Goal: Information Seeking & Learning: Learn about a topic

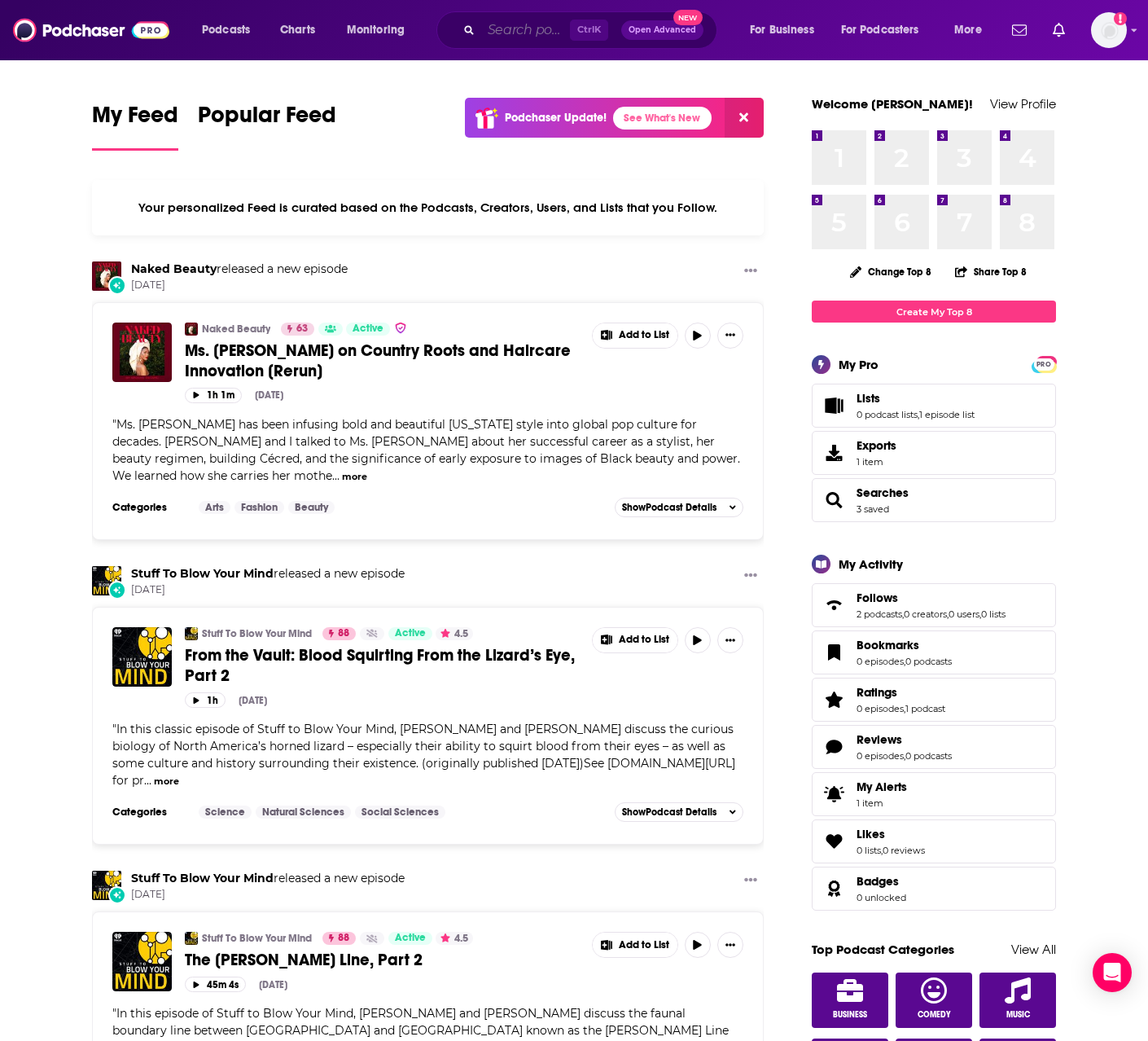
click at [513, 29] on input "Search podcasts, credits, & more..." at bounding box center [526, 30] width 89 height 26
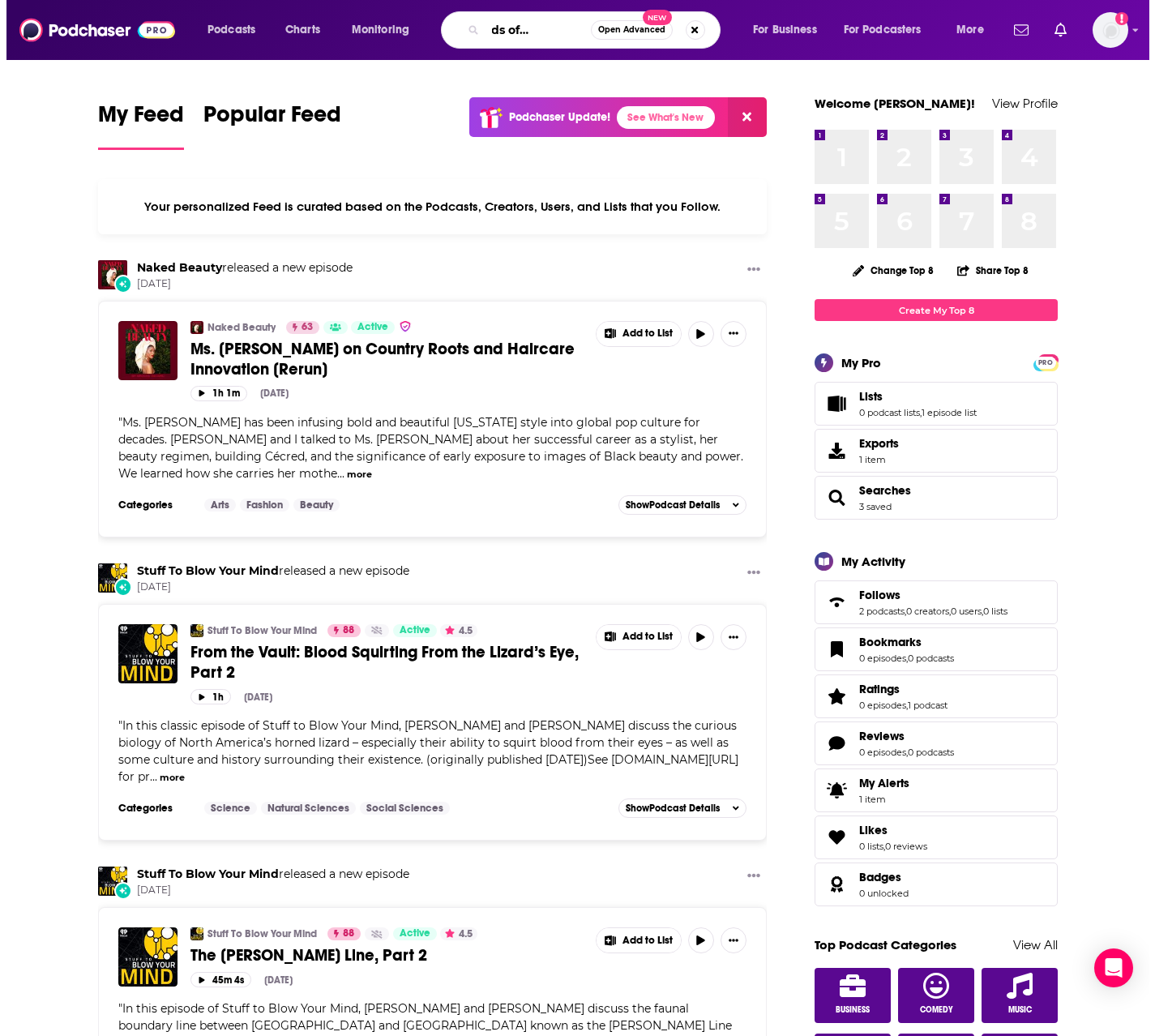
scroll to position [0, 57]
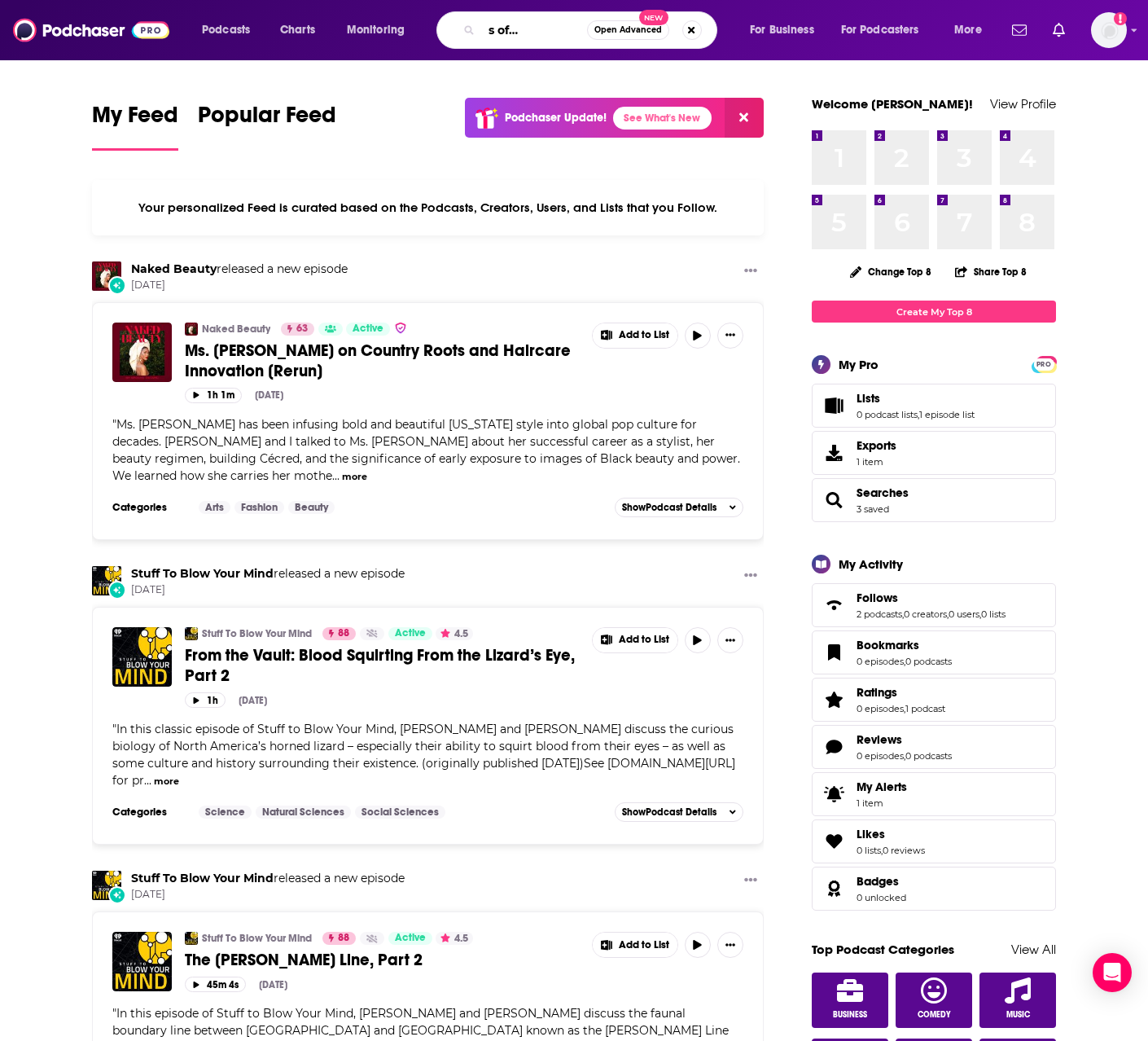
type input "vanguards of health care"
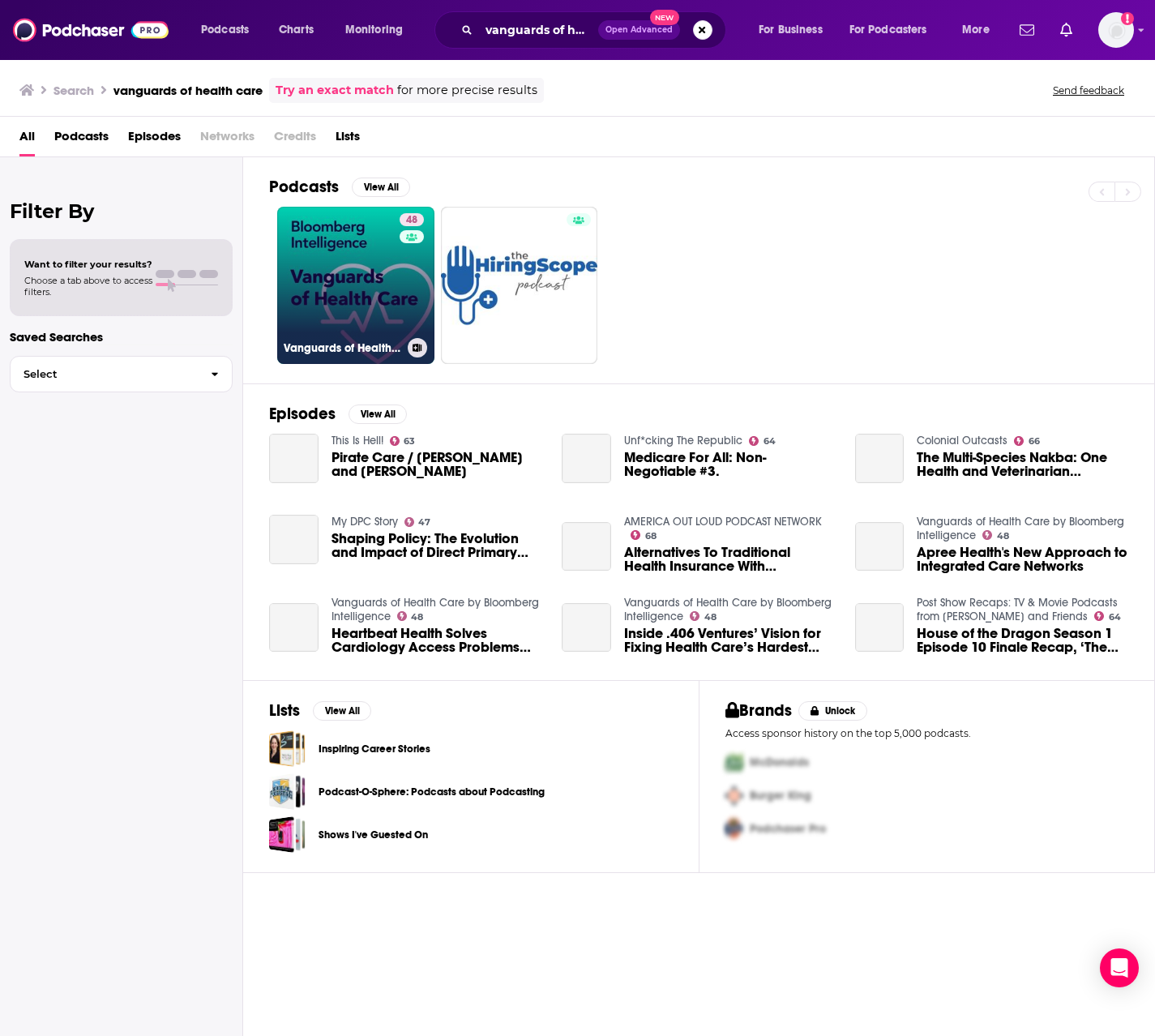
click at [334, 304] on link "48 Vanguards of Health Care by Bloomberg Intelligence" at bounding box center [356, 286] width 157 height 157
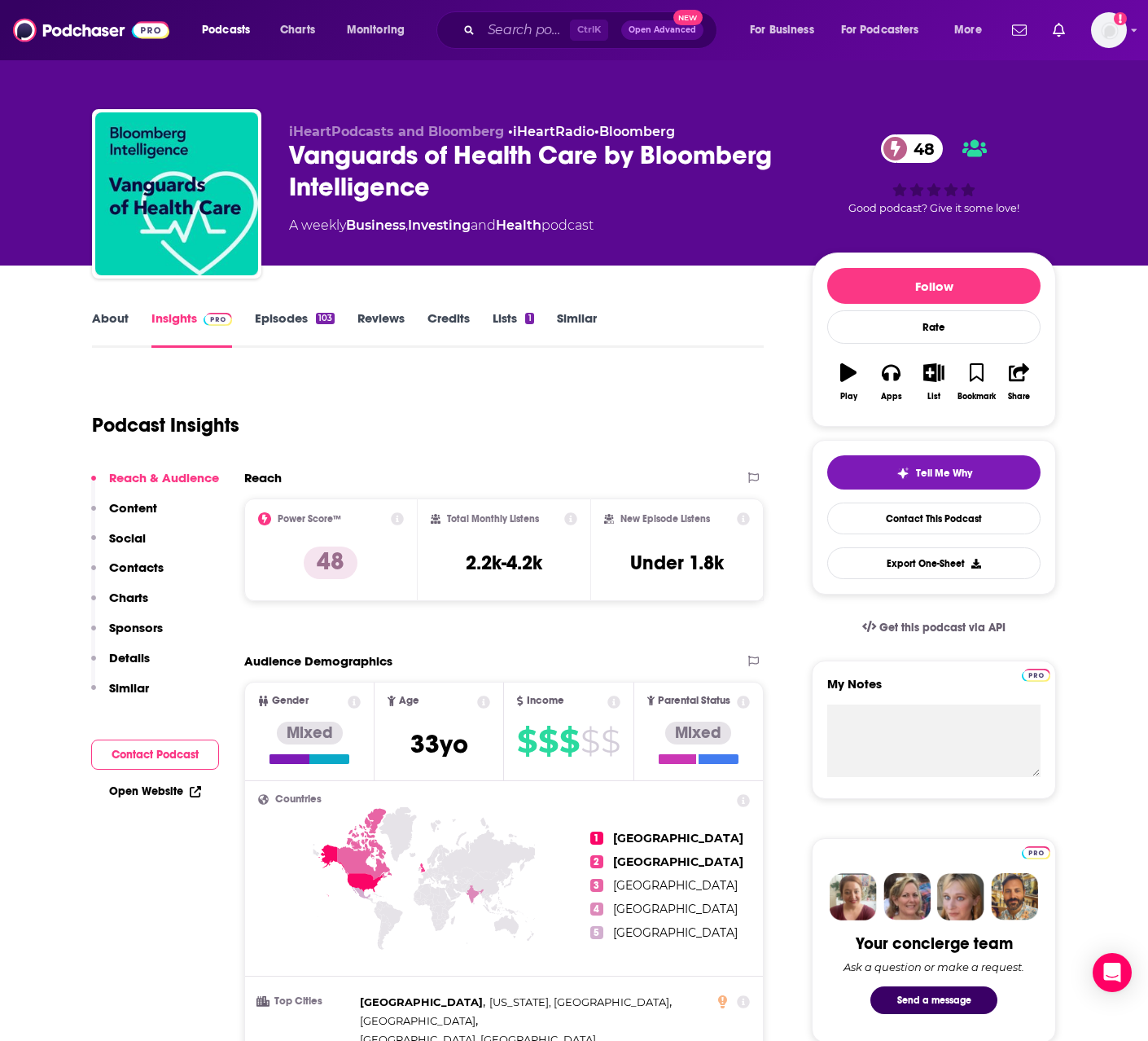
click at [120, 325] on link "About" at bounding box center [110, 329] width 37 height 37
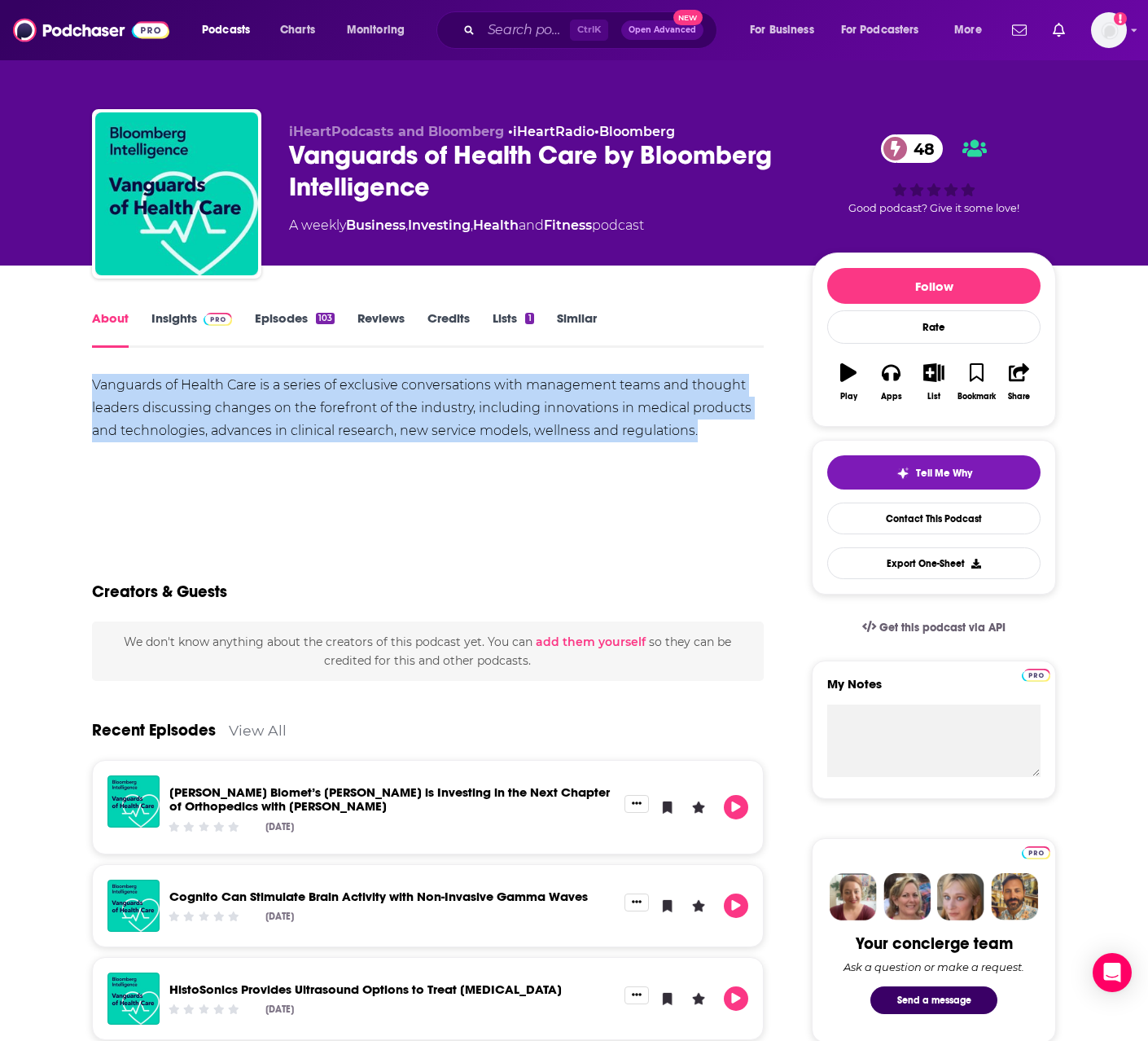
drag, startPoint x: 89, startPoint y: 383, endPoint x: 699, endPoint y: 435, distance: 612.2
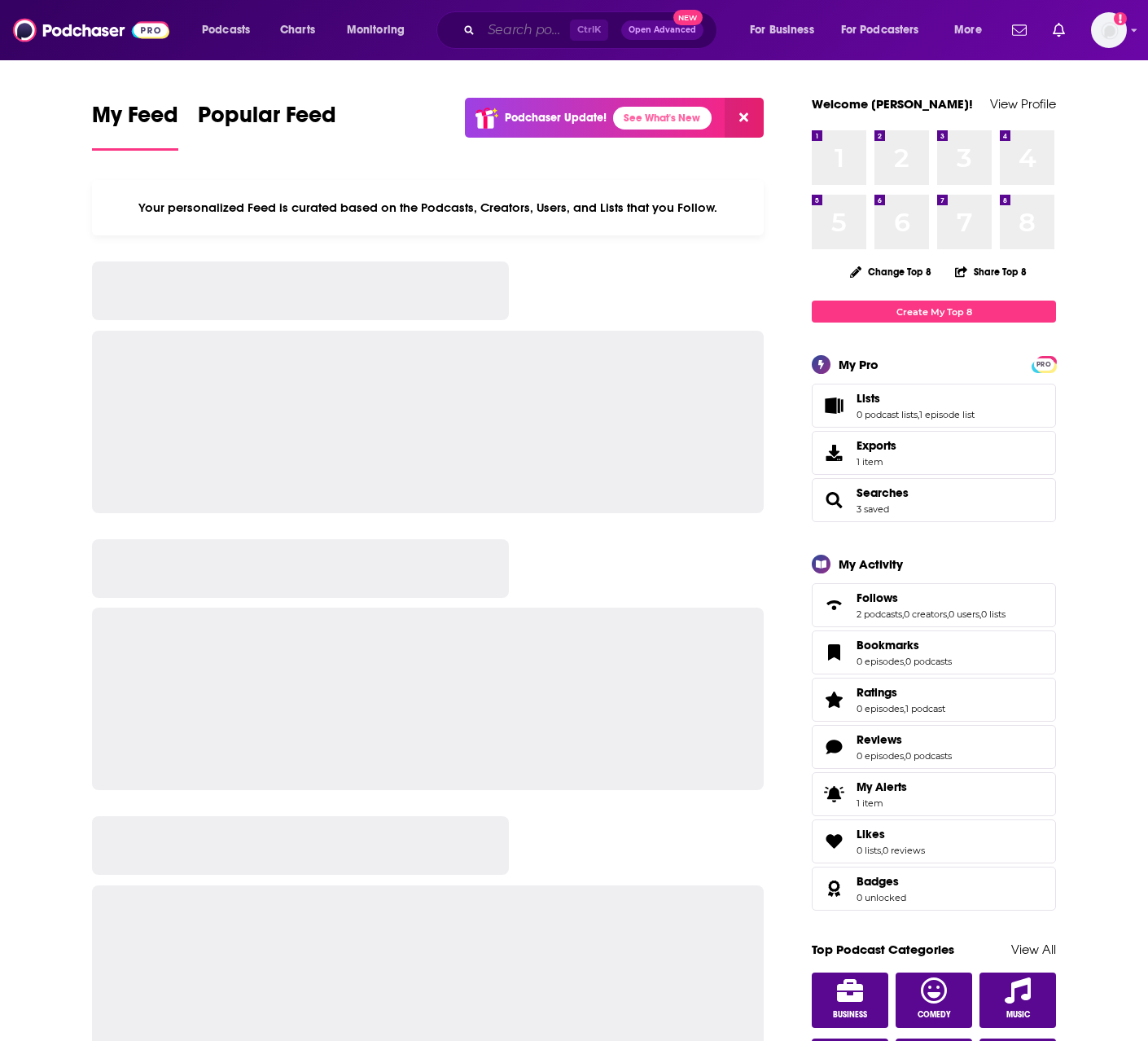
click at [540, 30] on input "Search podcasts, credits, & more..." at bounding box center [526, 30] width 89 height 26
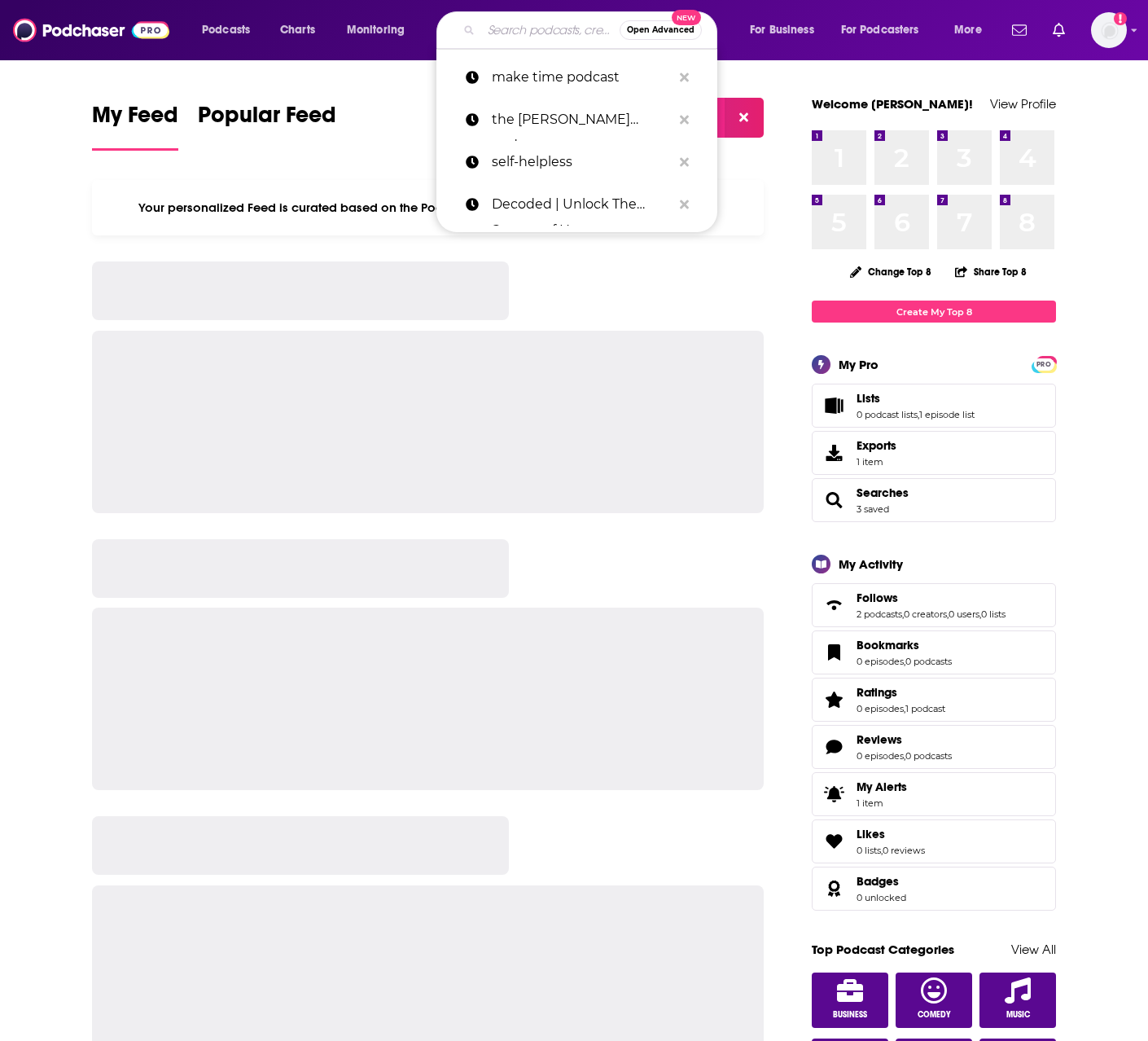
paste input "https://podcasts.apple.com/us/podcast/zen-business-mindfulness-hustle-and-fulfi…"
type input "https://podcasts.apple.com/us/podcast/zen-business-mindfulness-hustle-and-fulfi…"
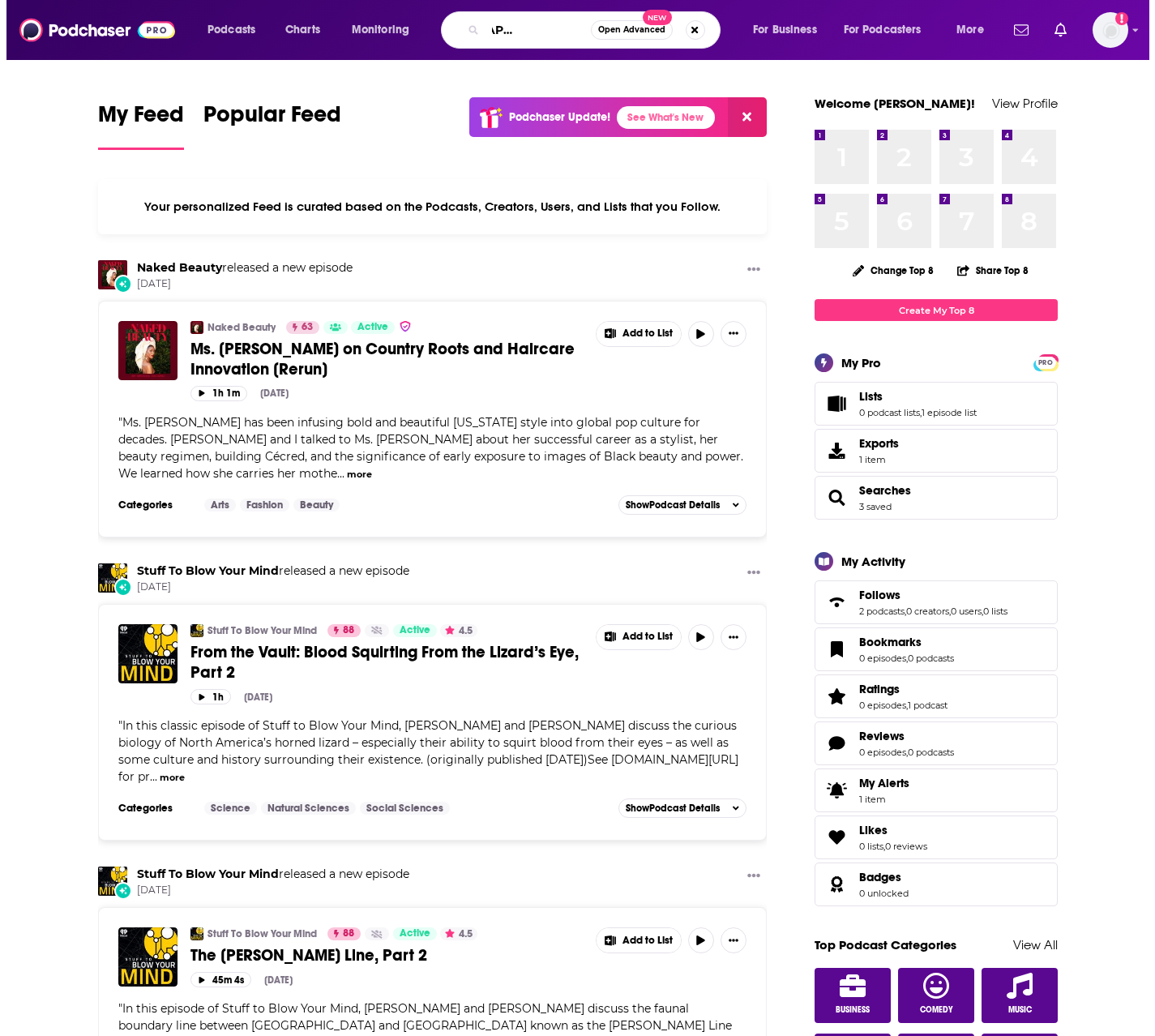
scroll to position [0, 70]
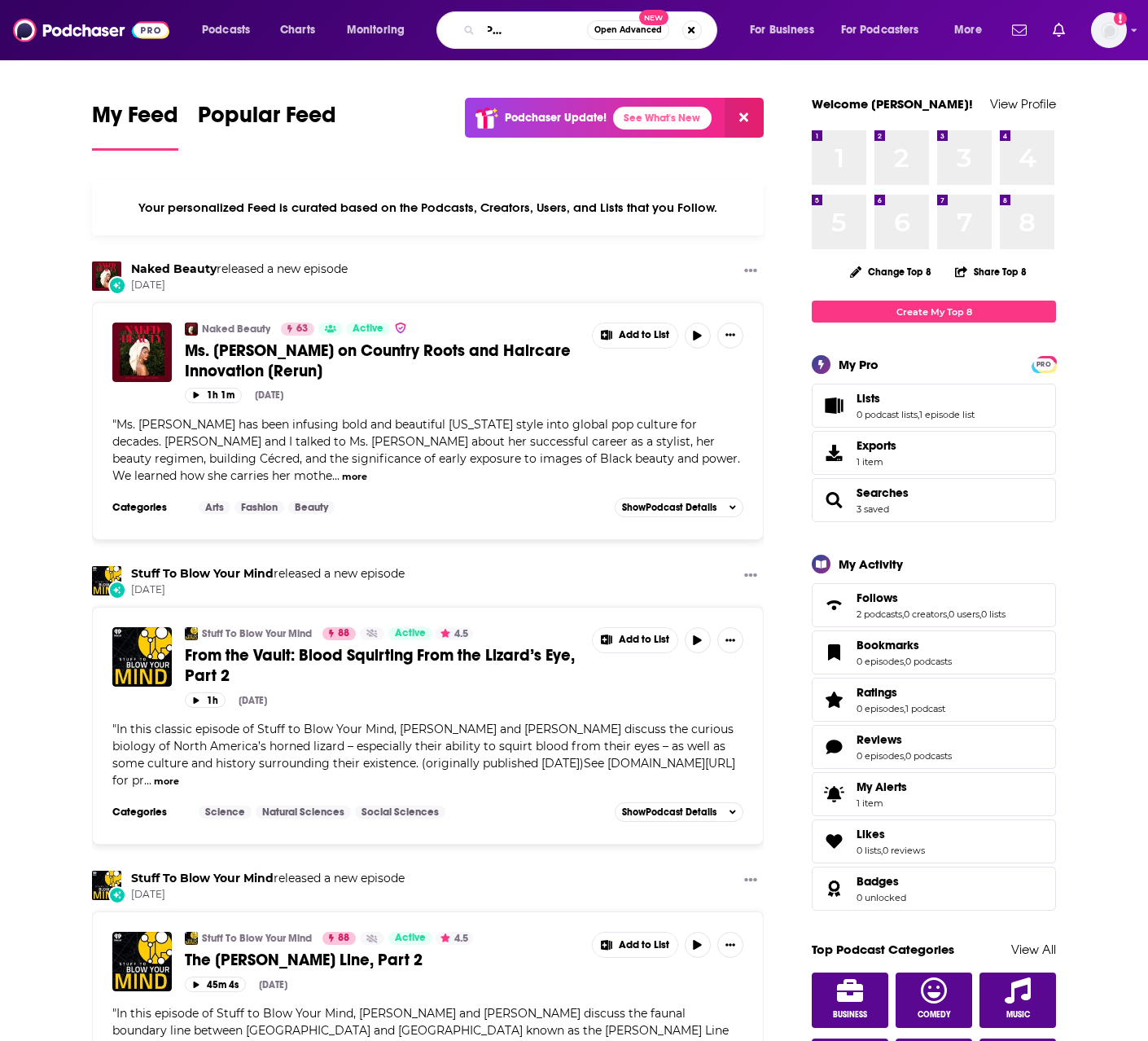
type input "[DEMOGRAPHIC_DATA] business - mindfulness"
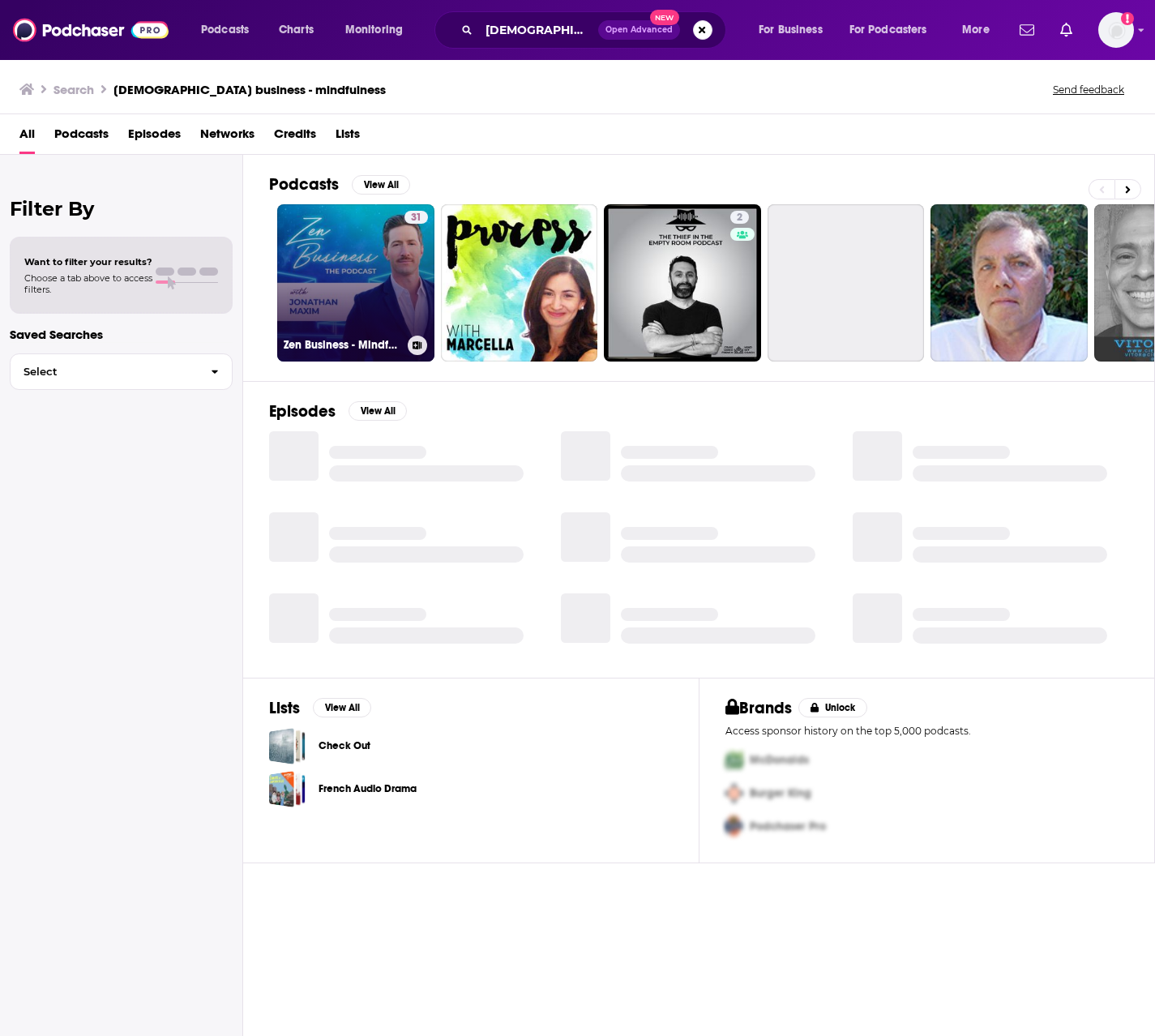
click at [359, 281] on link "31 Zen Business - Mindfulness, Hustle and Fulfillment" at bounding box center [356, 283] width 157 height 157
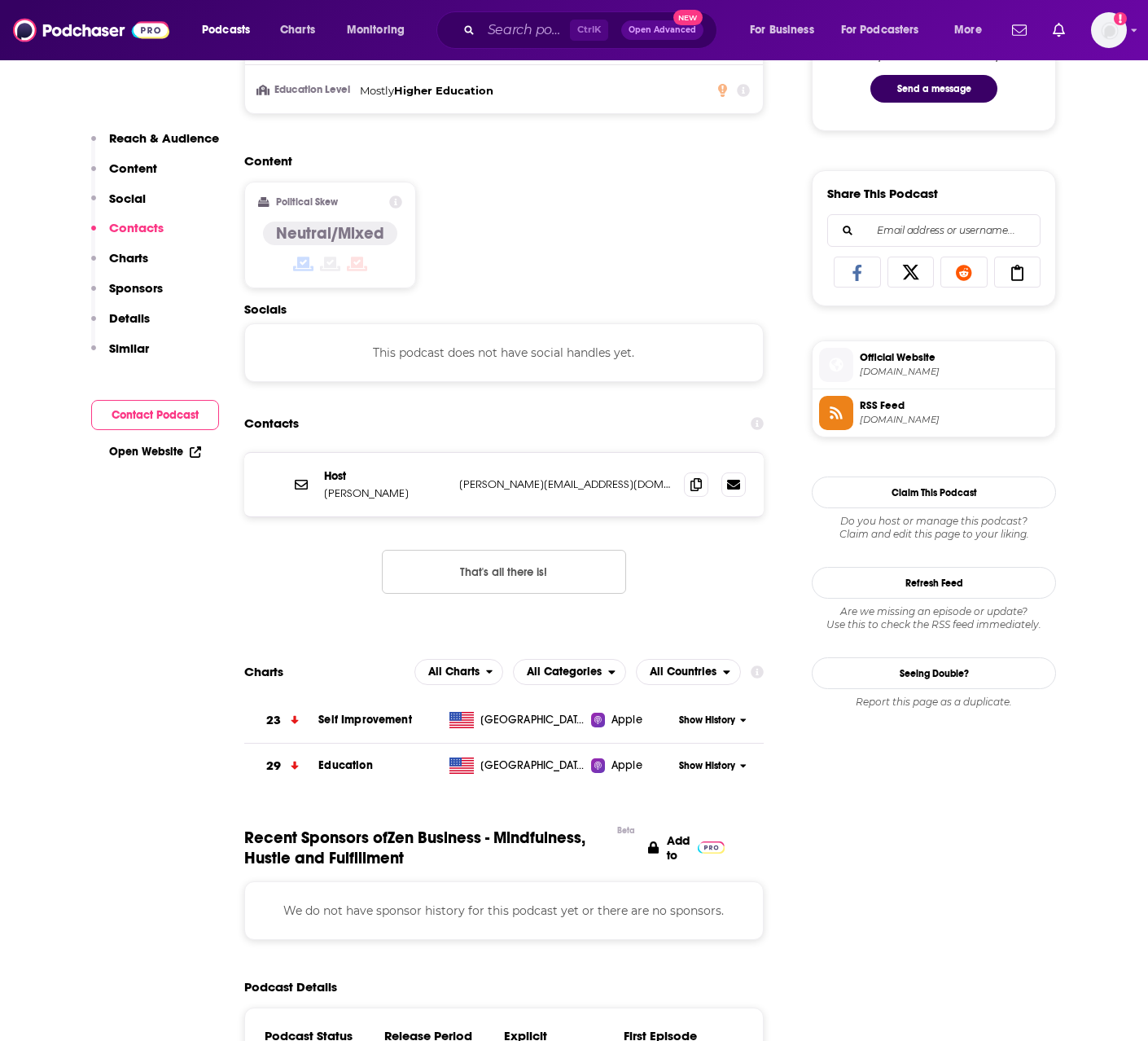
scroll to position [896, 0]
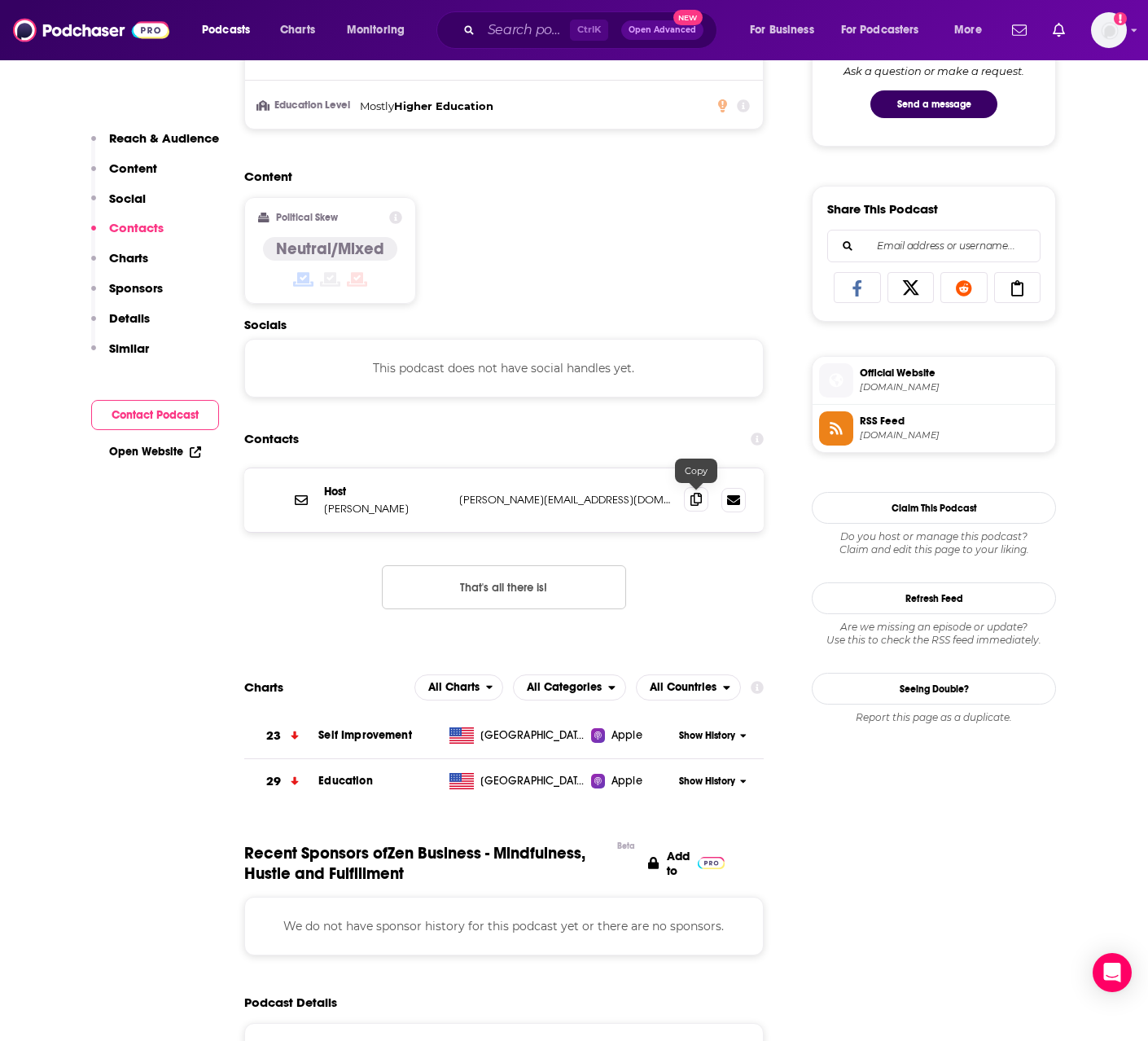
click at [700, 502] on icon at bounding box center [695, 498] width 11 height 13
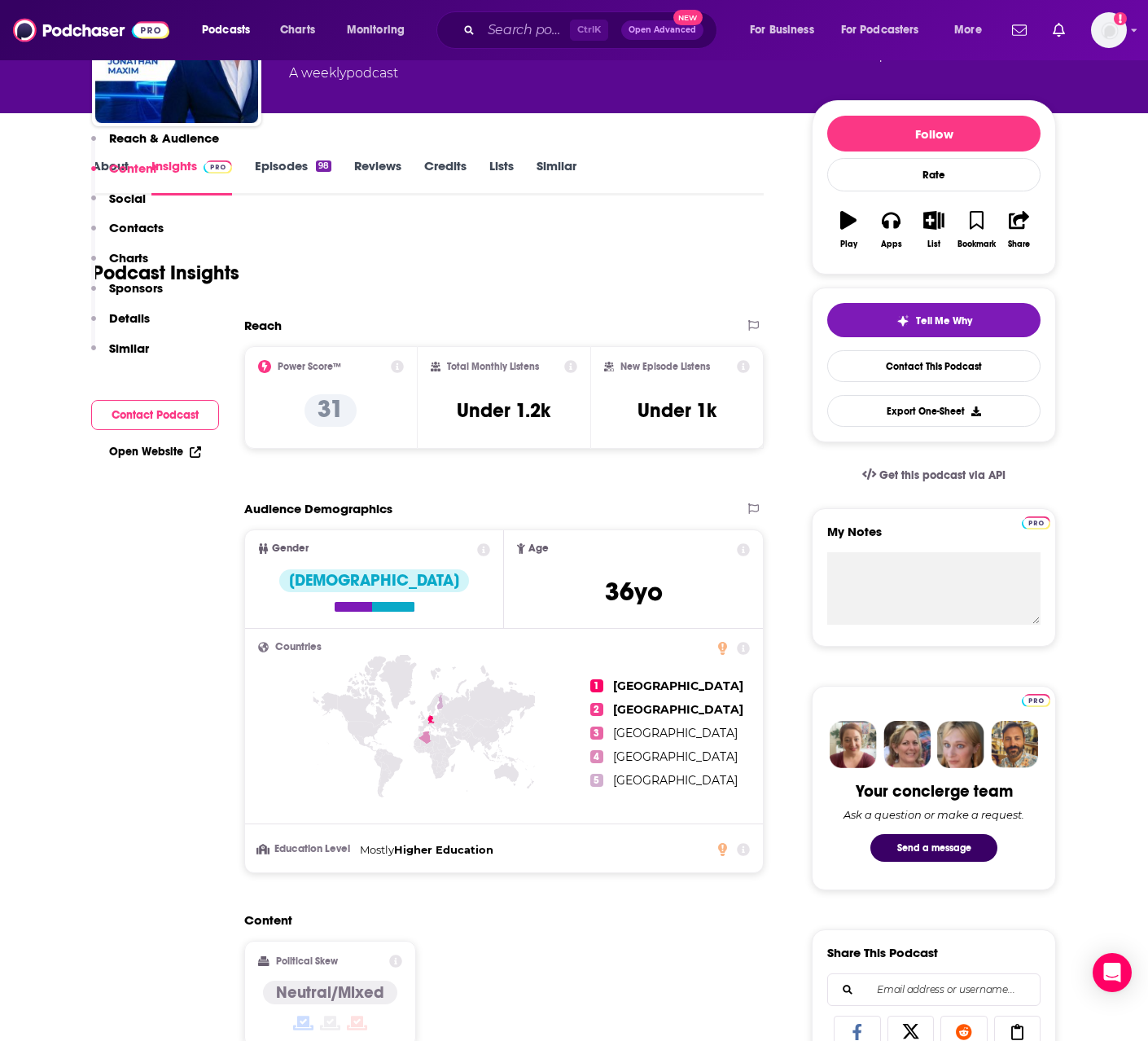
scroll to position [0, 0]
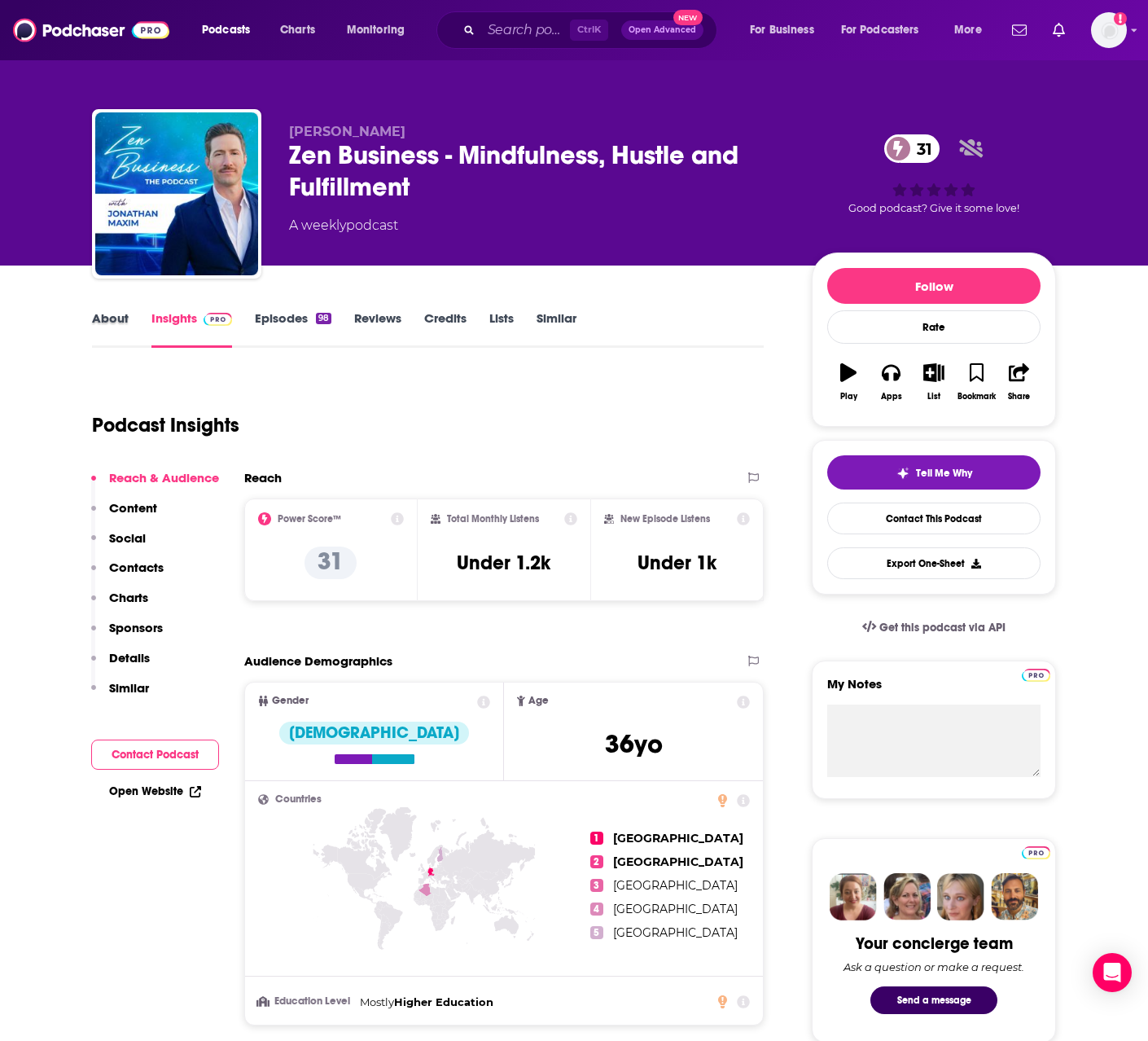
click at [130, 324] on div "About" at bounding box center [121, 329] width 59 height 37
click at [110, 318] on link "About" at bounding box center [110, 329] width 37 height 37
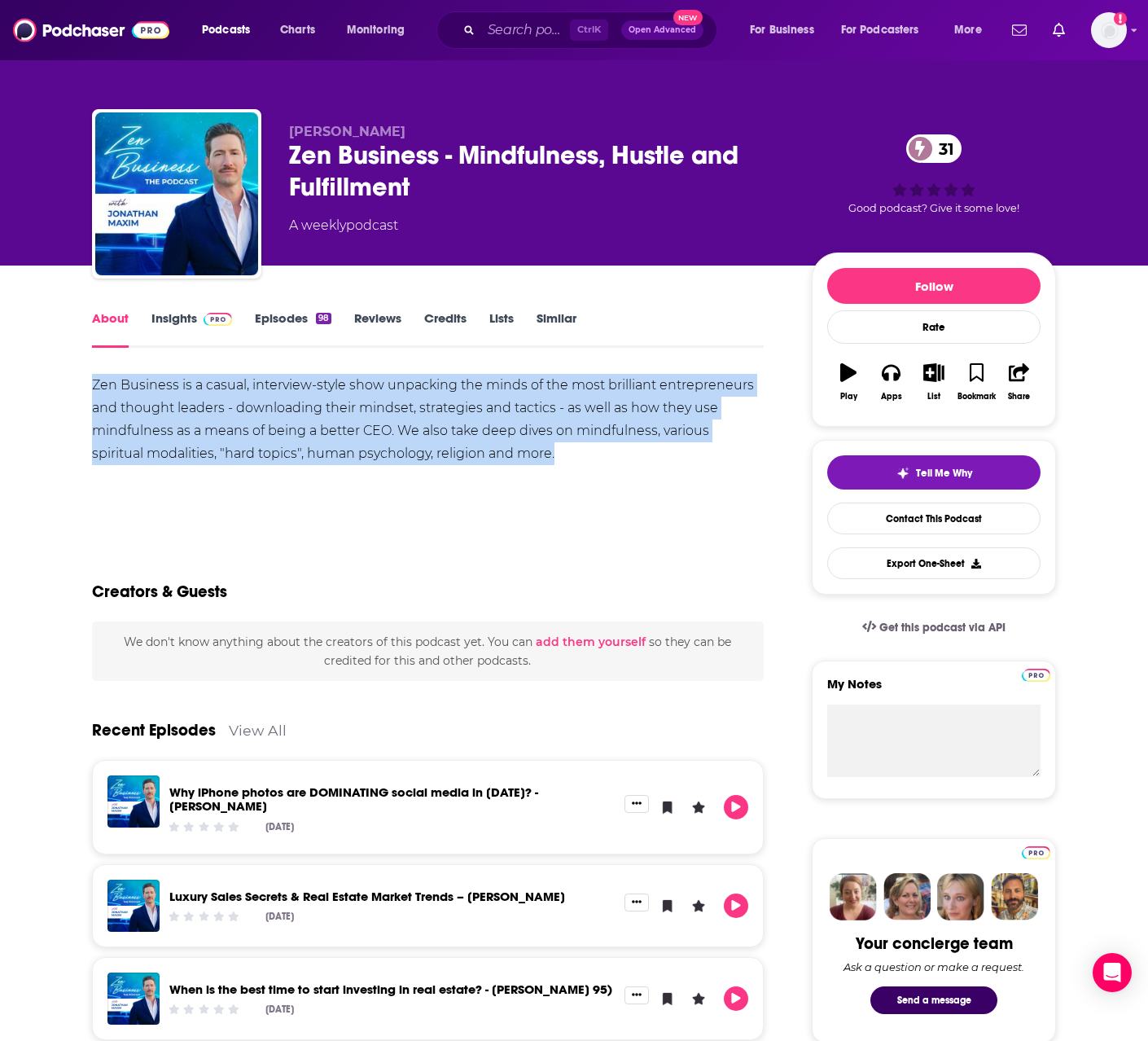
drag, startPoint x: 90, startPoint y: 380, endPoint x: 554, endPoint y: 460, distance: 470.8
copy div "Zen Business is a casual, interview-style show unpacking the minds of the most …"
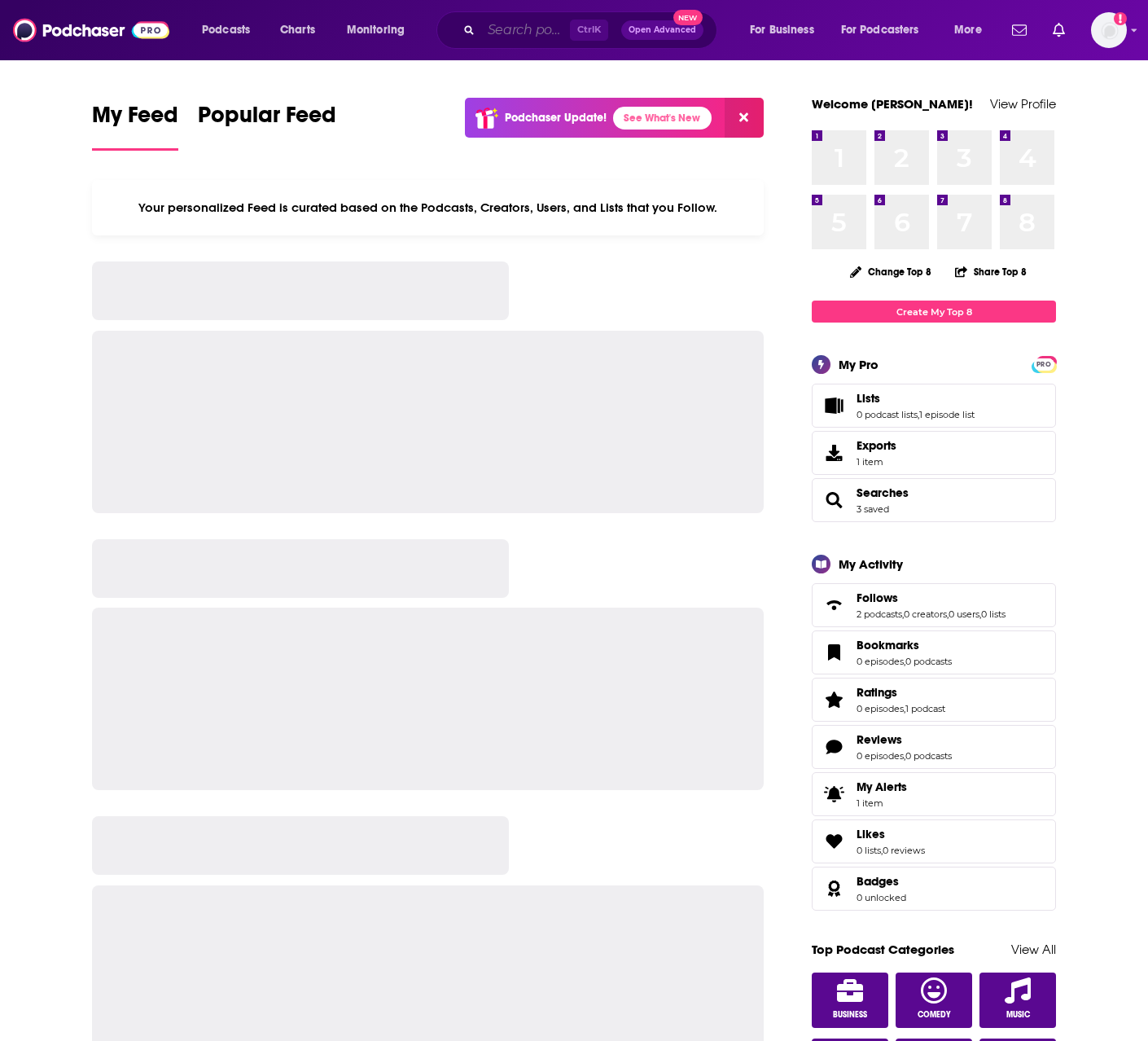
click at [515, 30] on input "Search podcasts, credits, & more..." at bounding box center [526, 30] width 89 height 26
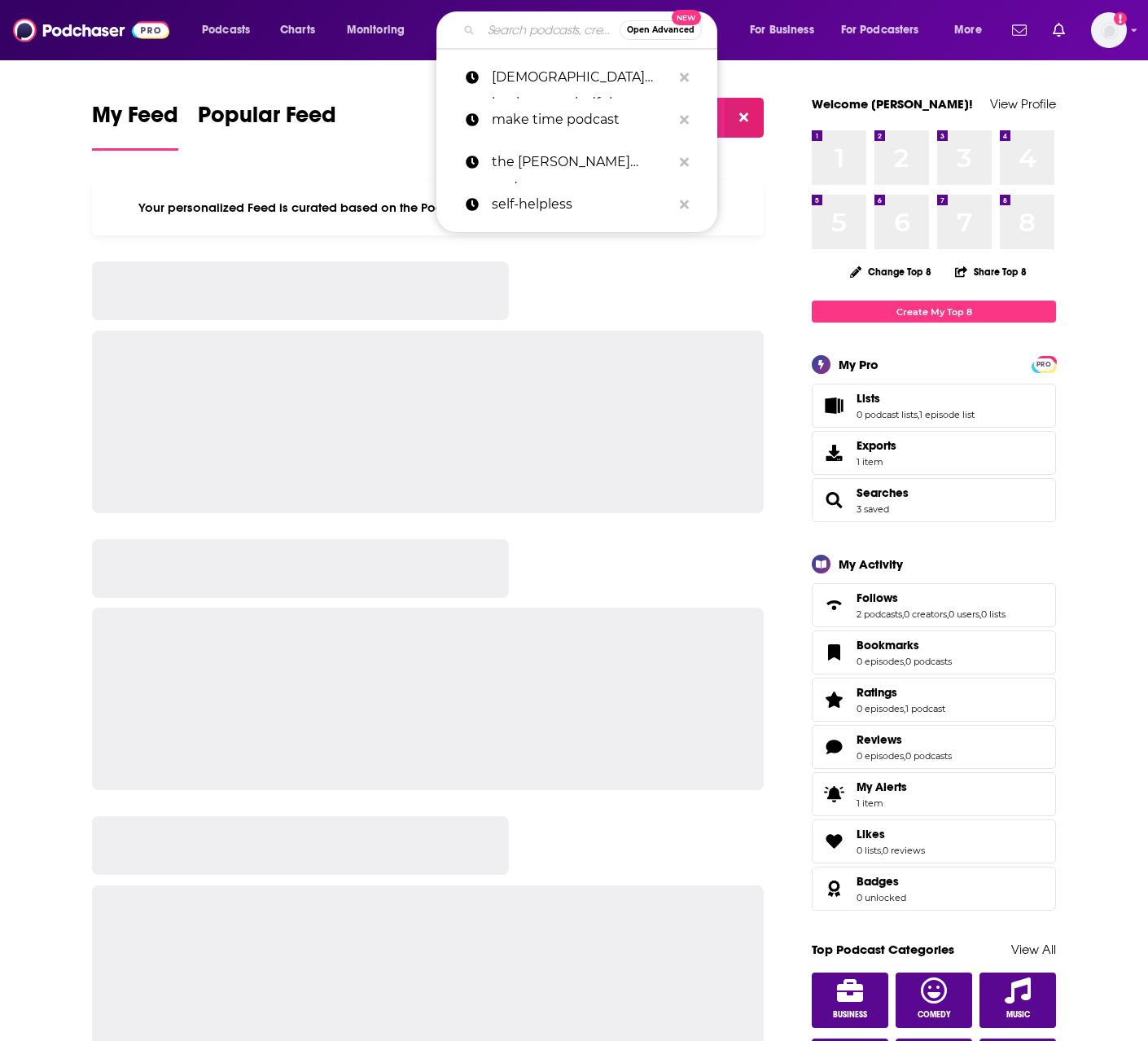
paste input "Feel Better, Live More with [PERSON_NAME]"
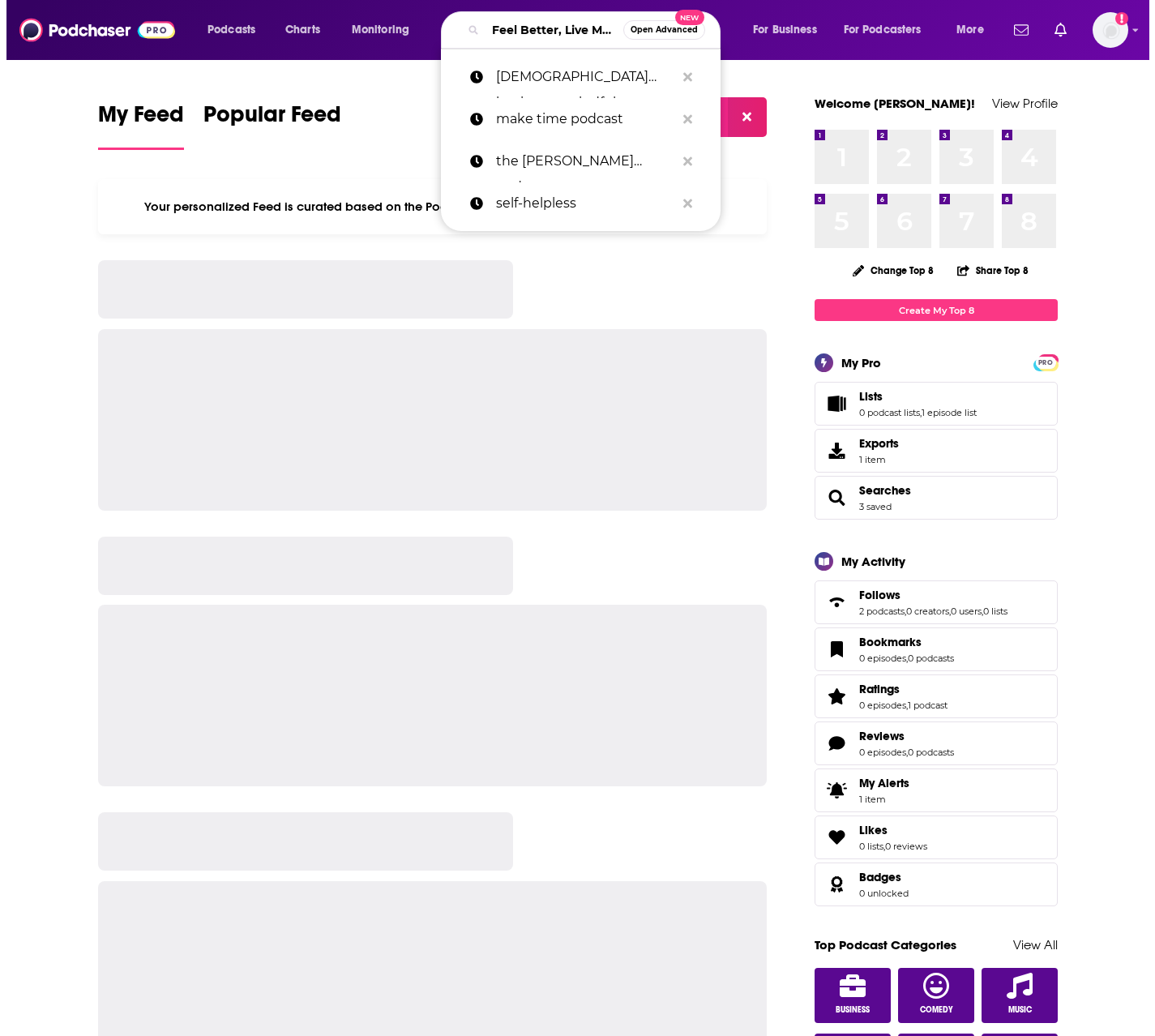
scroll to position [0, 201]
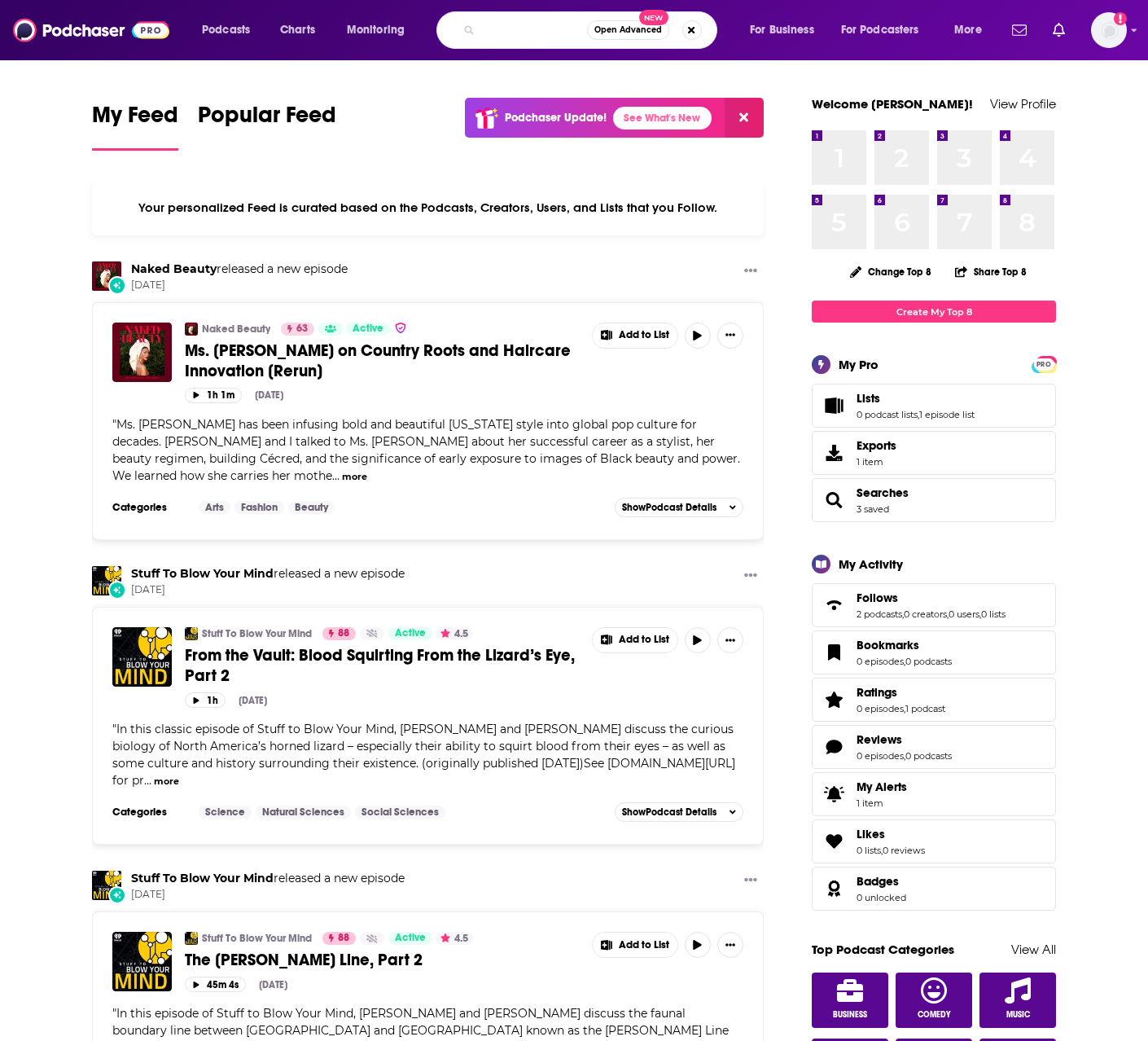
type input "Feel Better, Live More with [PERSON_NAME]"
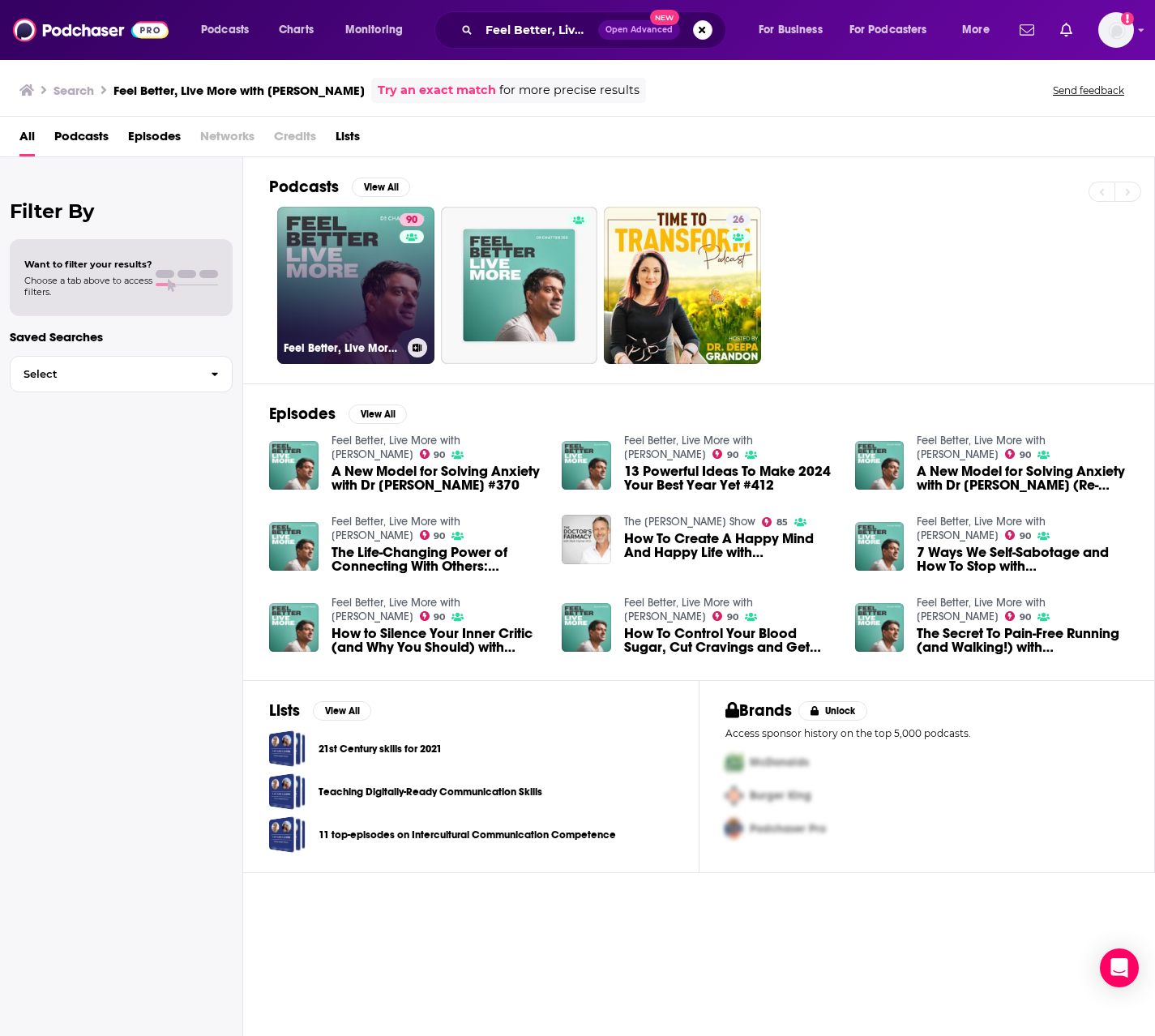
click at [353, 271] on link "90 Feel Better, Live More with [PERSON_NAME]" at bounding box center [356, 286] width 157 height 157
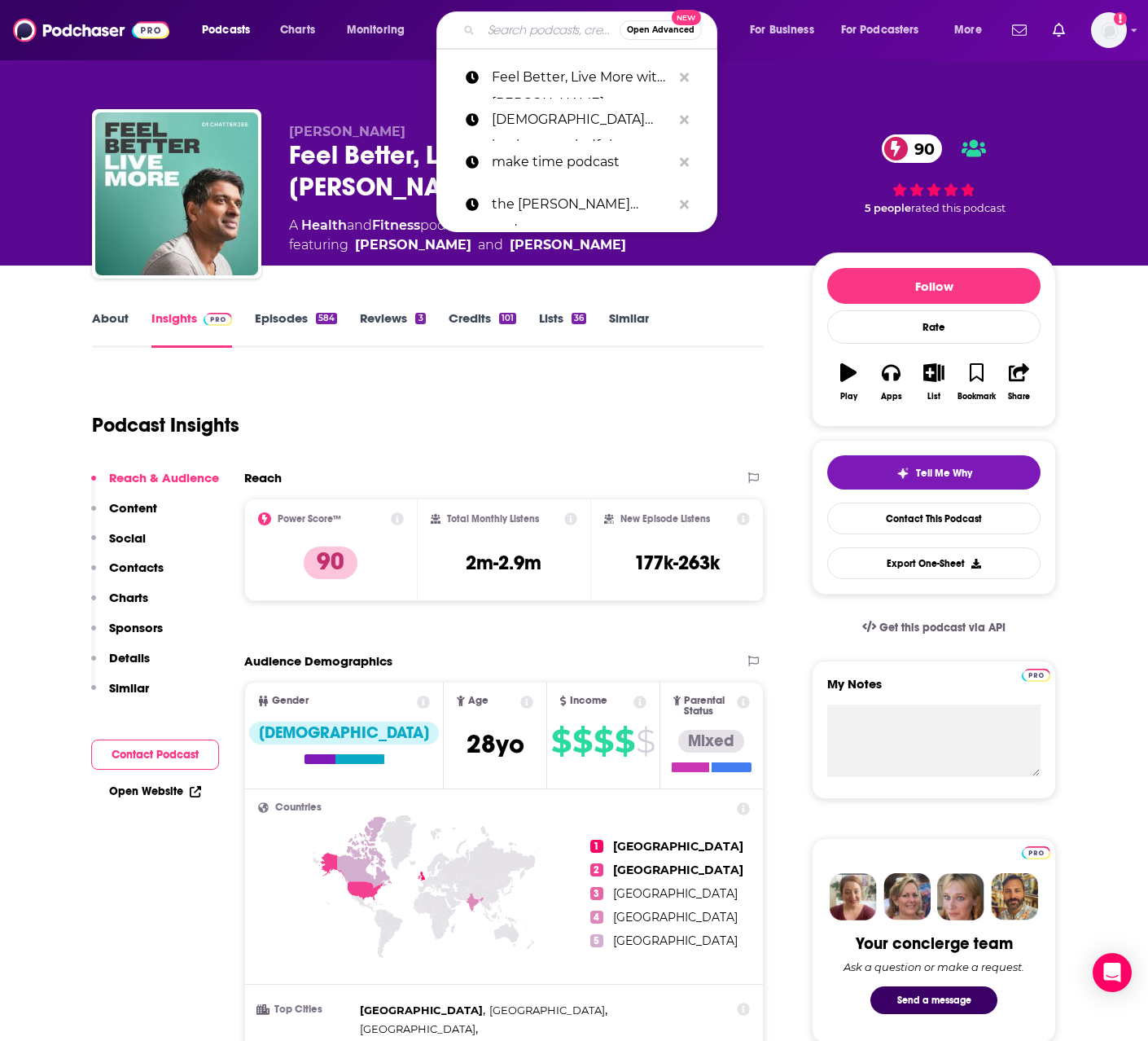
click at [532, 23] on input "Search podcasts, credits, & more..." at bounding box center [550, 30] width 138 height 26
paste input "Three of Seven Podcast"
type input "Three of Seven Podcast"
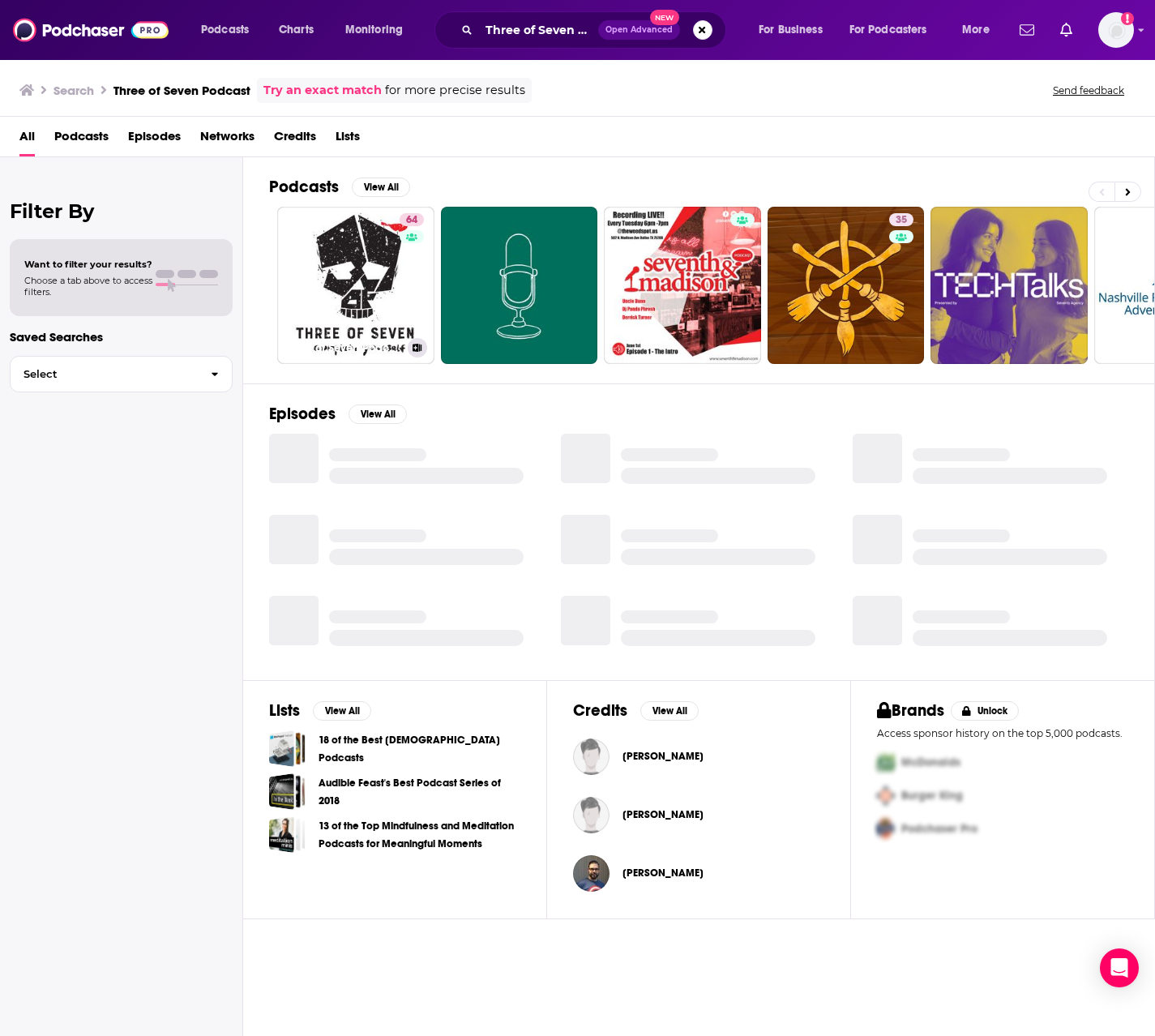
click at [395, 293] on link "64 Three of Seven Podcast" at bounding box center [356, 286] width 157 height 157
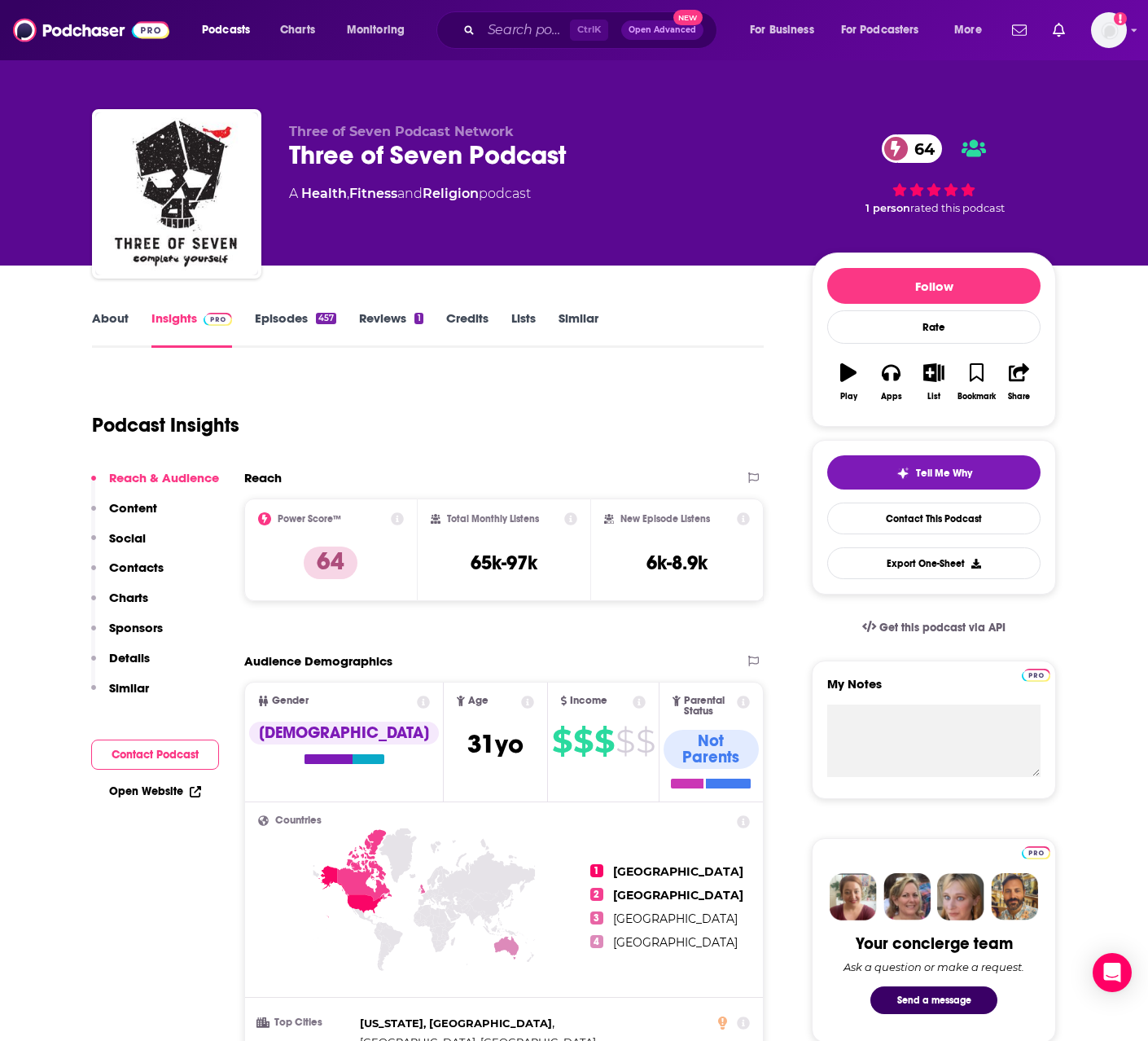
click at [106, 316] on link "About" at bounding box center [110, 329] width 37 height 37
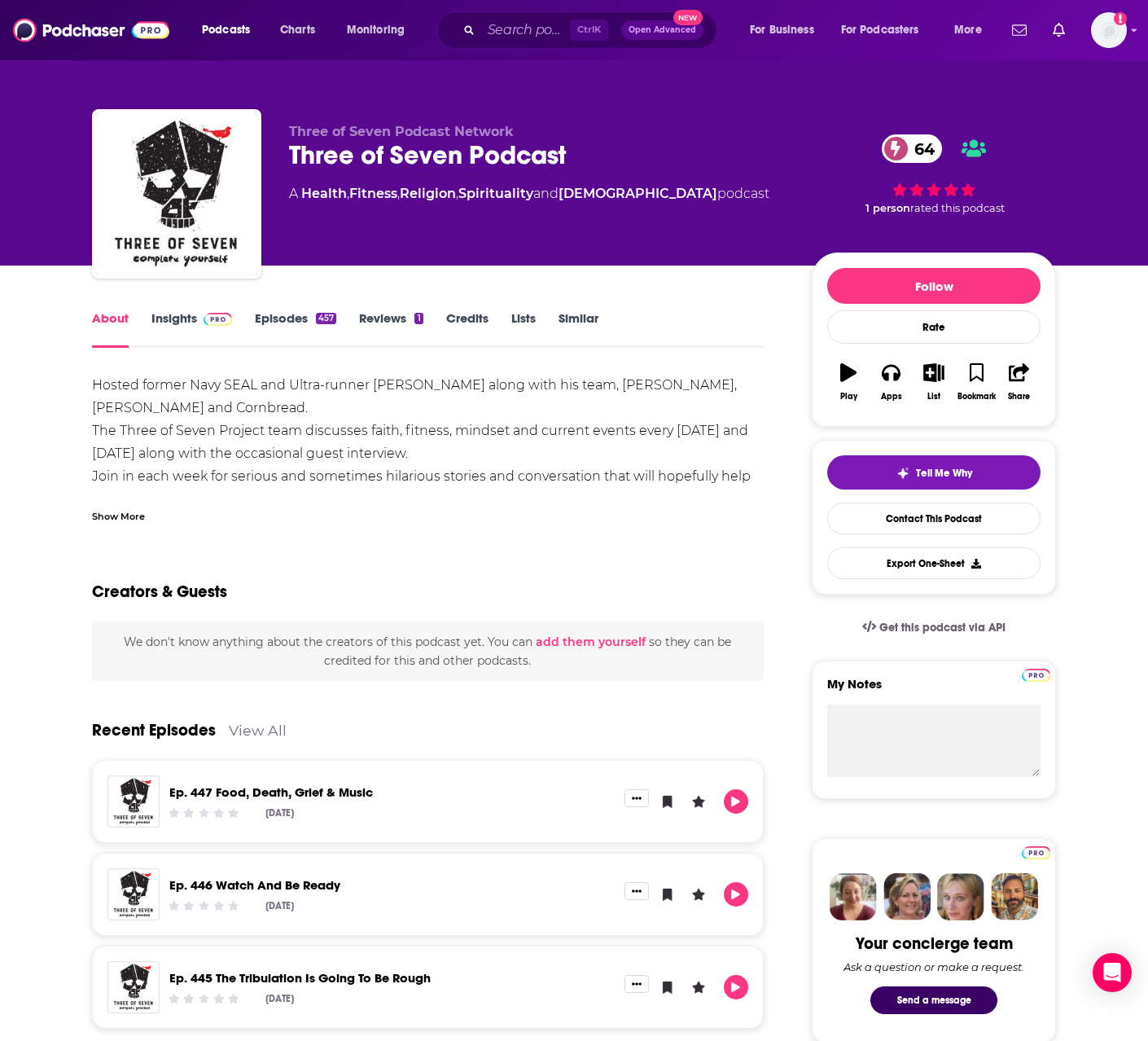
click at [117, 522] on div "Show More" at bounding box center [118, 515] width 53 height 15
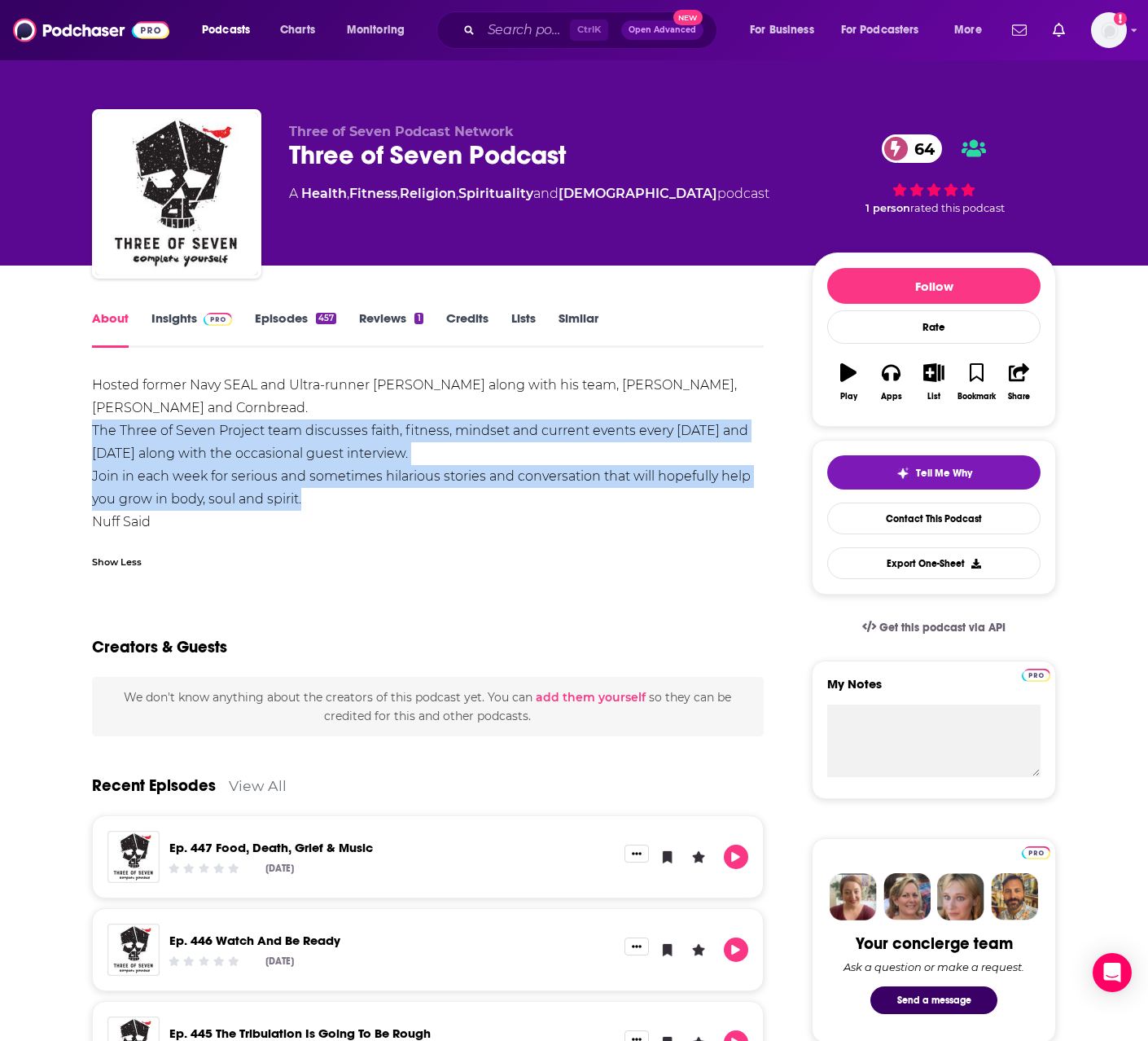
drag, startPoint x: 91, startPoint y: 432, endPoint x: 405, endPoint y: 496, distance: 320.5
copy div "The Three of Seven Project team discusses faith, fitness, mindset and current e…"
click at [156, 327] on link "Insights" at bounding box center [191, 329] width 81 height 37
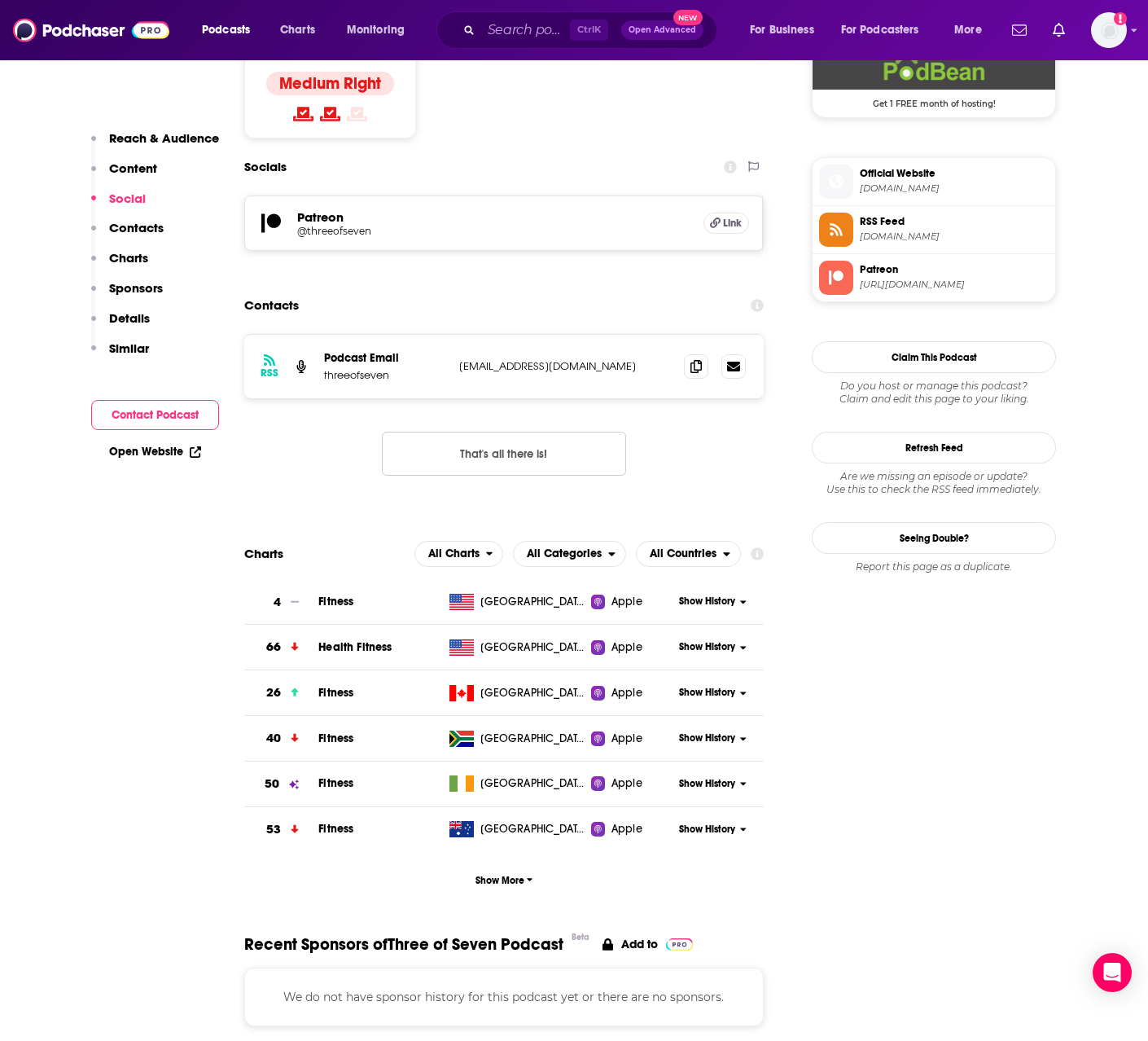
scroll to position [896, 0]
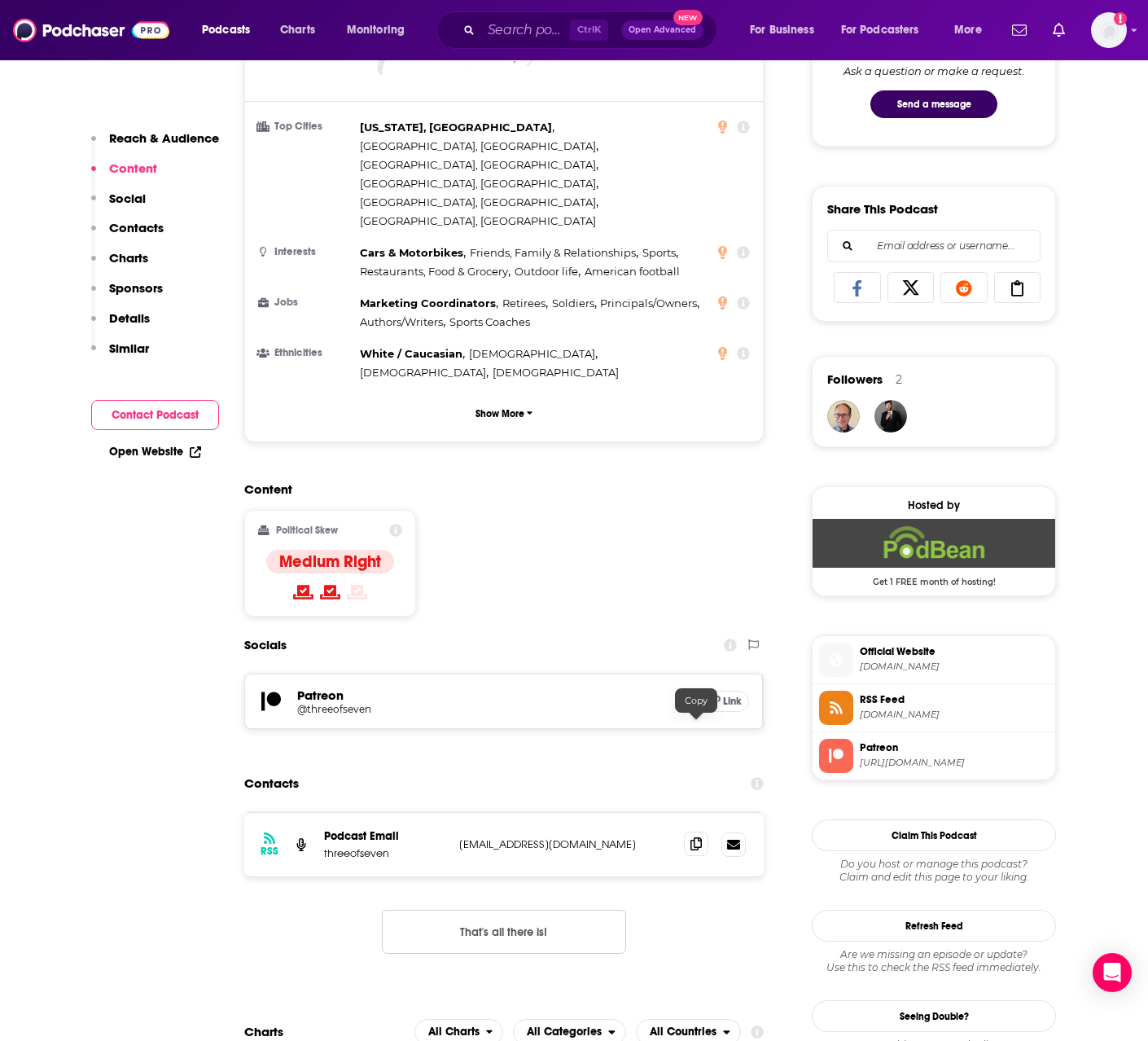
click at [698, 837] on icon at bounding box center [695, 843] width 11 height 13
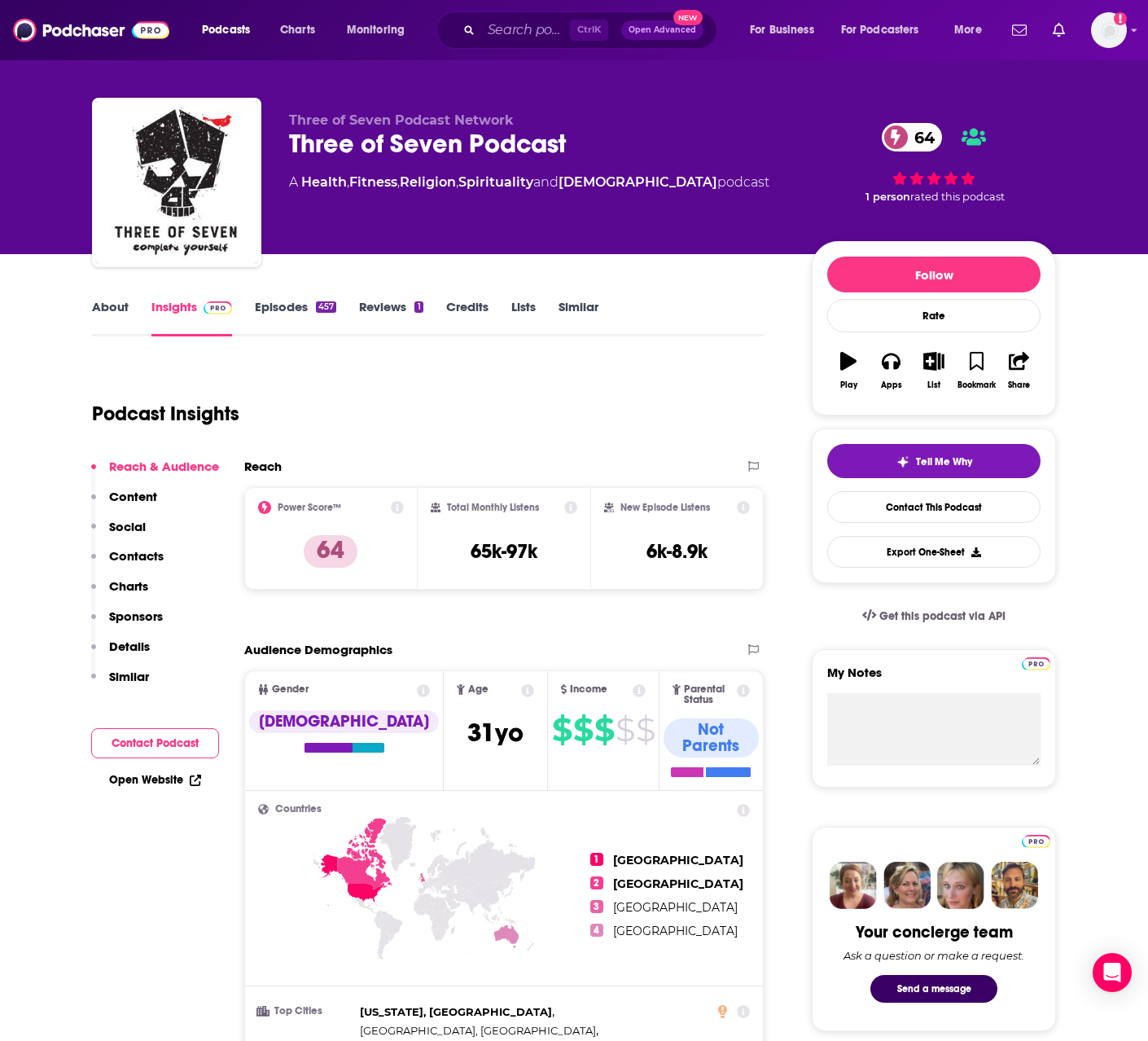
scroll to position [0, 0]
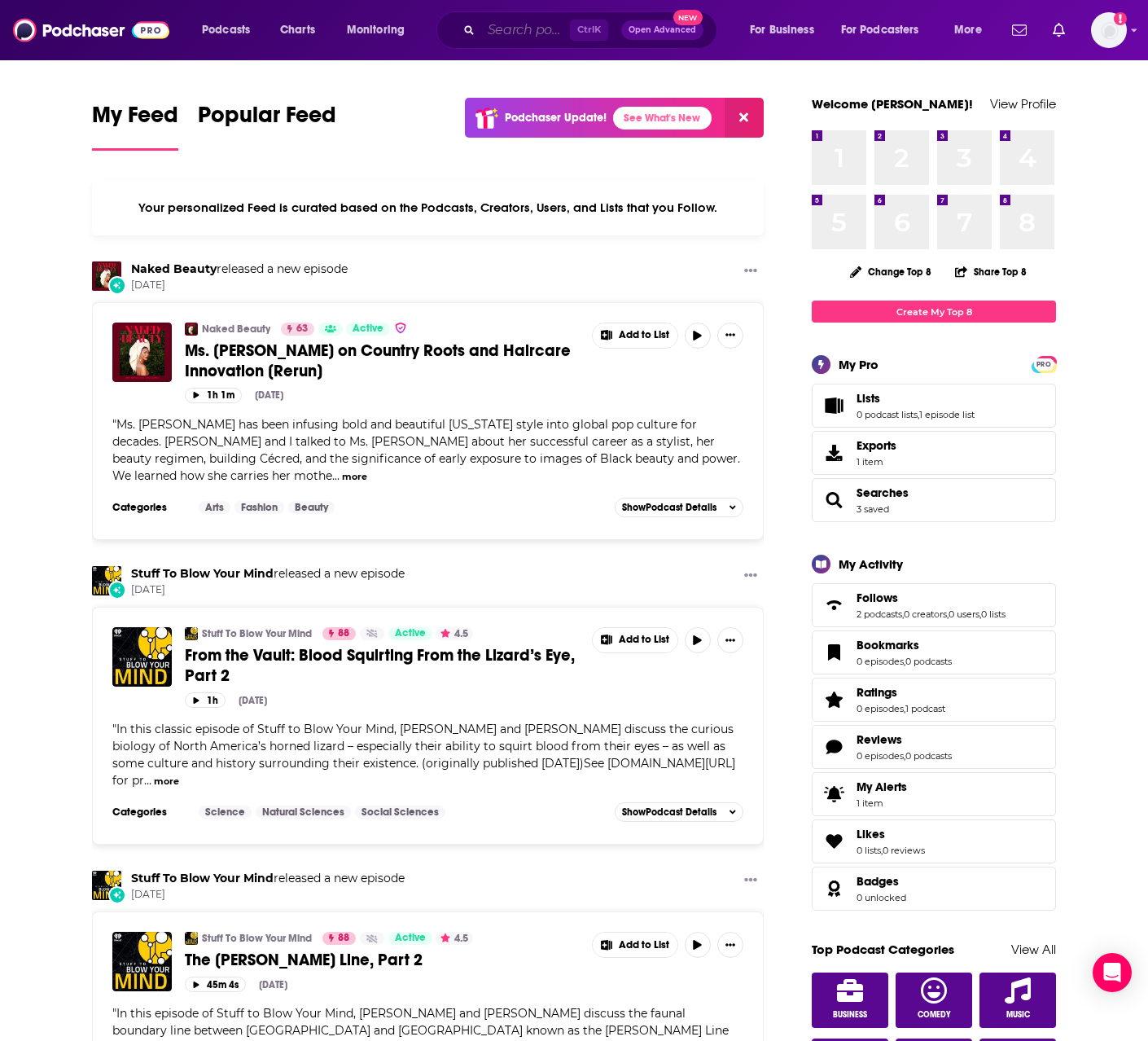
click at [501, 29] on input "Search podcasts, credits, & more..." at bounding box center [526, 30] width 89 height 26
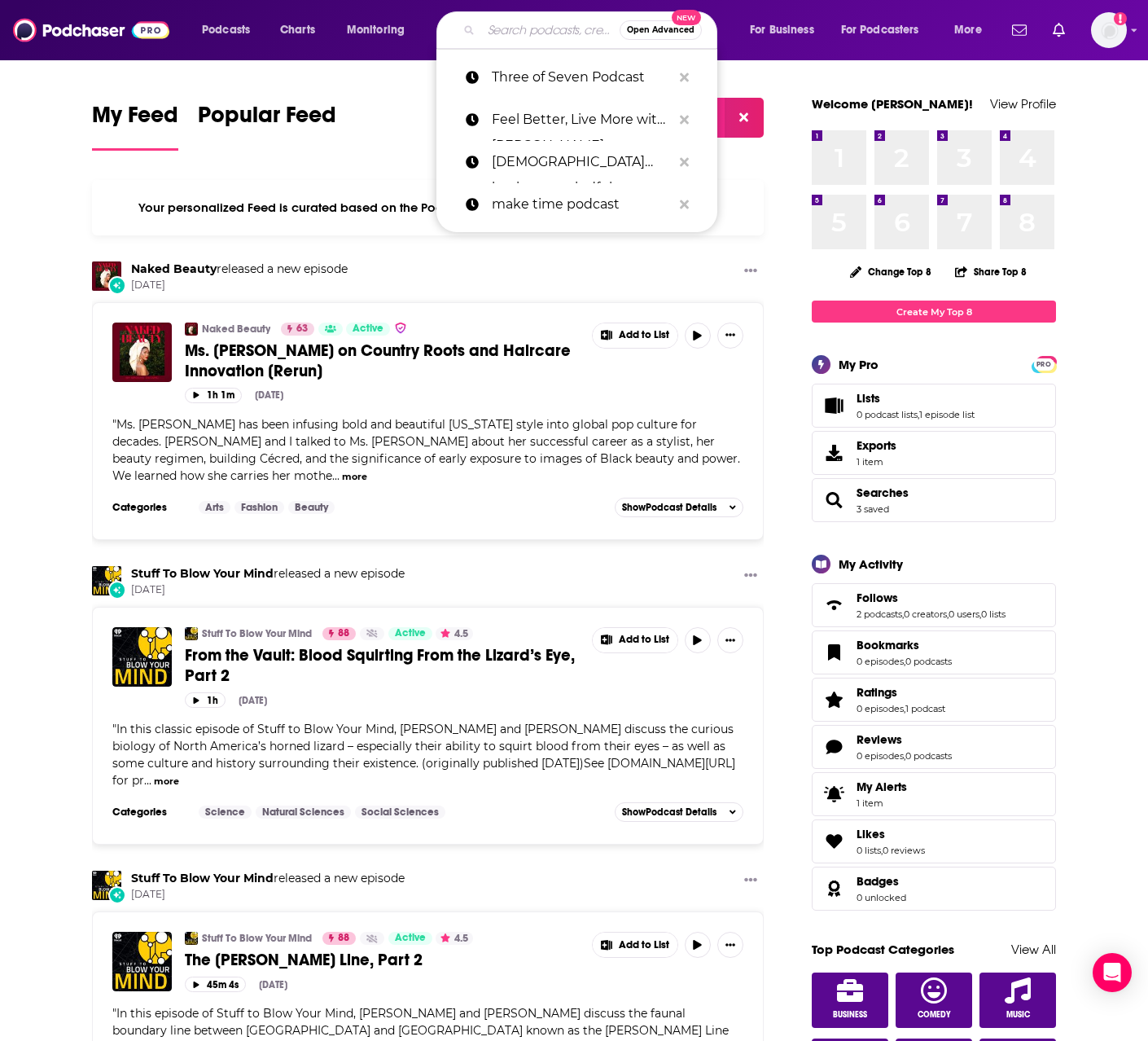
paste input "Brad Carr Podcast"
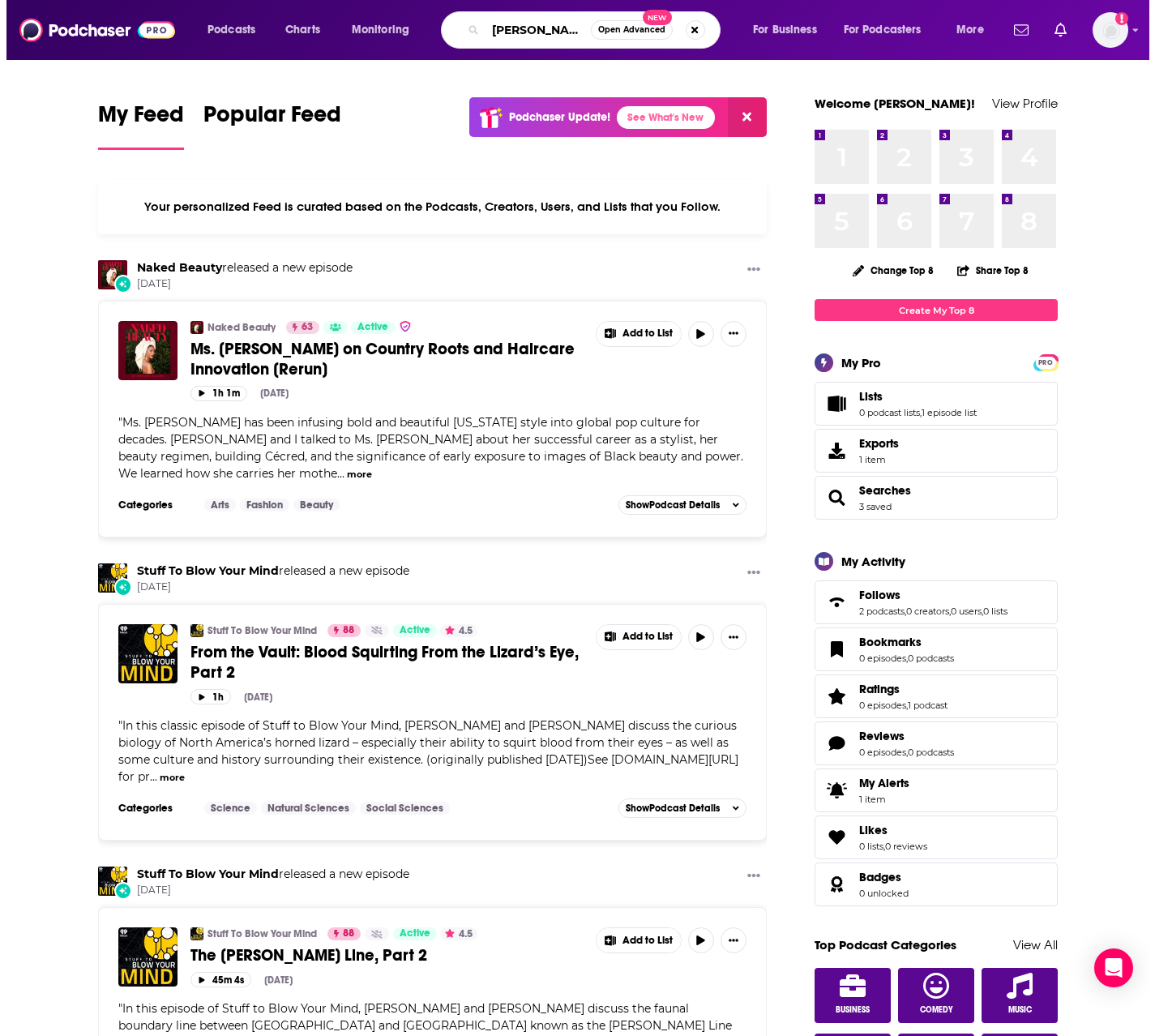
scroll to position [0, 20]
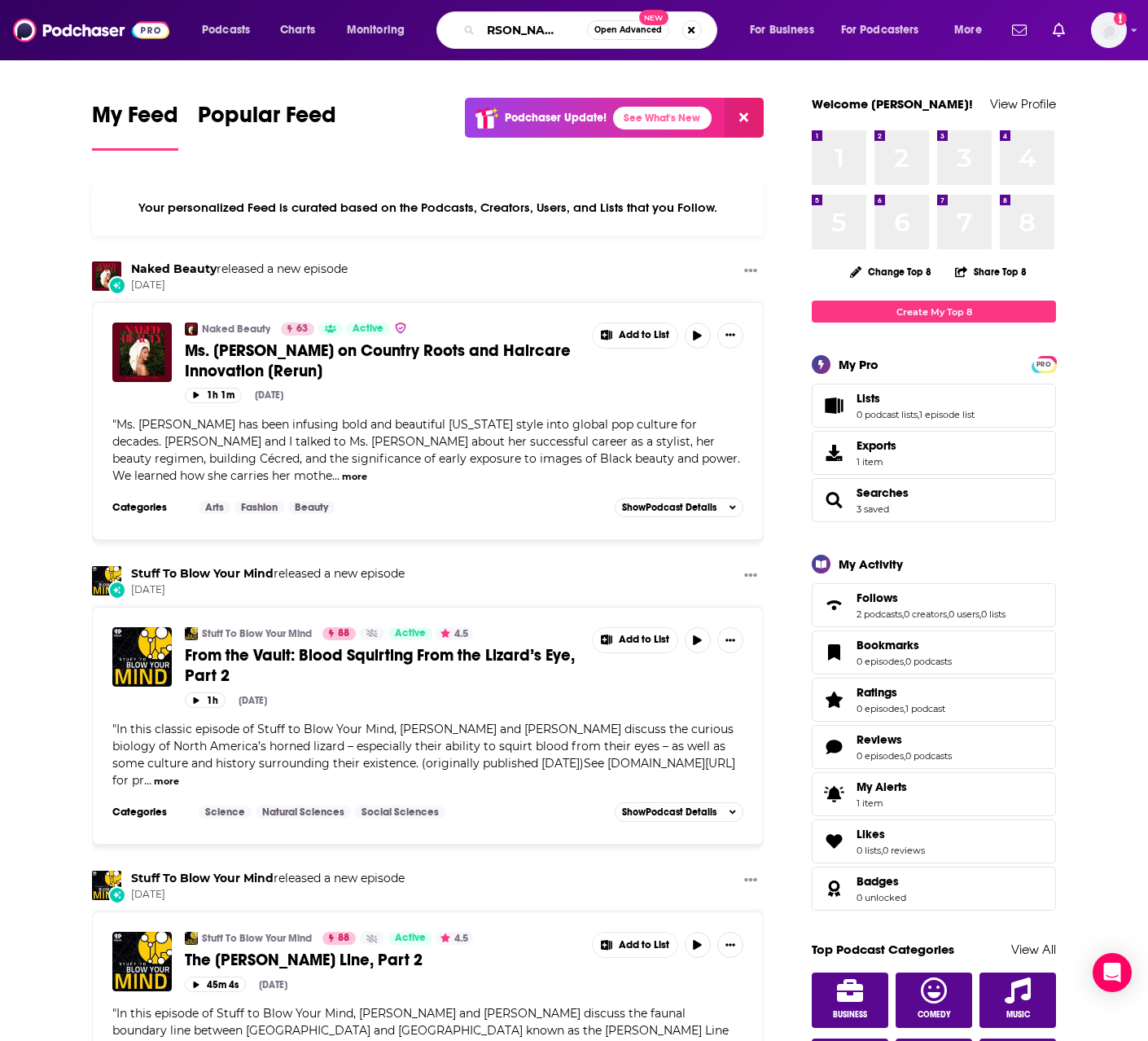
type input "Brad Carr Podcast"
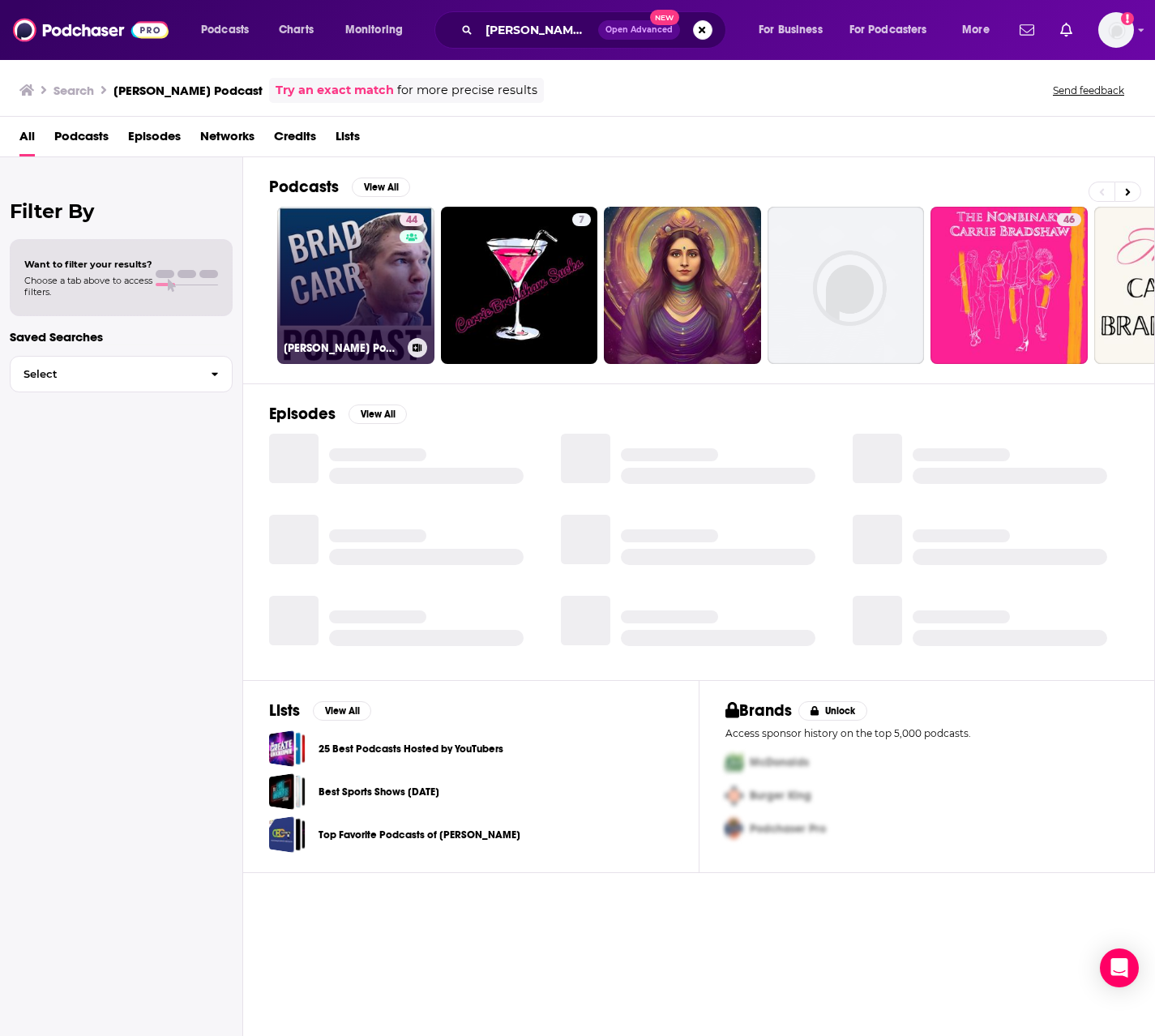
click at [359, 276] on link "44 Brad Carr Podcast" at bounding box center [356, 286] width 157 height 157
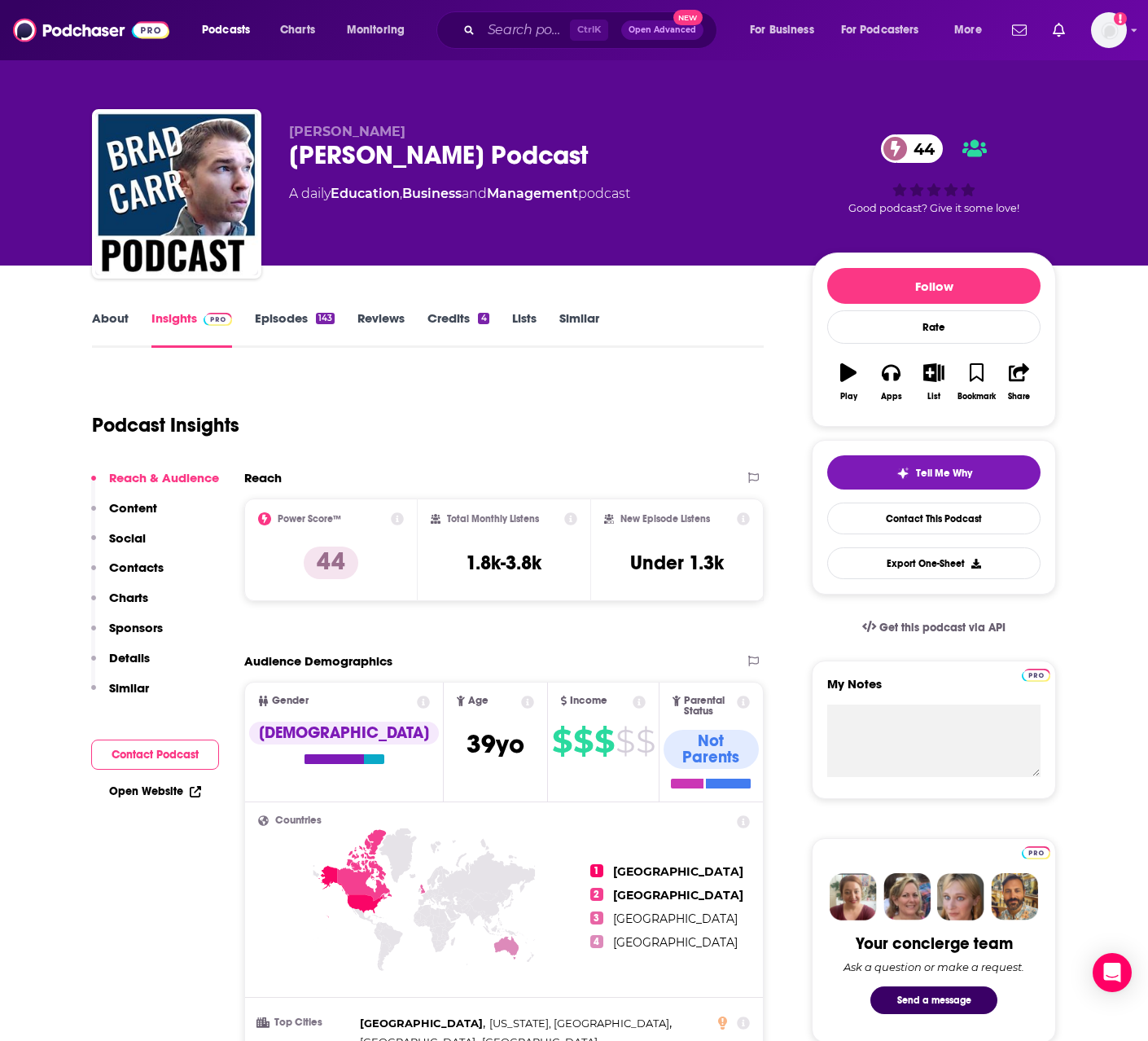
click at [102, 324] on link "About" at bounding box center [110, 329] width 37 height 37
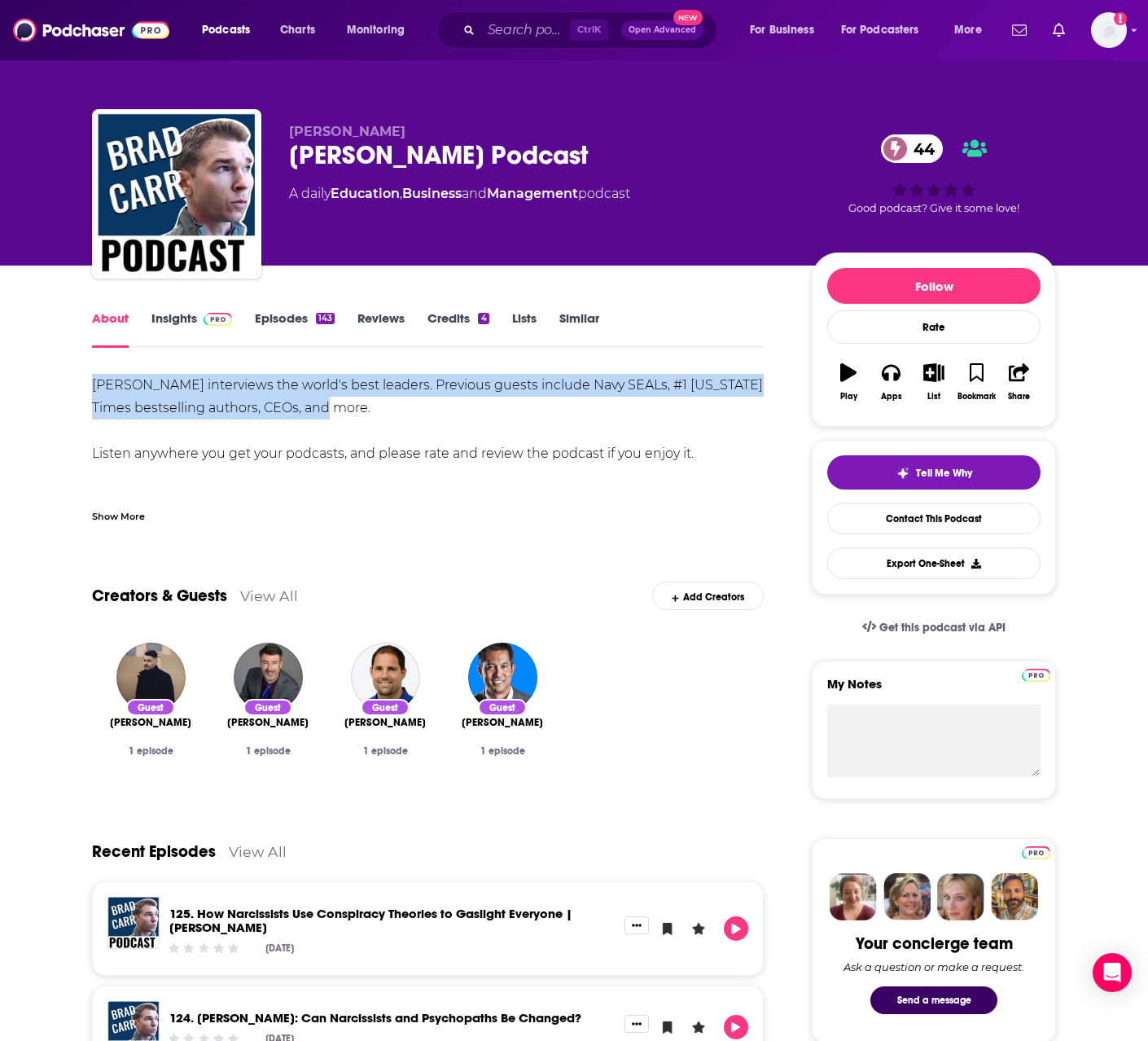
drag, startPoint x: 87, startPoint y: 387, endPoint x: 341, endPoint y: 414, distance: 255.4
copy div "Brad Carr interviews the world's best leaders. Previous guests include Navy SEA…"
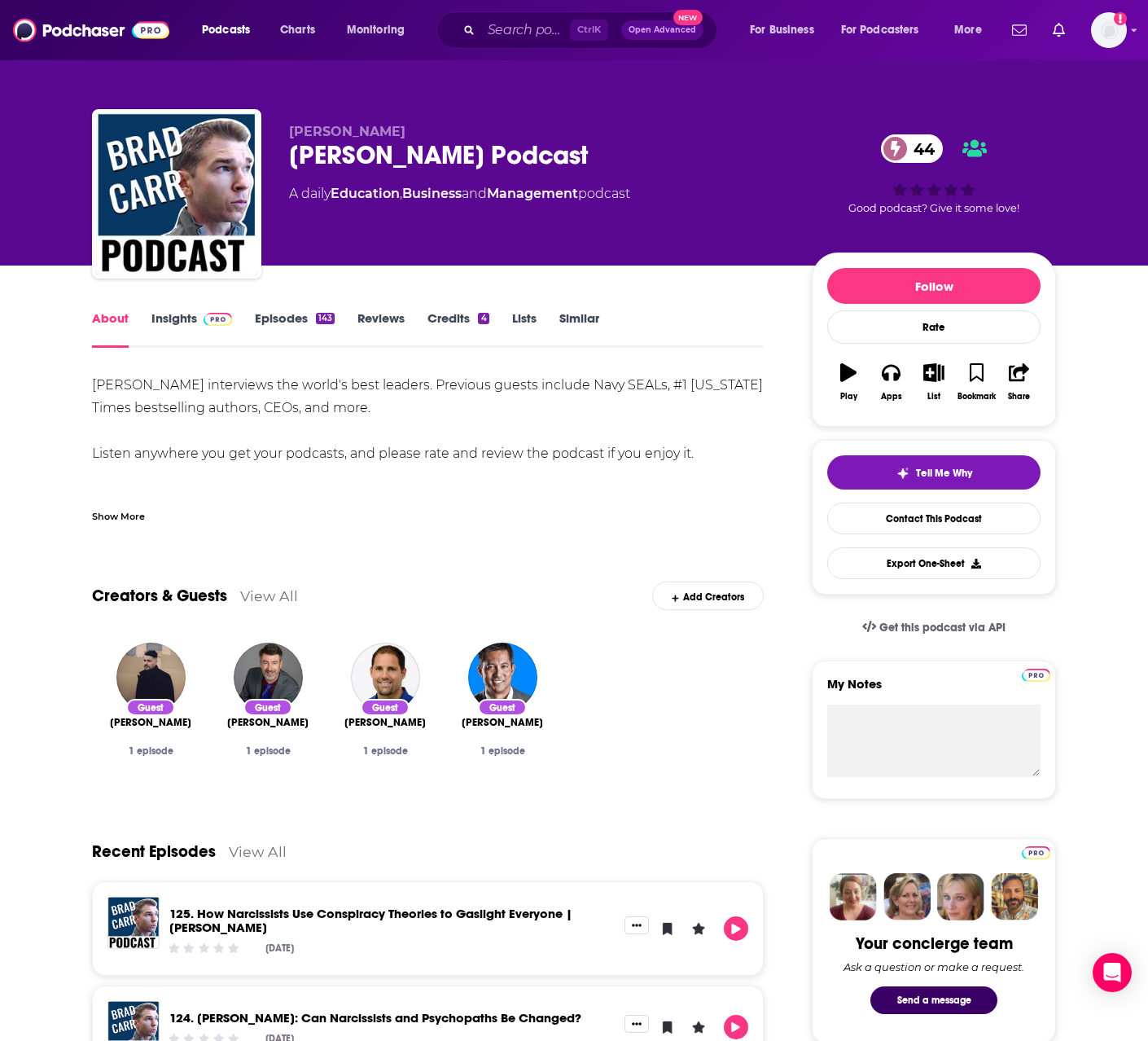
click at [105, 520] on div "Show More" at bounding box center [118, 515] width 53 height 15
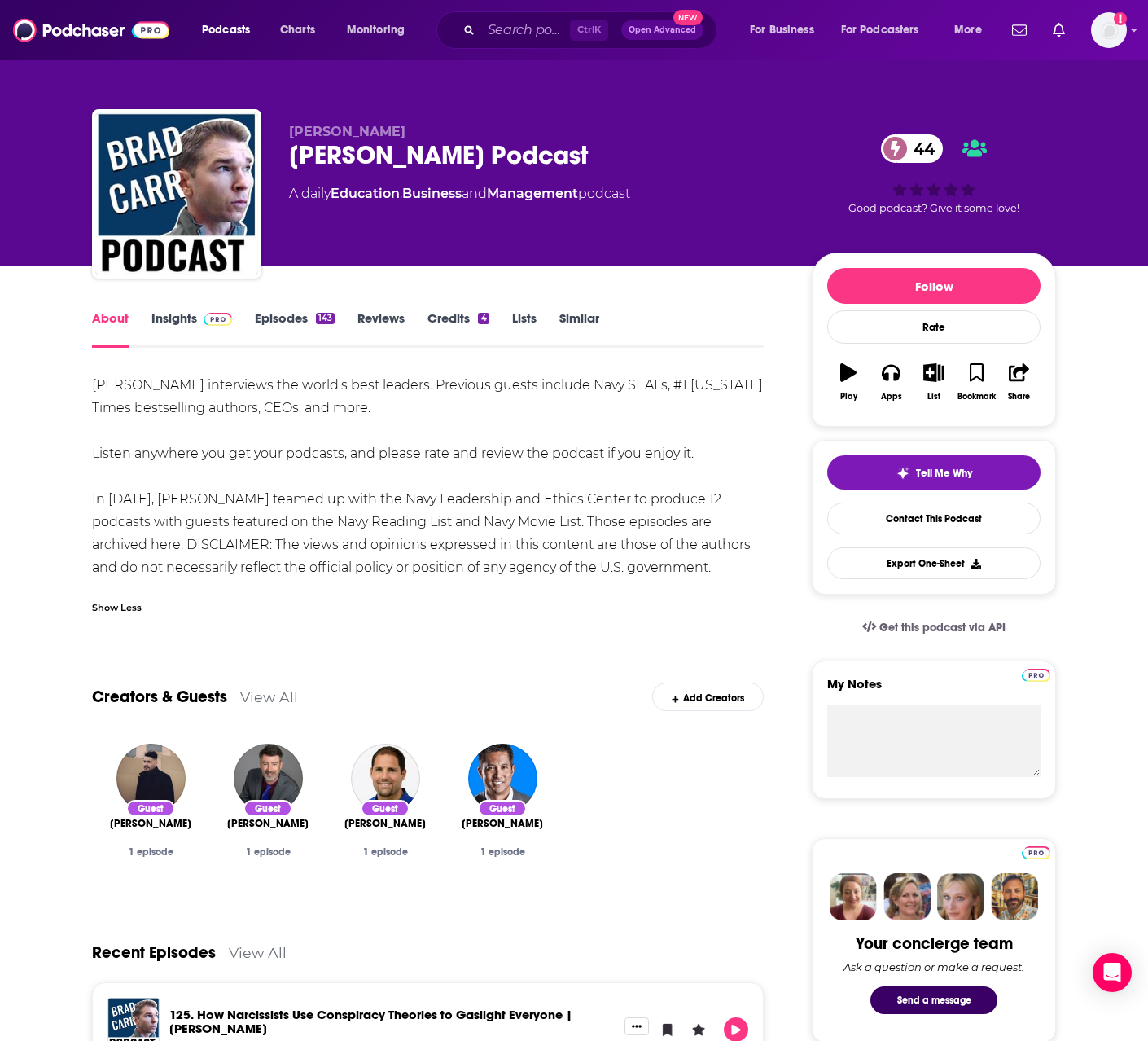
click at [183, 322] on link "Insights" at bounding box center [191, 329] width 81 height 37
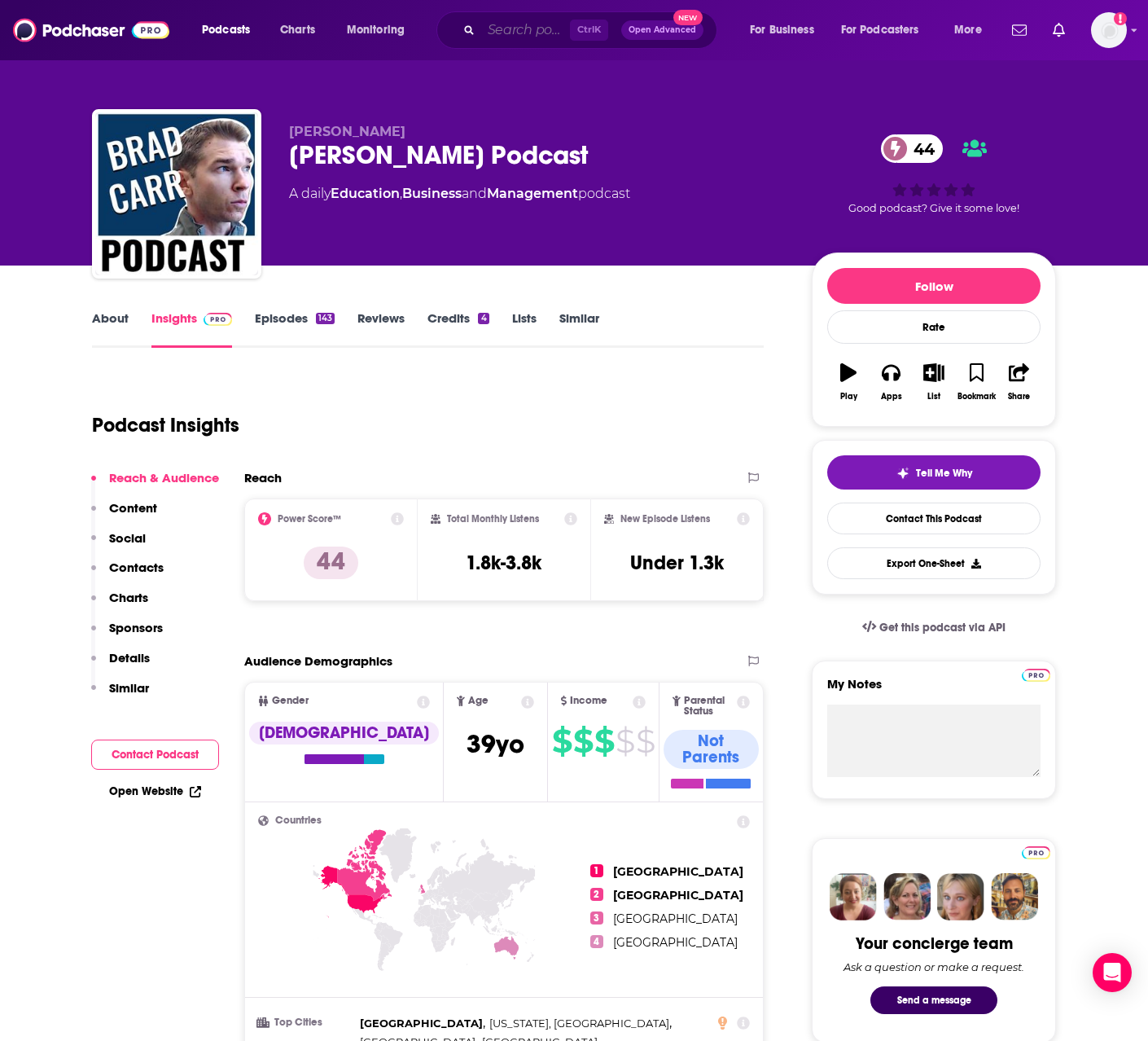
click at [527, 36] on input "Search podcasts, credits, & more..." at bounding box center [526, 30] width 89 height 26
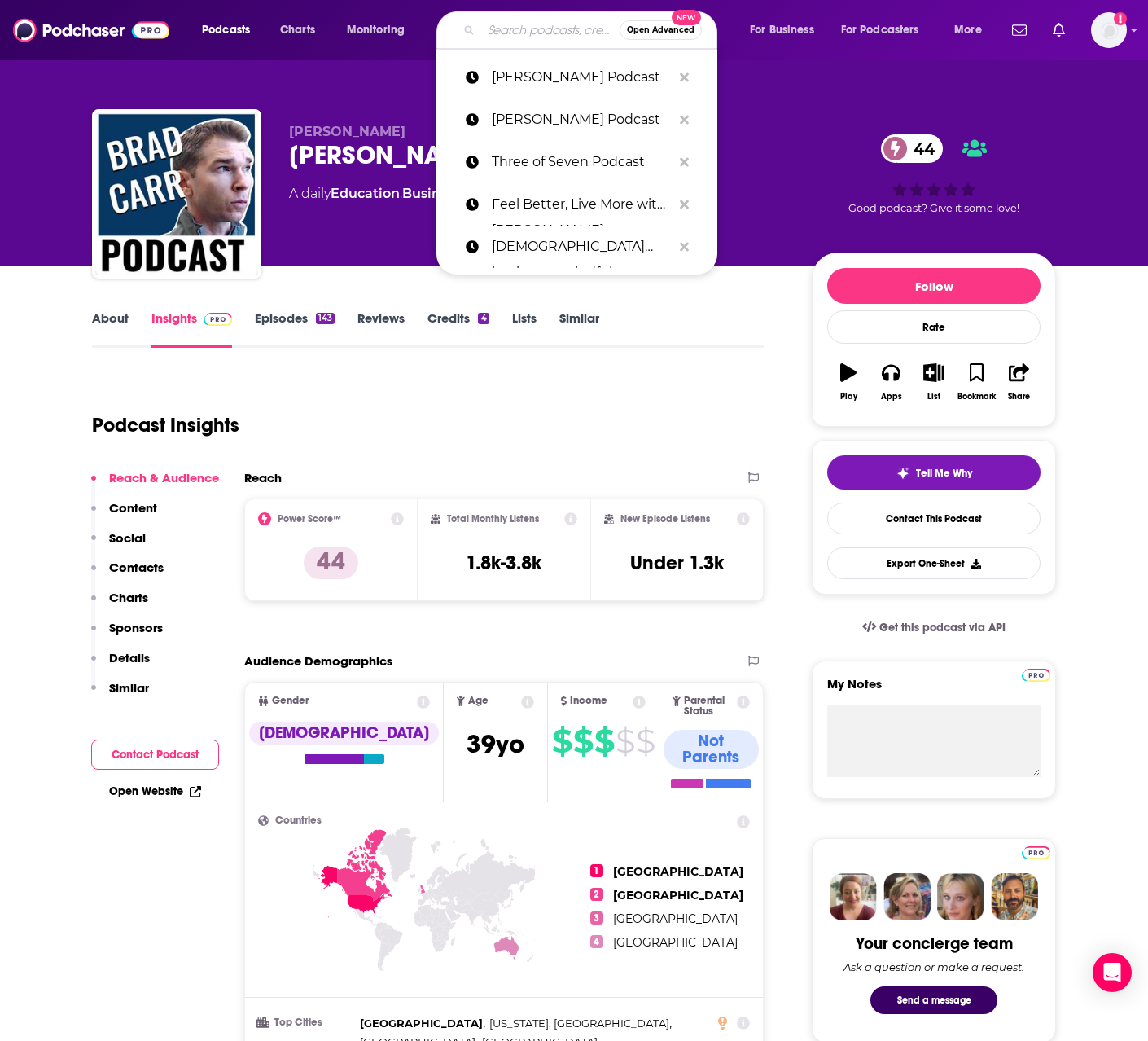
paste input "Migrant Odyssey"
type input "Migrant Odyssey"
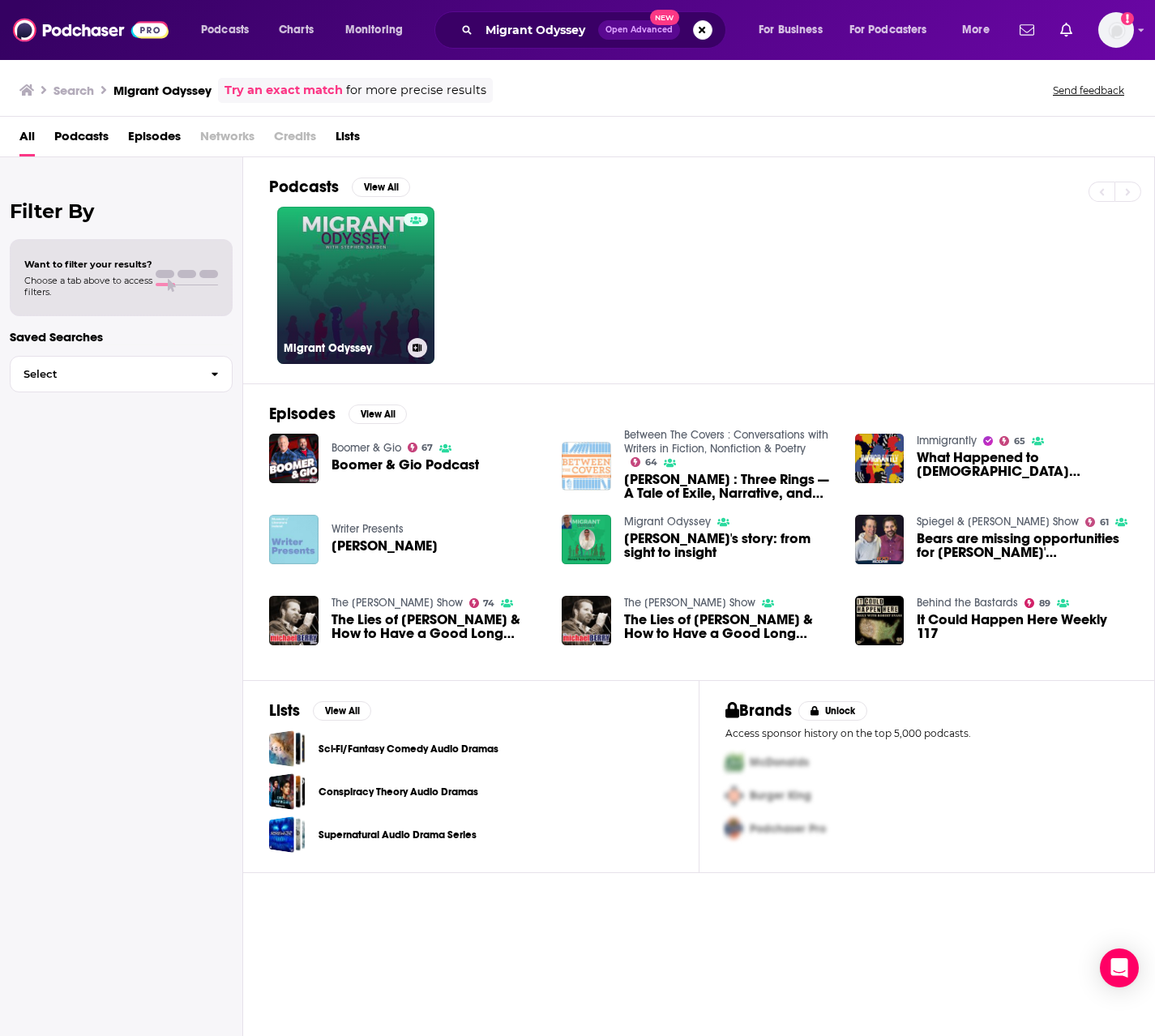
click at [346, 248] on link "Migrant Odyssey" at bounding box center [356, 286] width 157 height 157
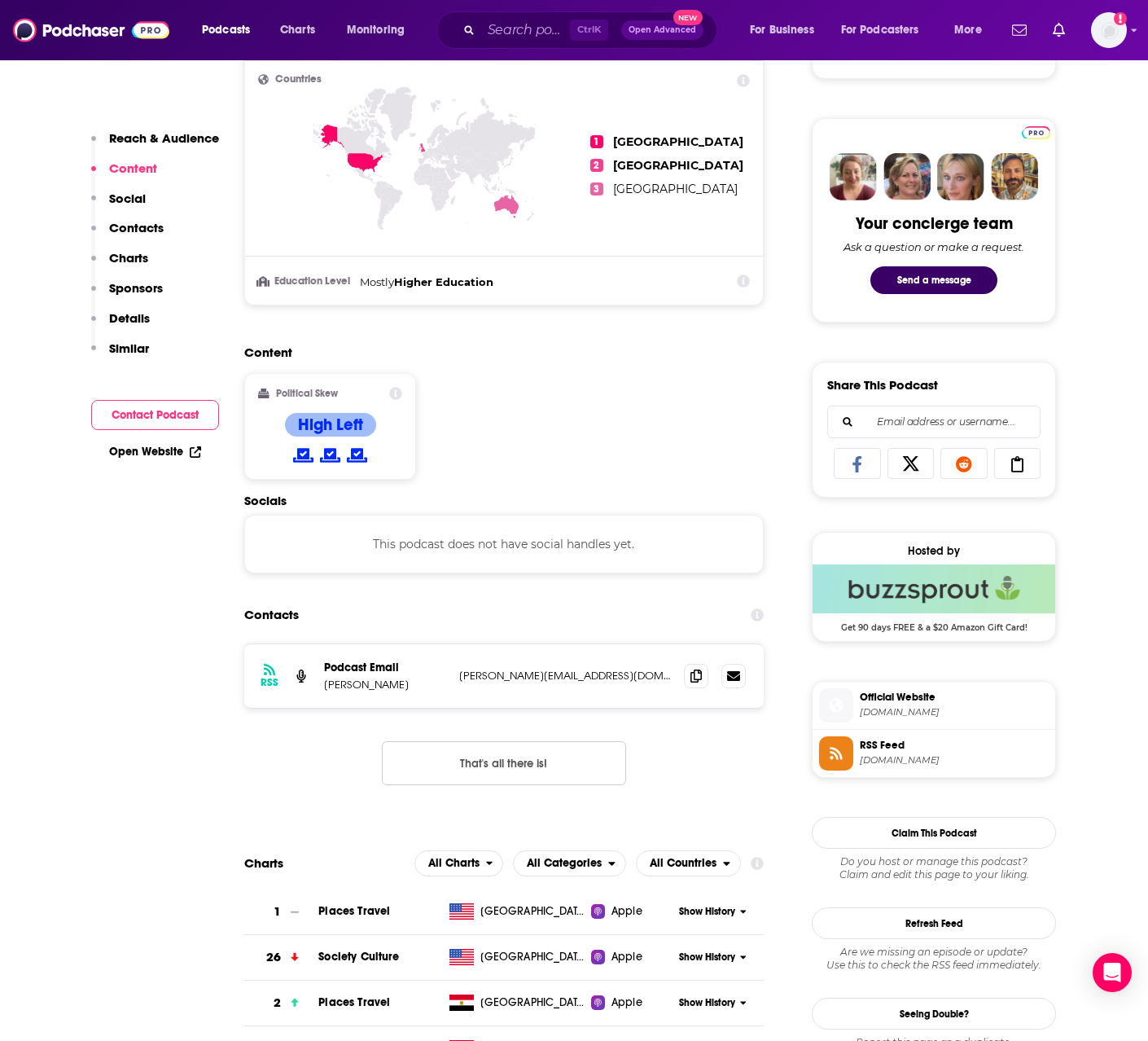
scroll to position [896, 0]
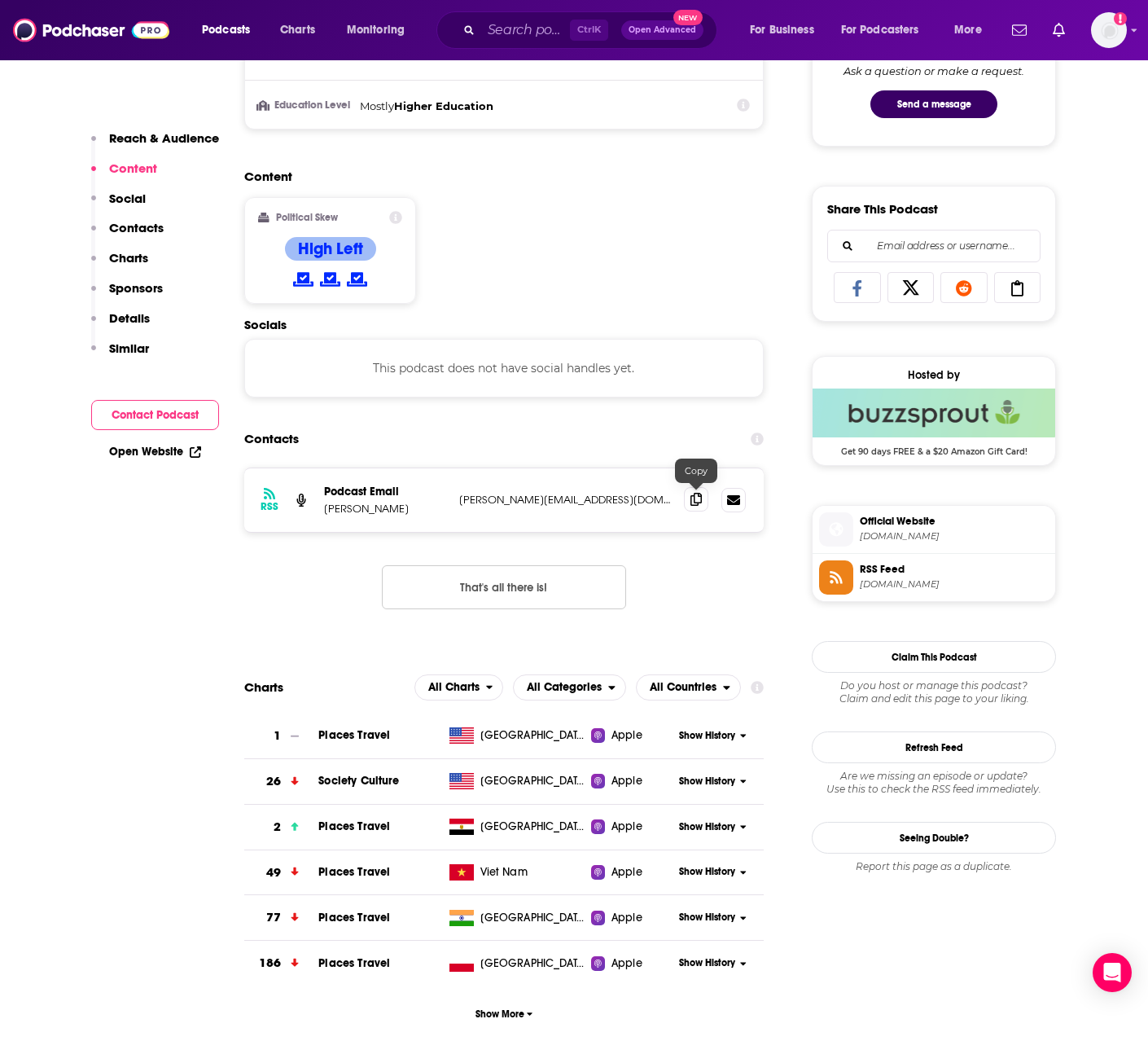
click at [705, 502] on span at bounding box center [696, 499] width 25 height 25
drag, startPoint x: 407, startPoint y: 508, endPoint x: 321, endPoint y: 508, distance: 86.0
click at [321, 508] on div "RSS Podcast Email stephen barden stephen@stephenbarden.org stephen@stephenbarde…" at bounding box center [504, 499] width 520 height 64
copy p "stephen barden"
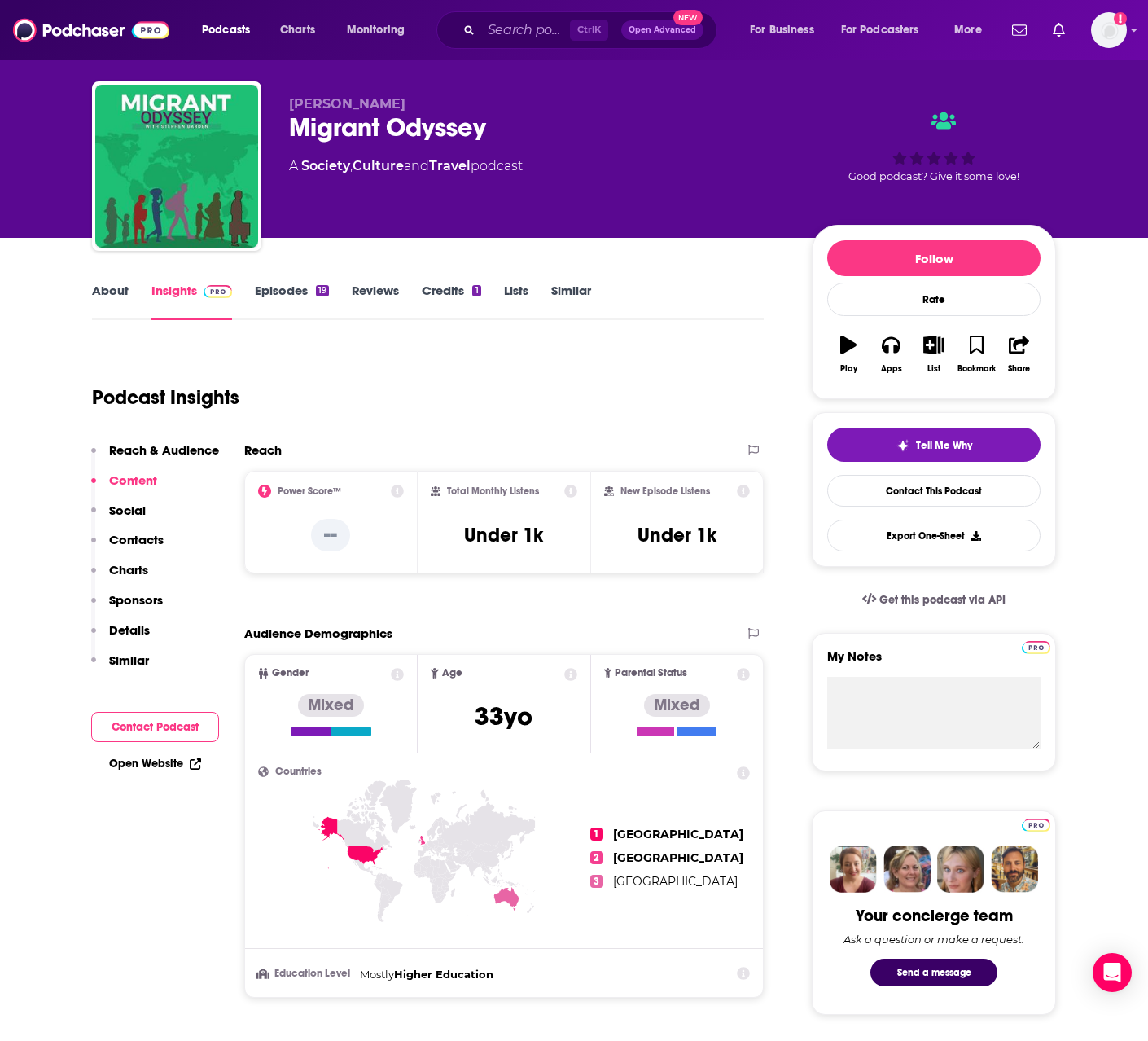
scroll to position [0, 0]
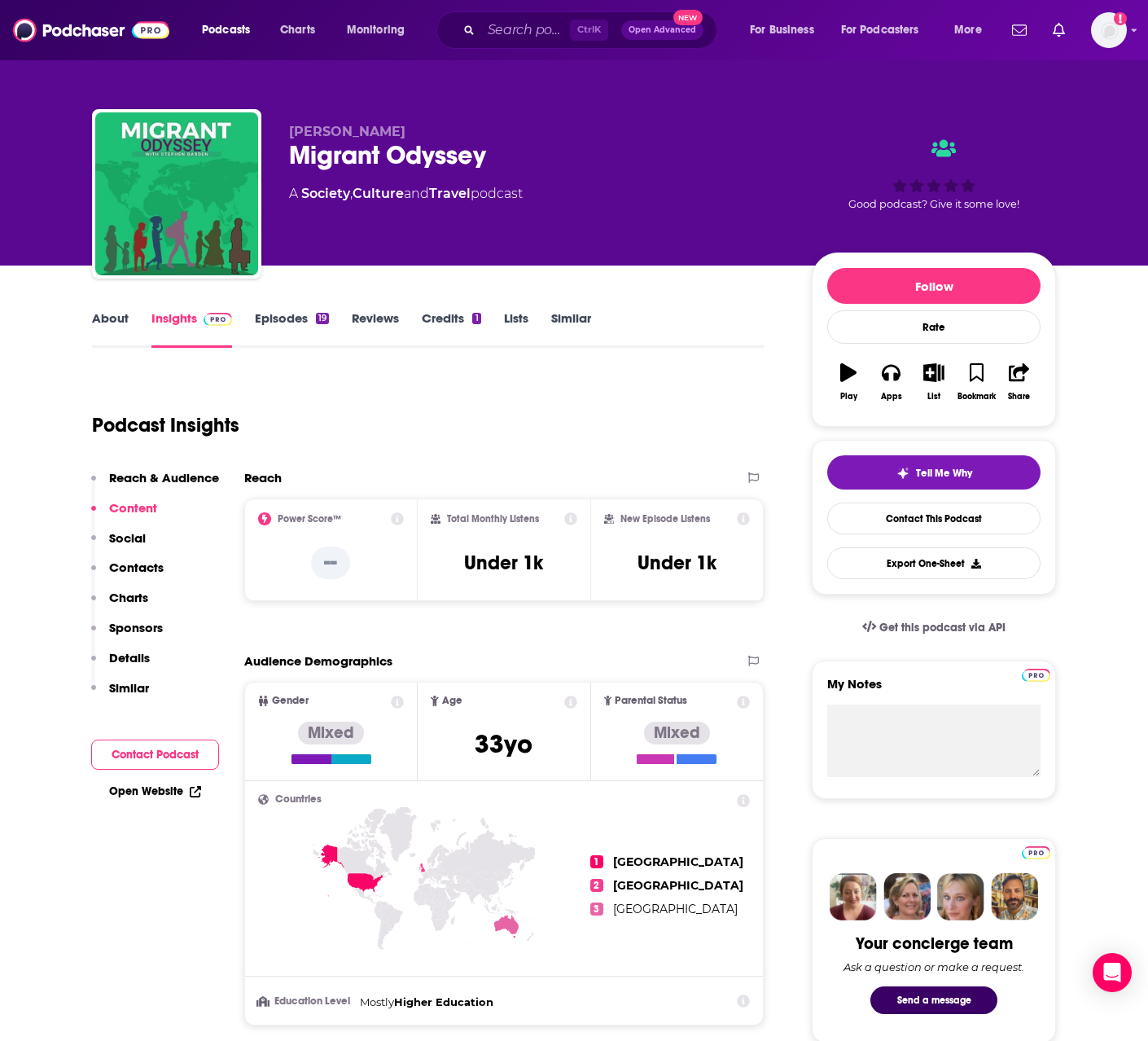
click at [110, 318] on link "About" at bounding box center [110, 329] width 37 height 37
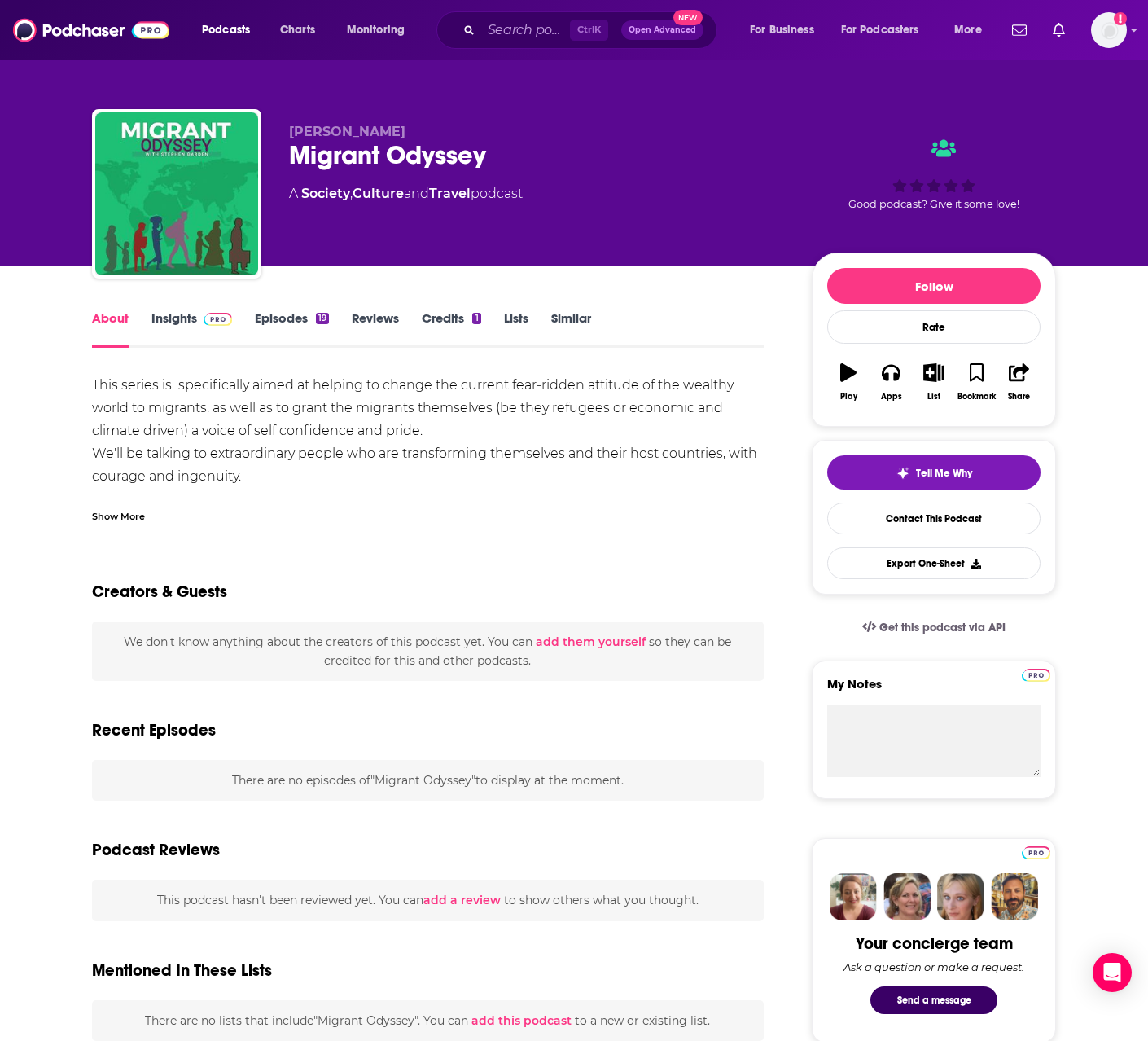
click at [128, 519] on div "Show More" at bounding box center [118, 515] width 53 height 15
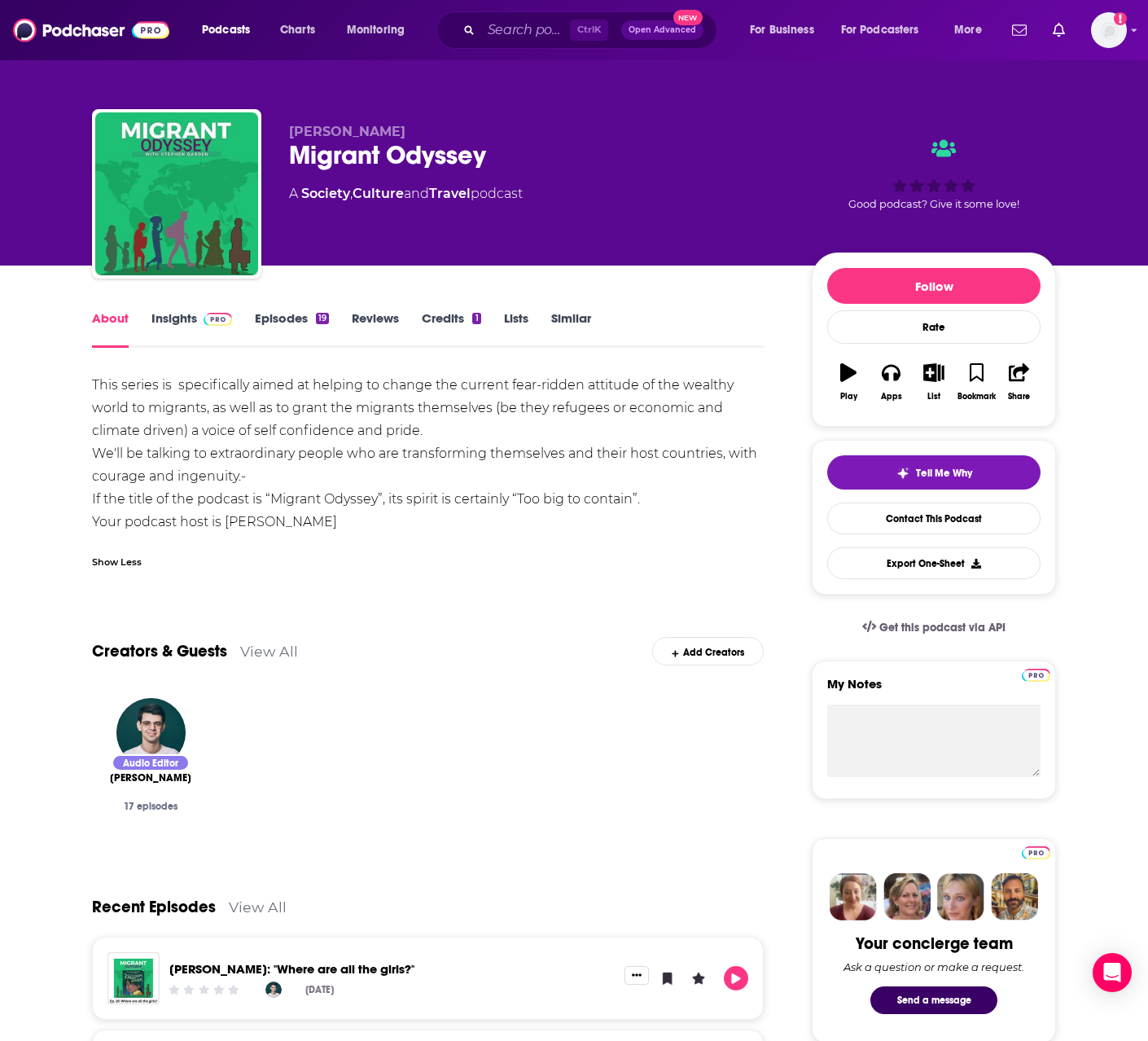
drag, startPoint x: 80, startPoint y: 388, endPoint x: 242, endPoint y: 481, distance: 186.8
copy div "This series is specifically aimed at helping to change the current fear-ridden …"
click at [491, 33] on input "Search podcasts, credits, & more..." at bounding box center [526, 30] width 89 height 26
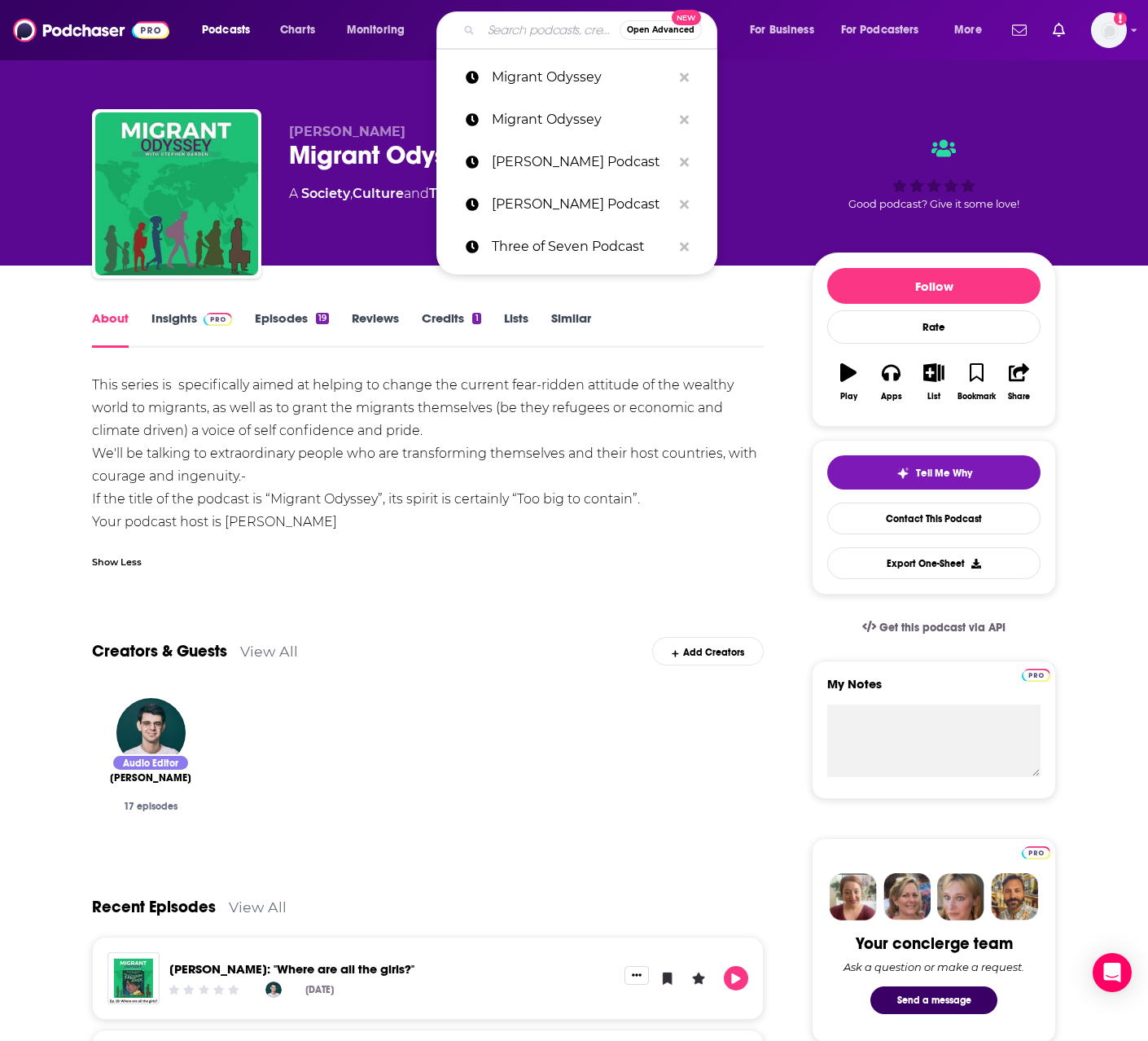
paste input "Hurt to Healing"
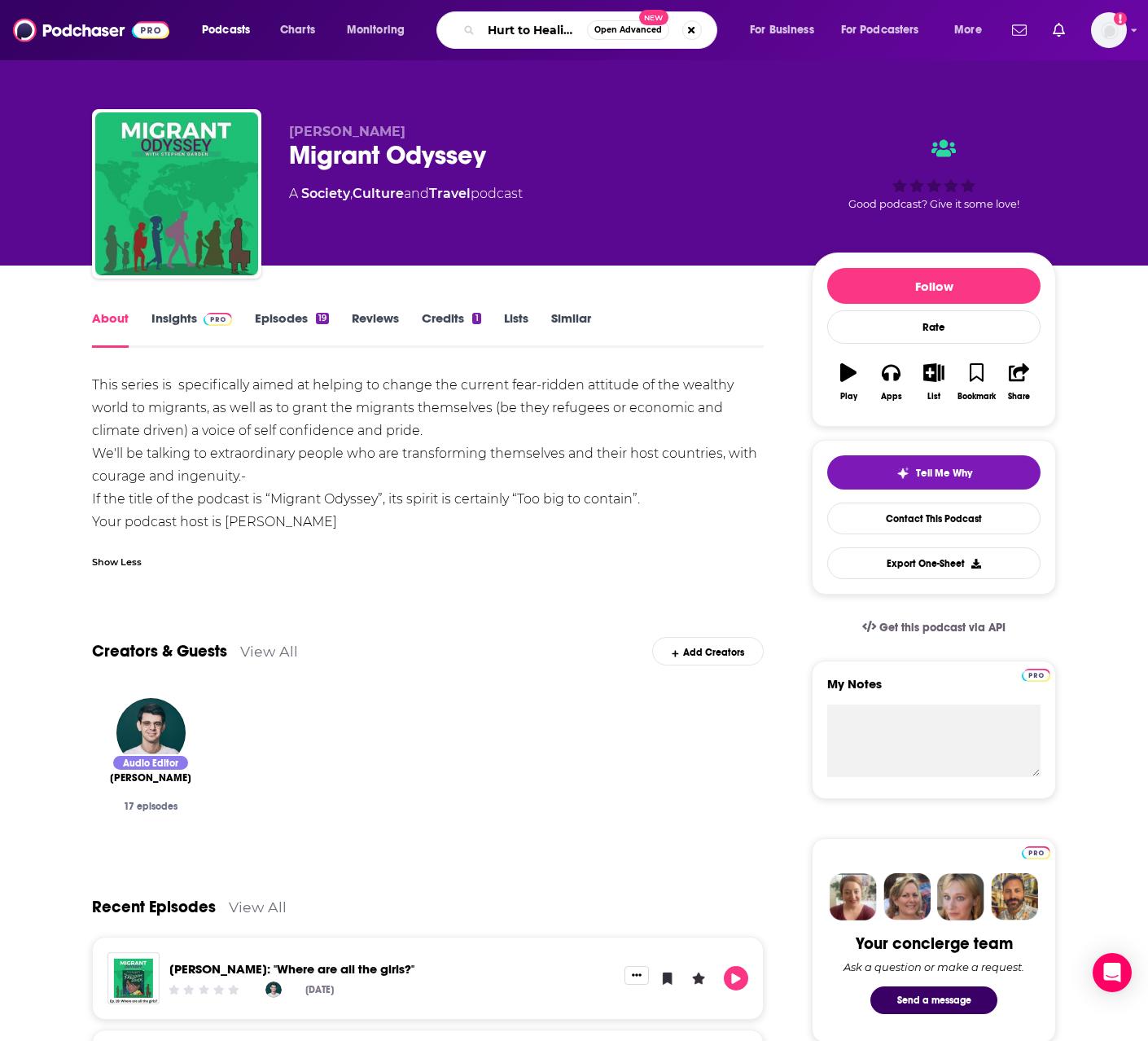
scroll to position [0, 4]
type input "Hurt to Healing"
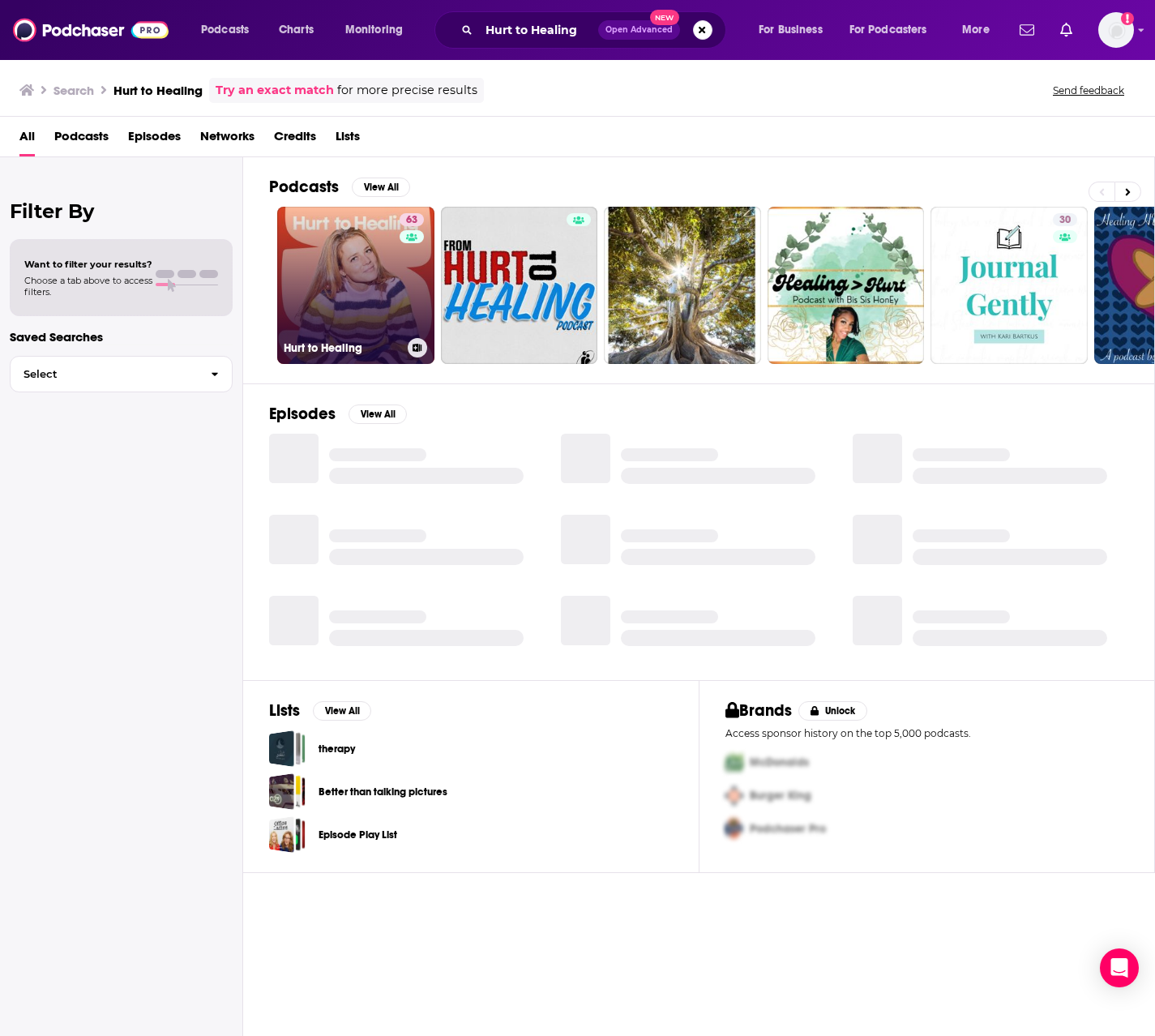
click at [395, 271] on link "63 Hurt to Healing" at bounding box center [356, 286] width 157 height 157
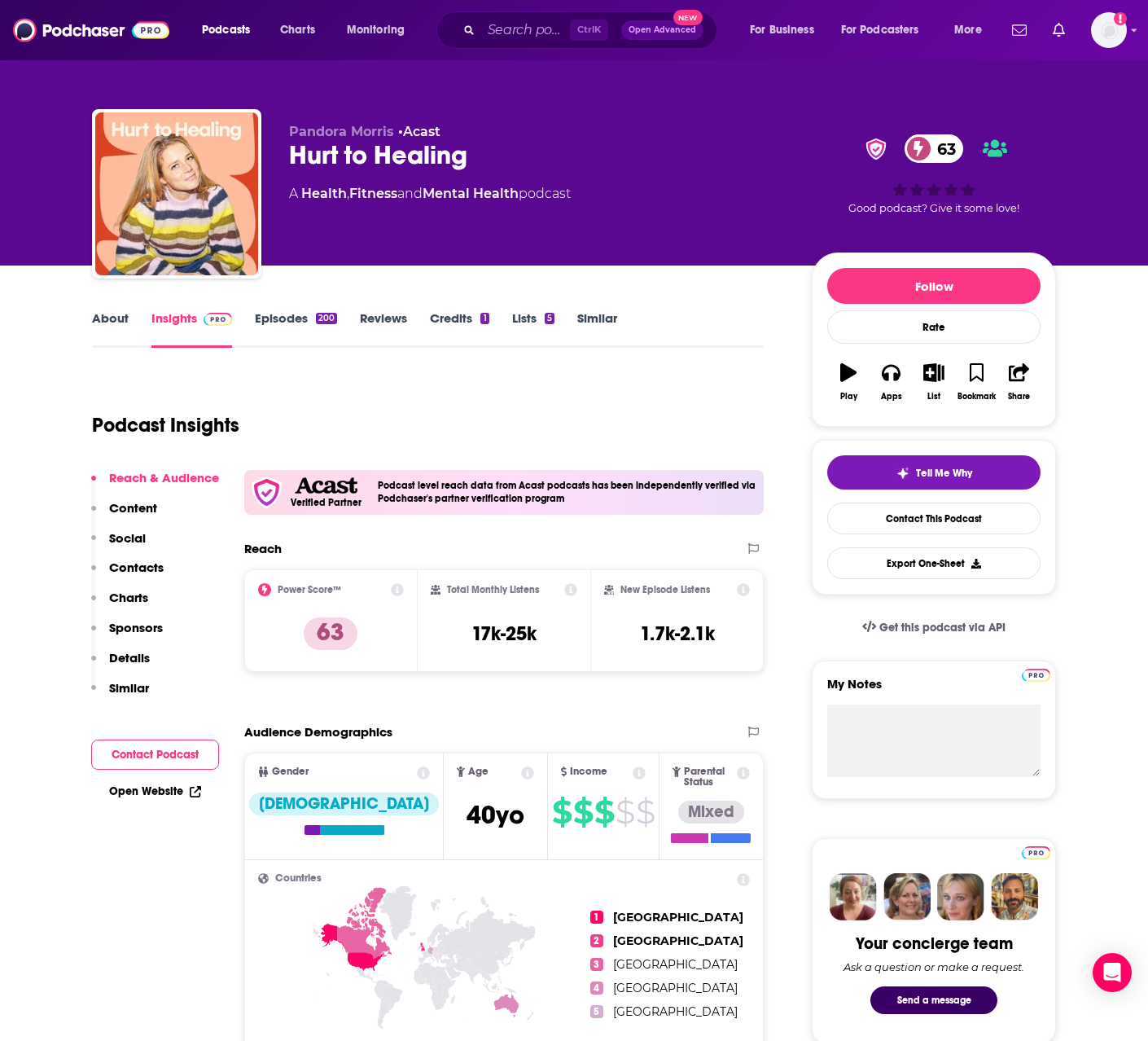
click at [109, 318] on link "About" at bounding box center [110, 329] width 37 height 37
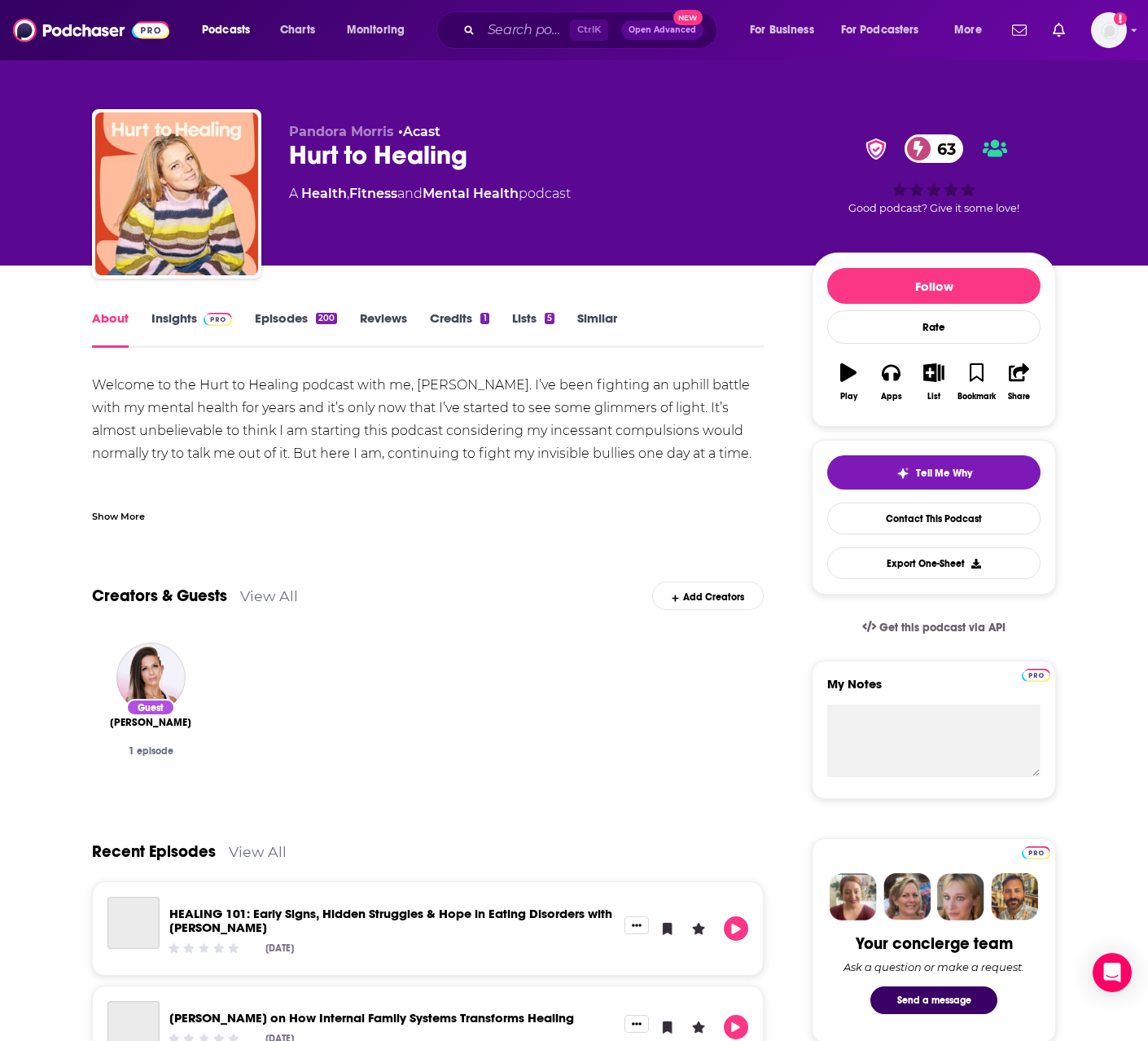
click at [129, 511] on div "Show More" at bounding box center [118, 515] width 53 height 15
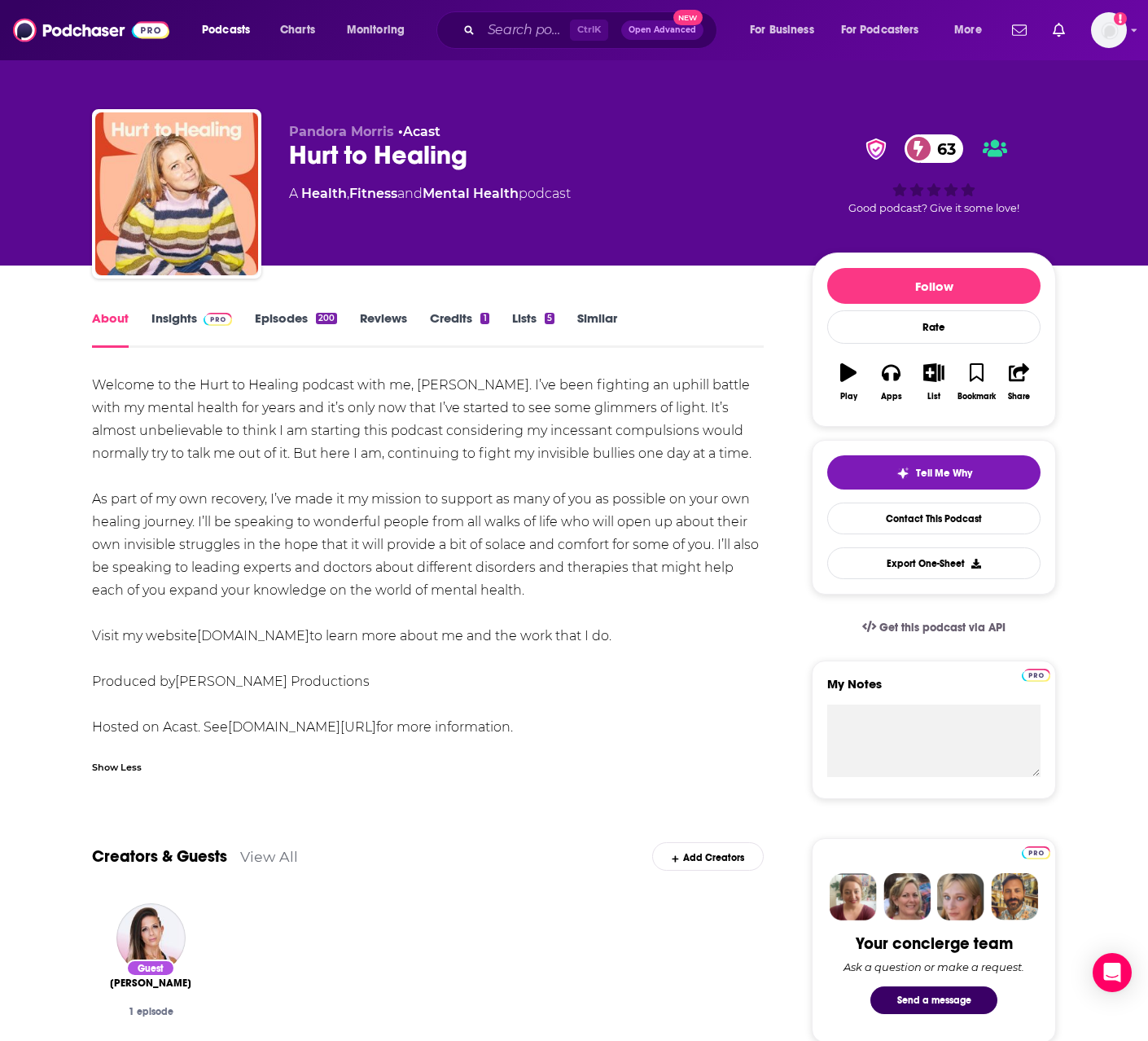
drag, startPoint x: 88, startPoint y: 382, endPoint x: 632, endPoint y: 583, distance: 579.9
copy div "Welcome to the Hurt to Healing podcast with me, Pandora Morris. I’ve been fight…"
click at [521, 29] on input "Search podcasts, credits, & more..." at bounding box center [526, 30] width 89 height 26
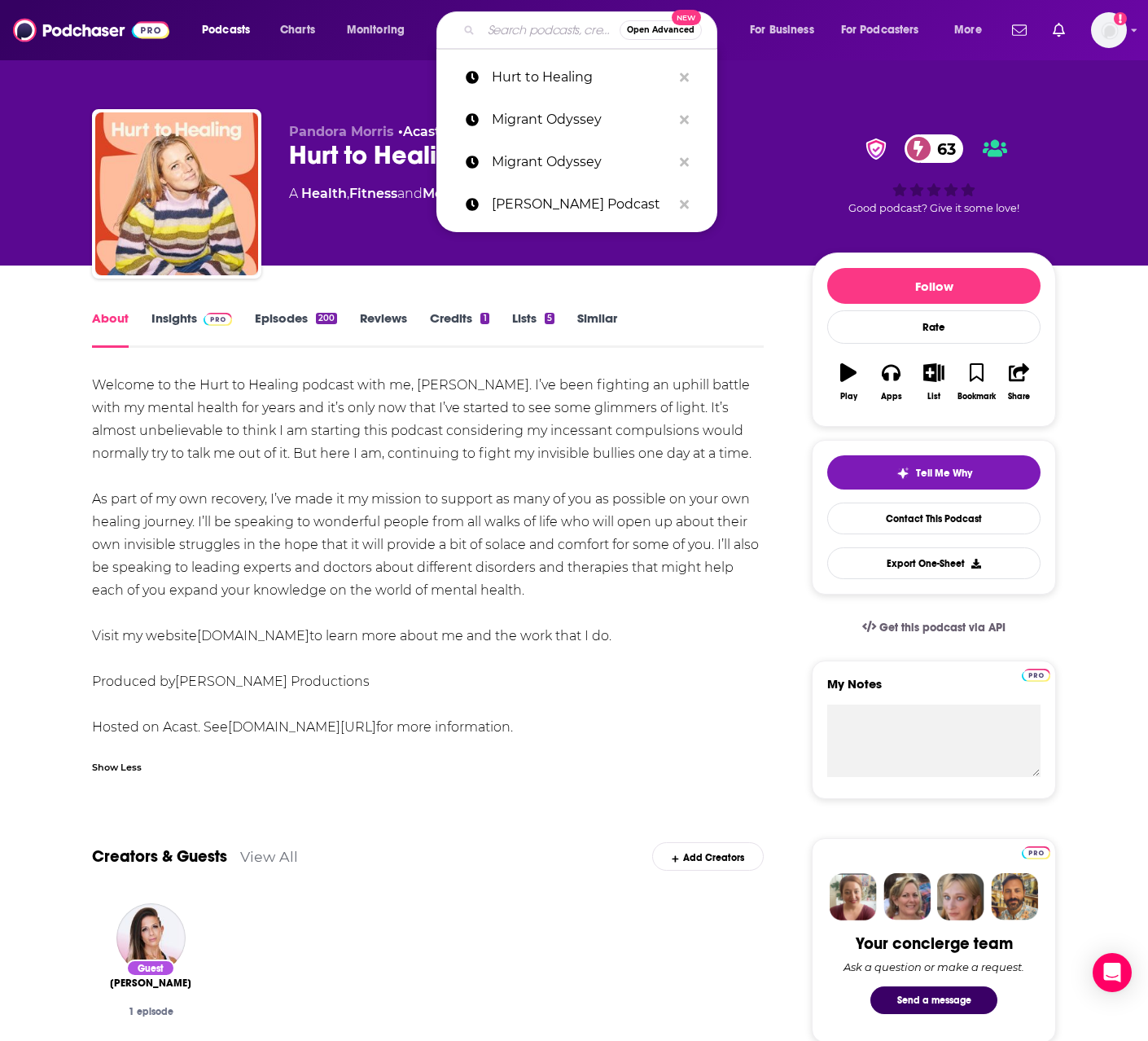
paste input "Owning Your Menopause"
type input "Owning Your Menopause"
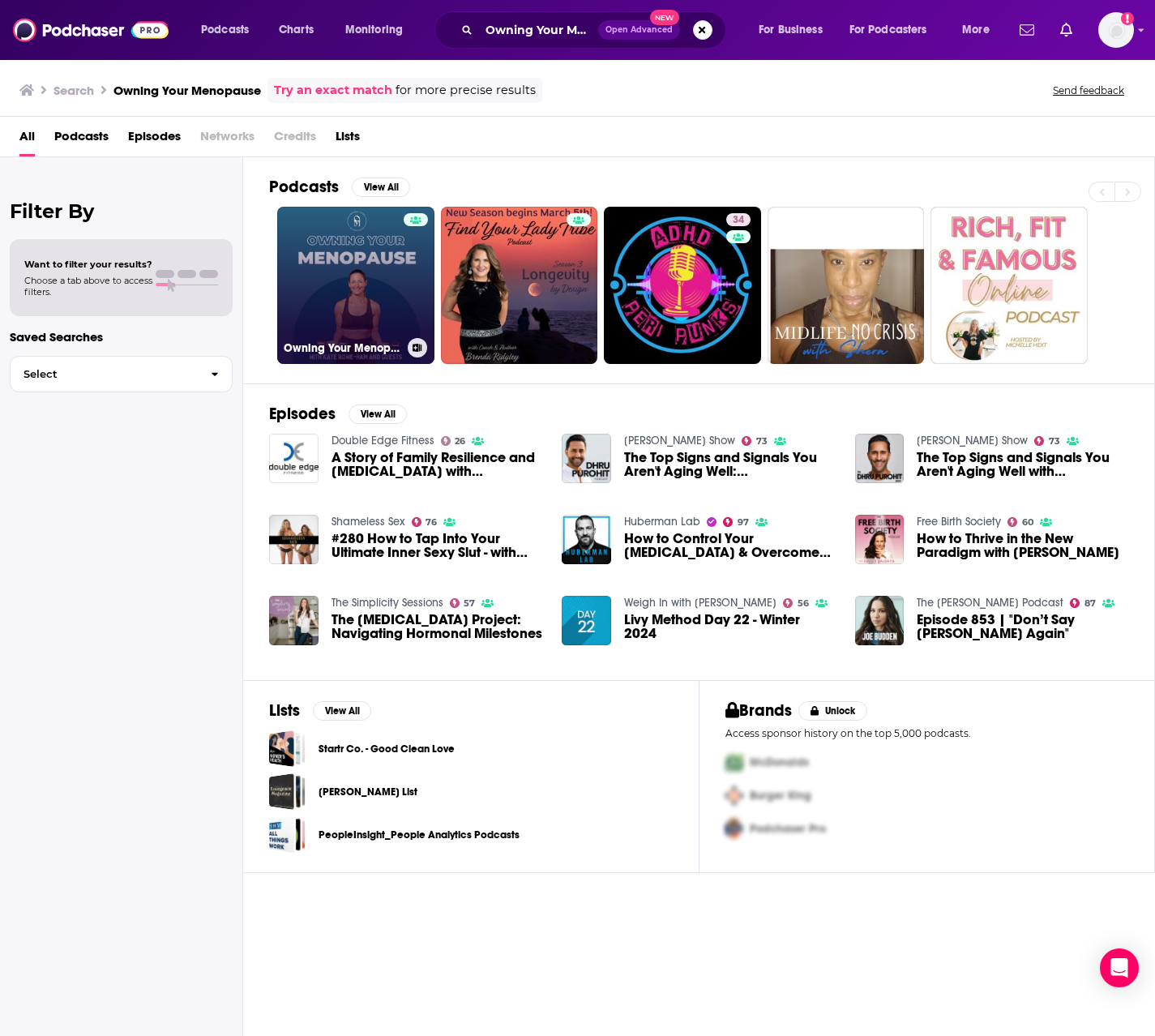
click at [367, 276] on link "Owning Your Menopause" at bounding box center [356, 286] width 157 height 157
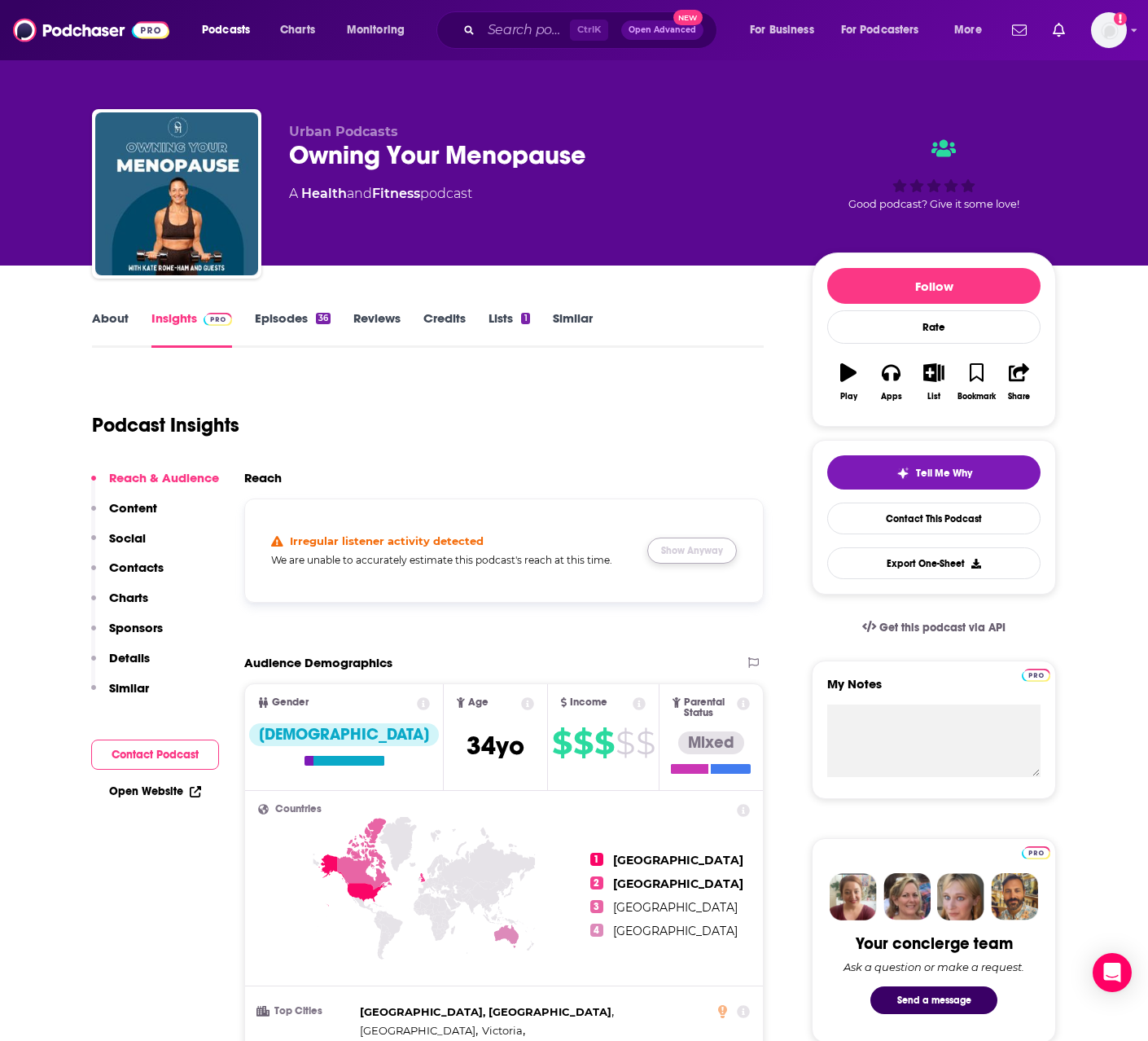
click at [667, 548] on button "Show Anyway" at bounding box center [691, 550] width 89 height 26
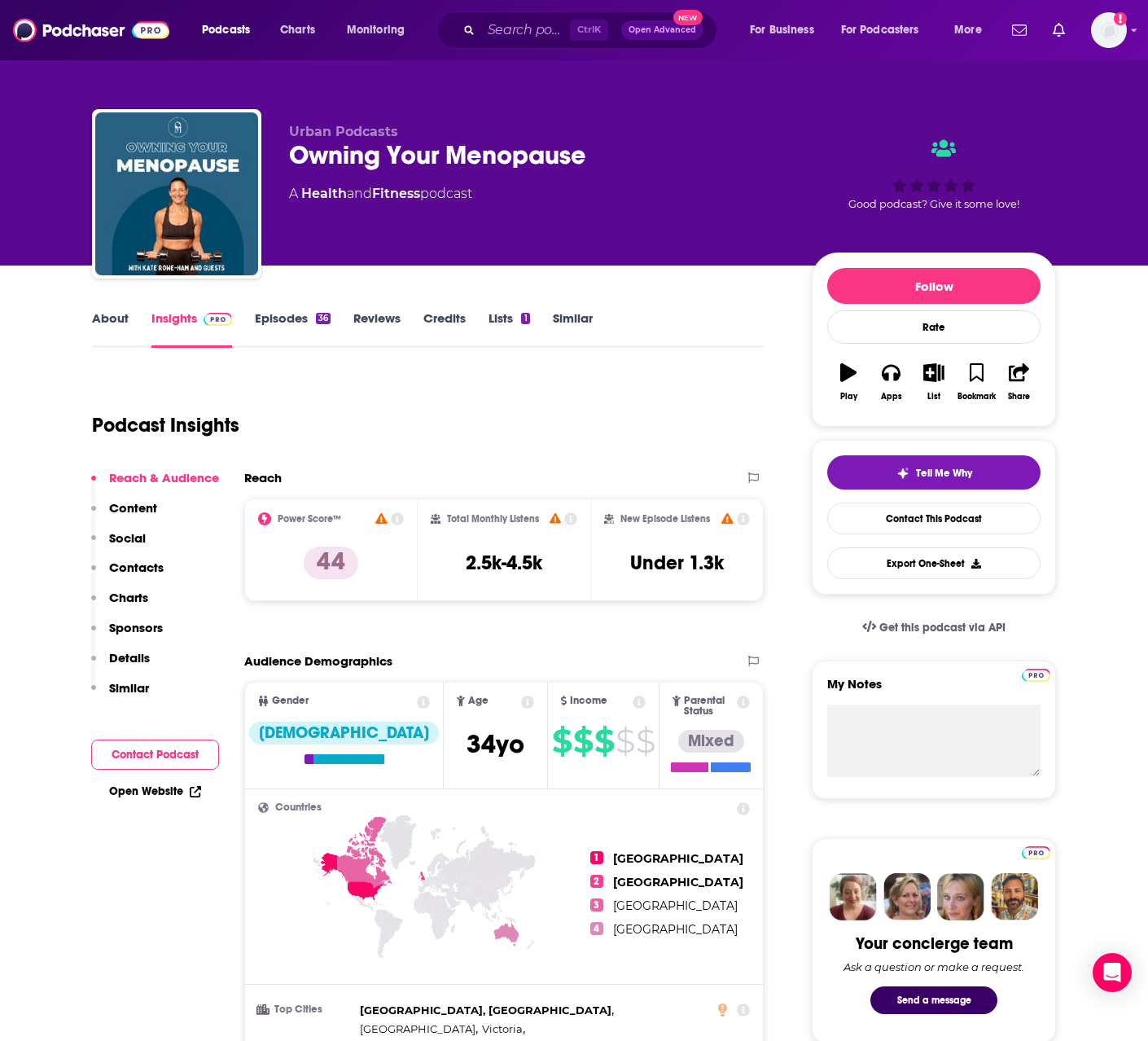
click at [100, 317] on link "About" at bounding box center [110, 329] width 37 height 37
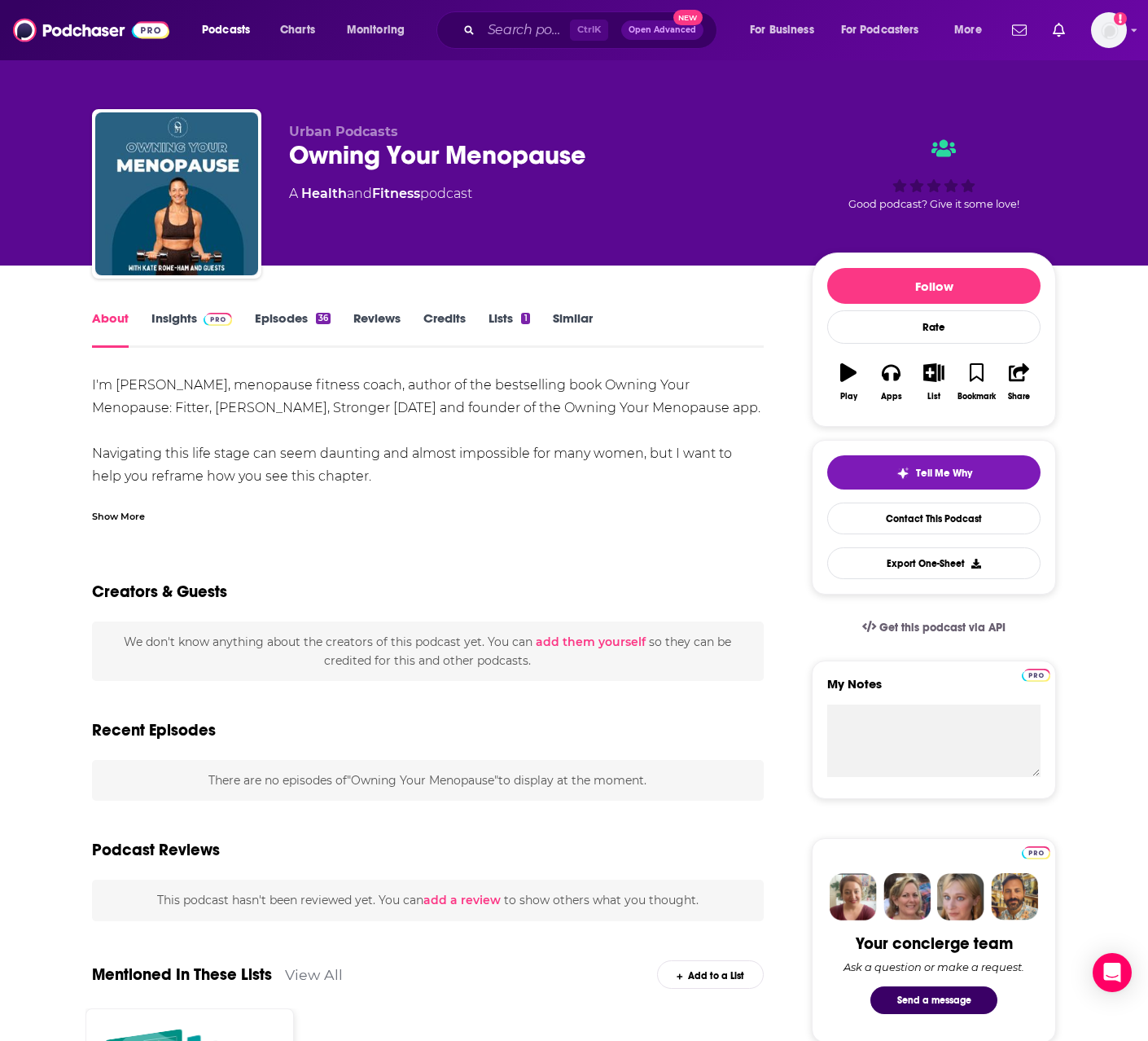
click at [120, 514] on div "Show More" at bounding box center [118, 515] width 53 height 15
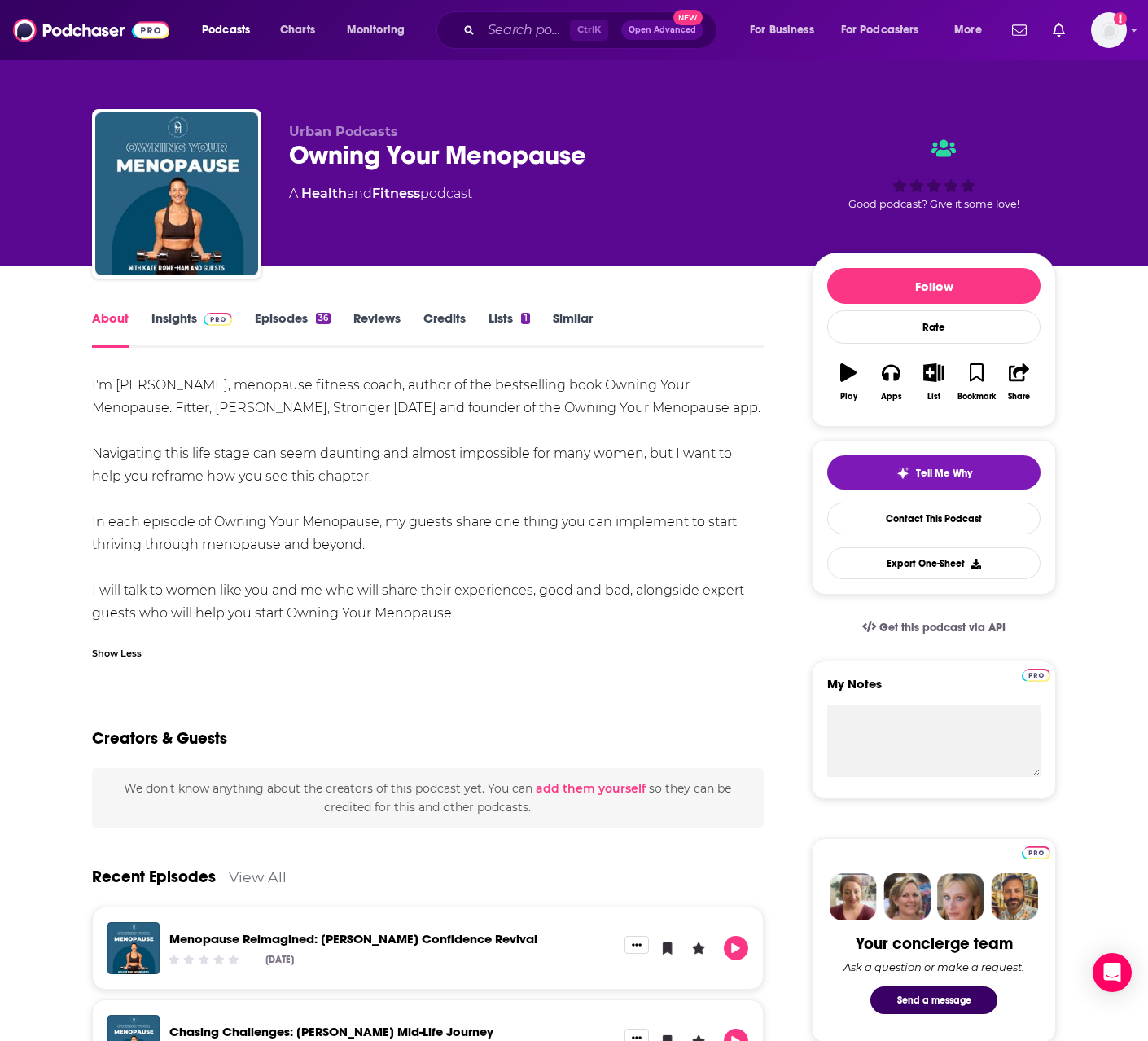
drag, startPoint x: 92, startPoint y: 384, endPoint x: 473, endPoint y: 611, distance: 443.5
click at [473, 611] on div "I'm Kate Rowe-Ham, menopause fitness coach, author of the bestselling book Owni…" at bounding box center [427, 498] width 672 height 250
copy div "I'm Kate Rowe-Ham, menopause fitness coach, author of the bestselling book Owni…"
